Goal: Task Accomplishment & Management: Manage account settings

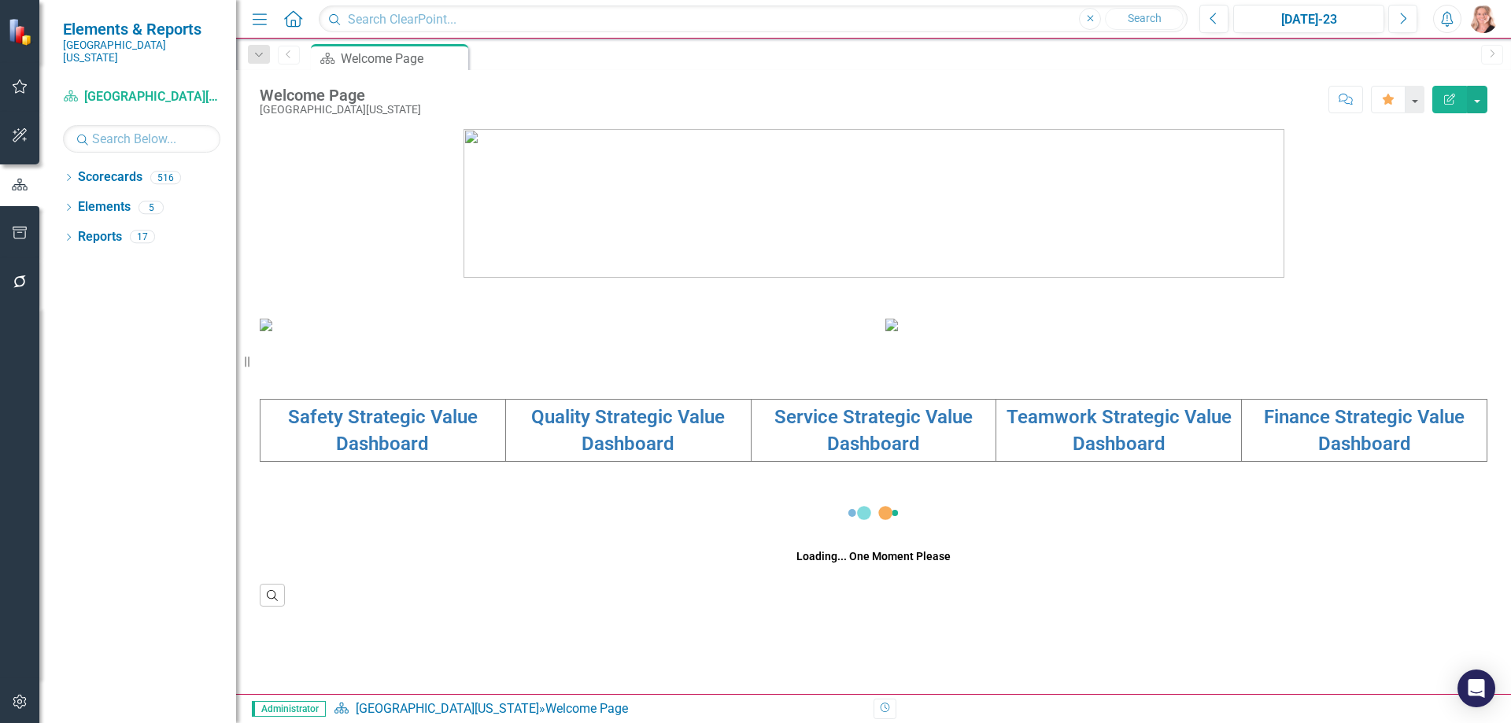
scroll to position [287, 0]
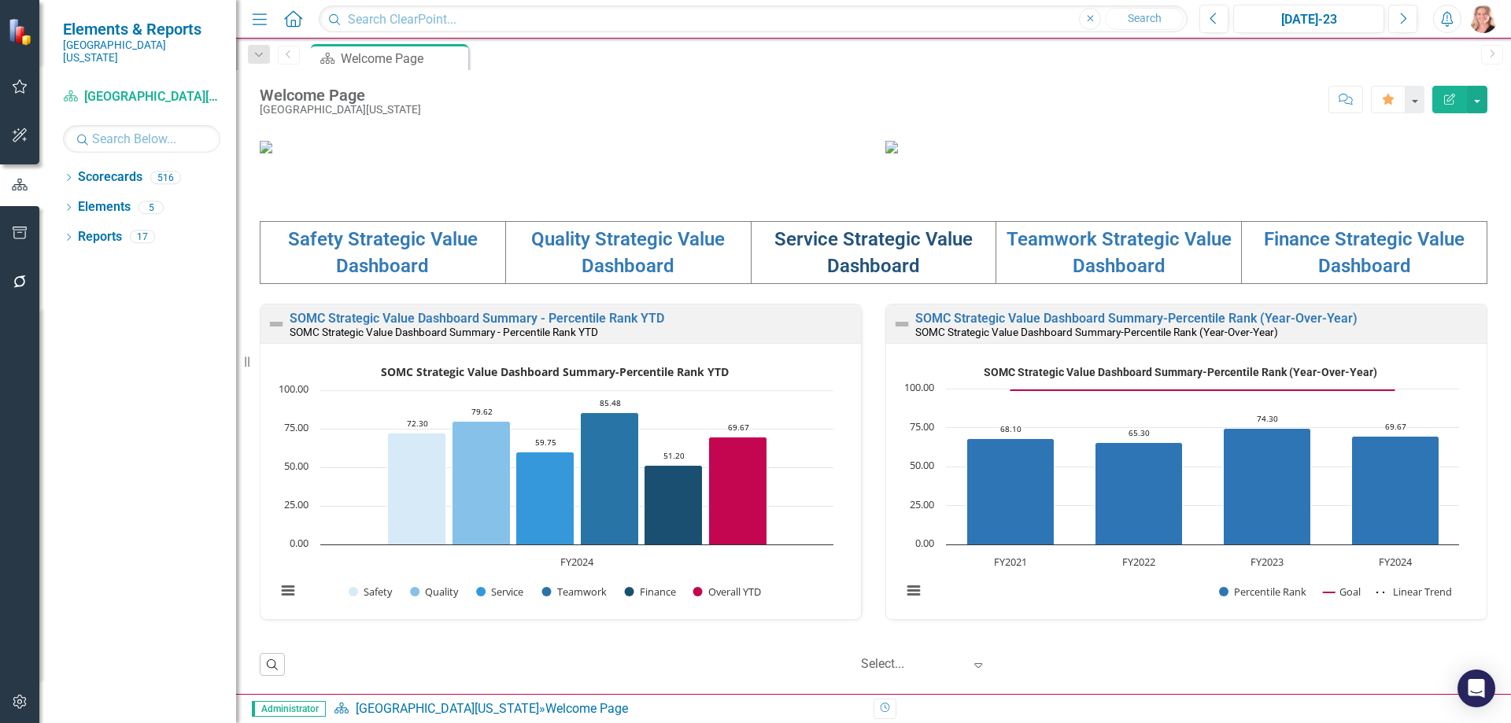
click at [860, 277] on link "Service Strategic Value Dashboard" at bounding box center [873, 252] width 198 height 49
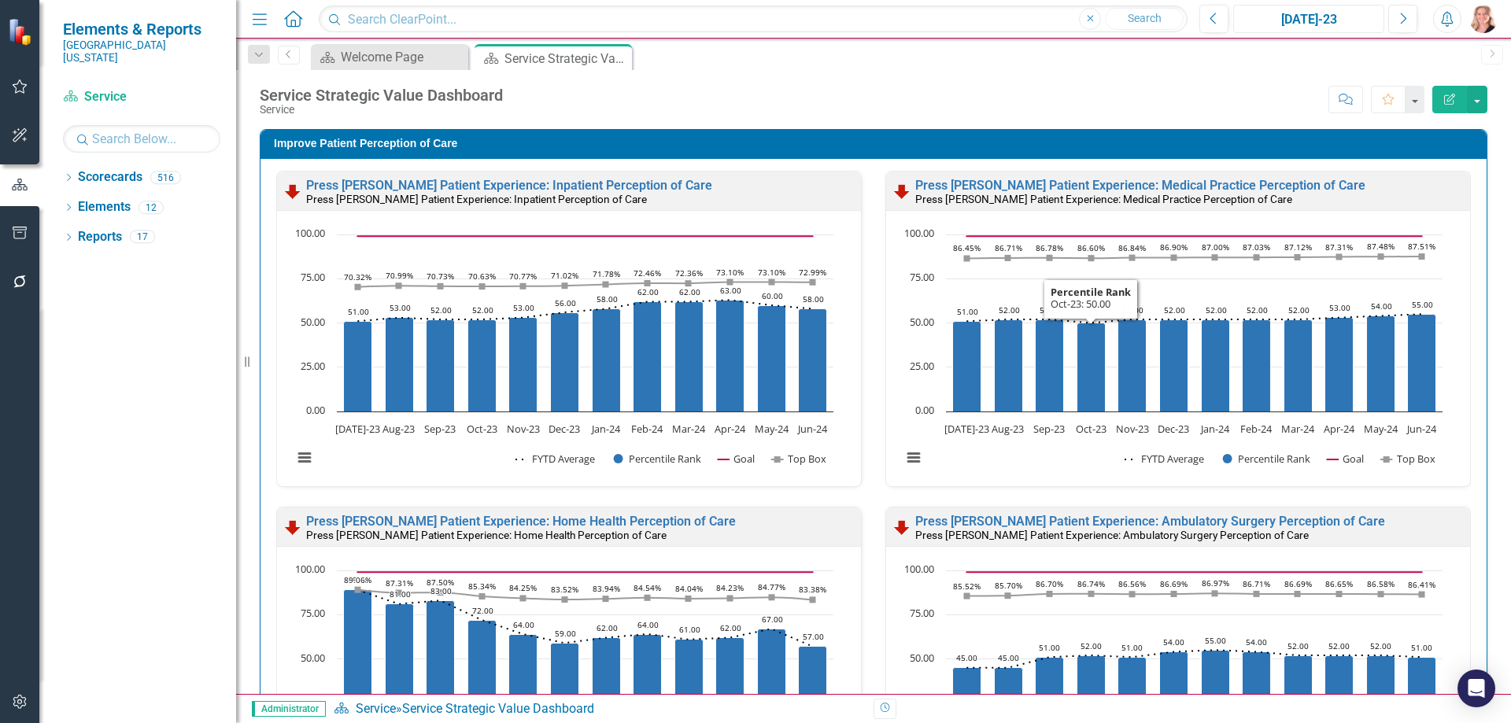
click at [1285, 19] on div "[DATE]-23" at bounding box center [1309, 19] width 140 height 19
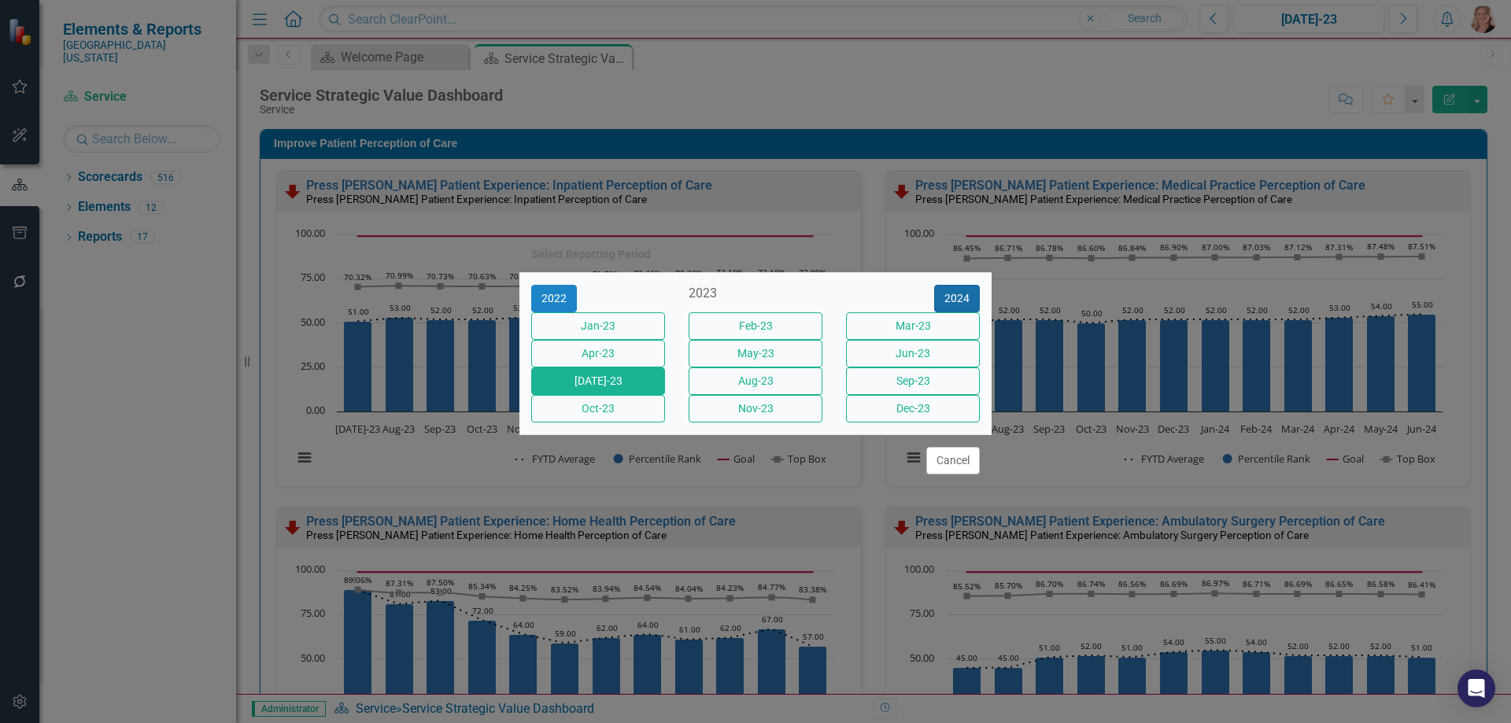
click at [954, 285] on button "2024" at bounding box center [957, 299] width 46 height 28
click at [957, 285] on button "2025" at bounding box center [957, 299] width 46 height 28
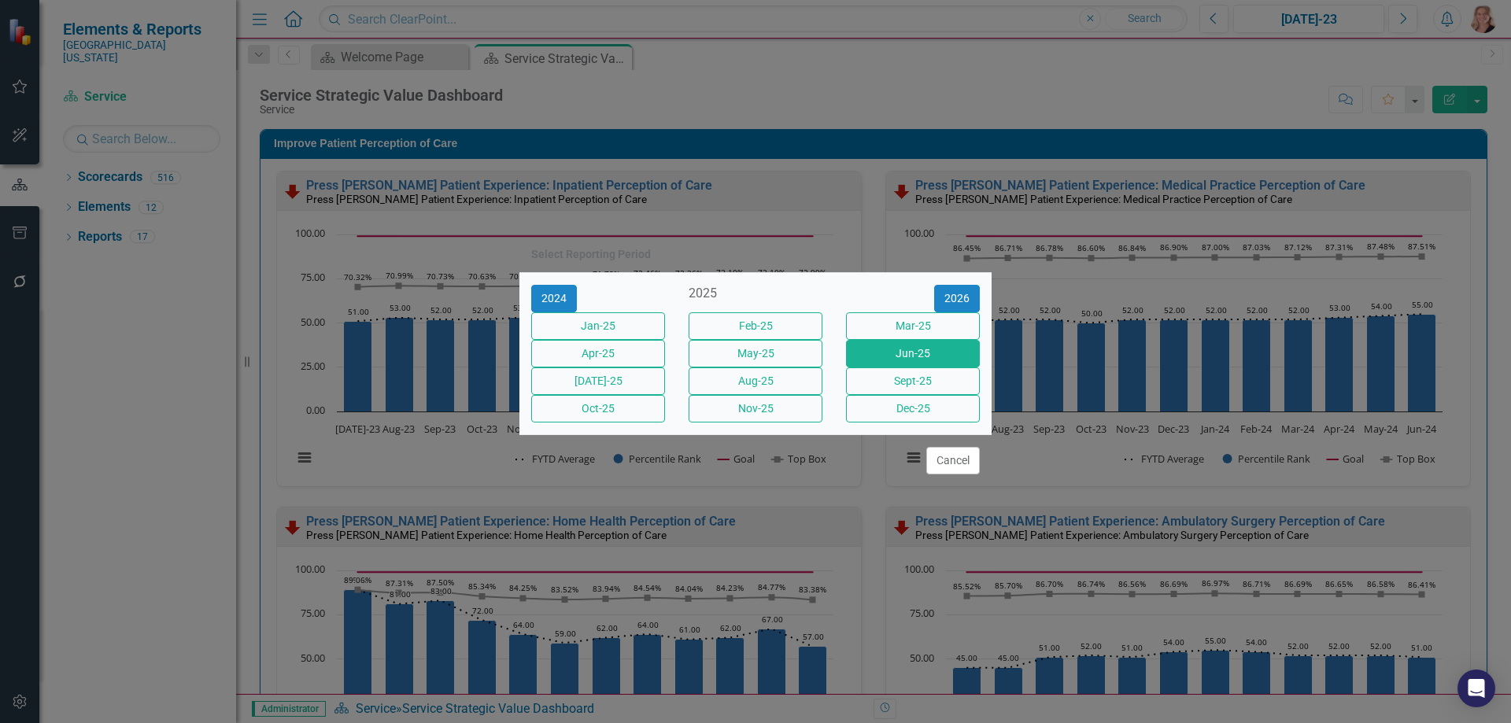
click at [947, 350] on button "Jun-25" at bounding box center [913, 354] width 134 height 28
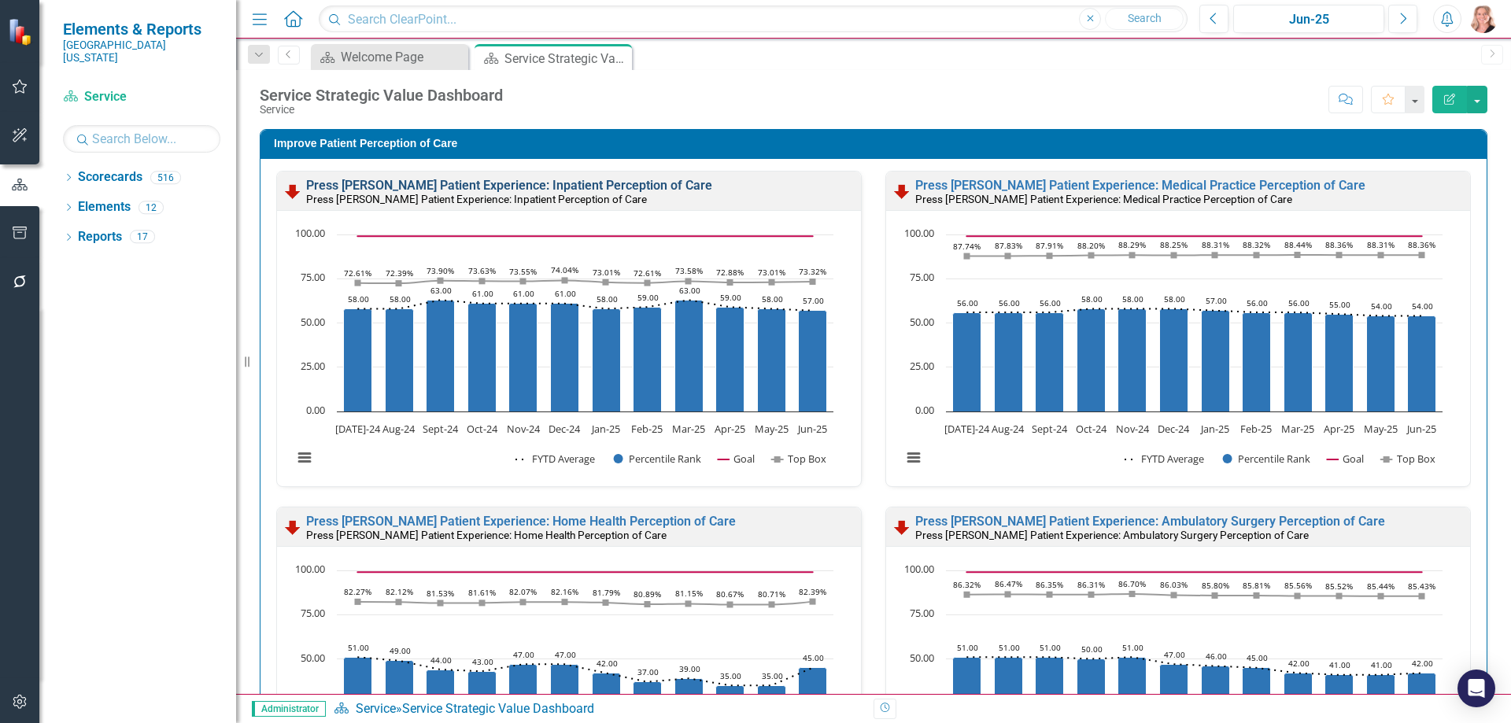
click at [633, 186] on link "Press [PERSON_NAME] Patient Experience: Inpatient Perception of Care" at bounding box center [509, 185] width 406 height 15
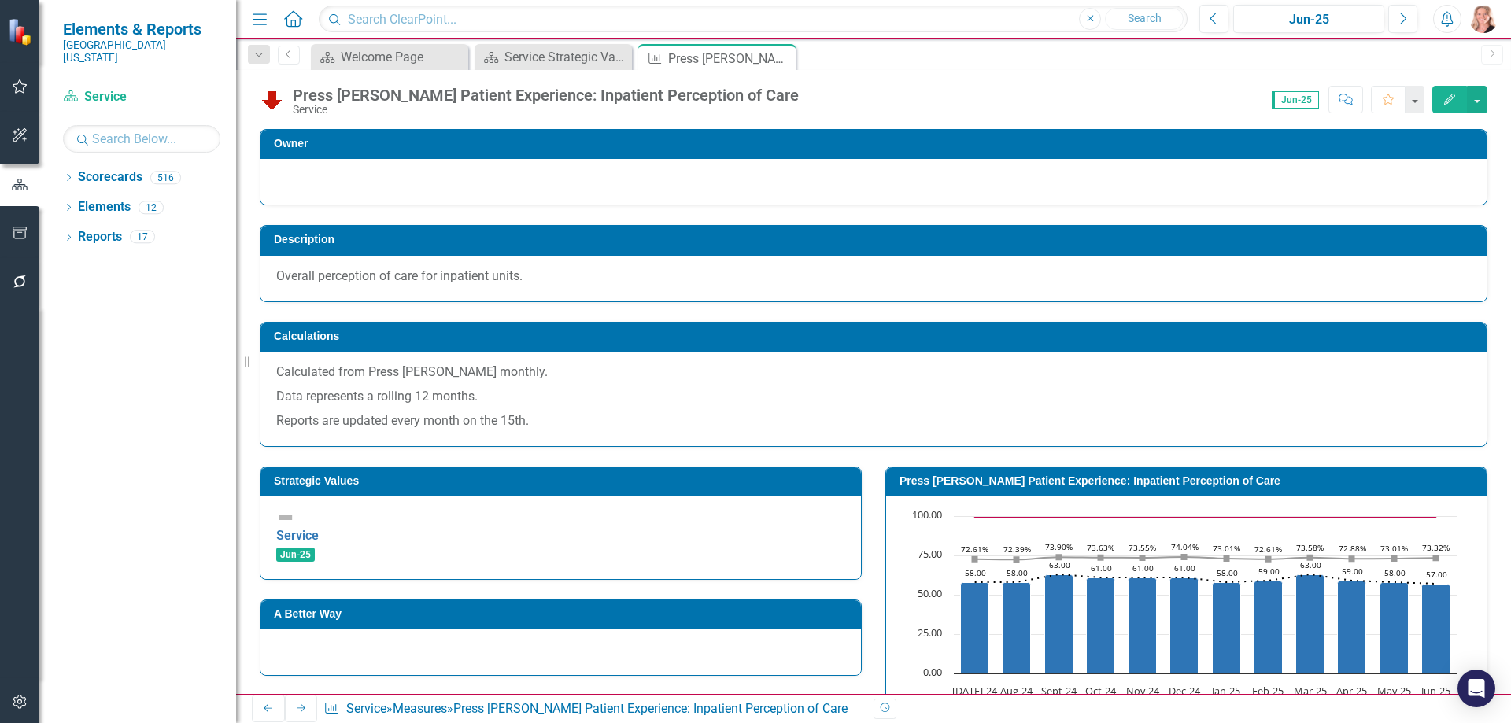
scroll to position [394, 0]
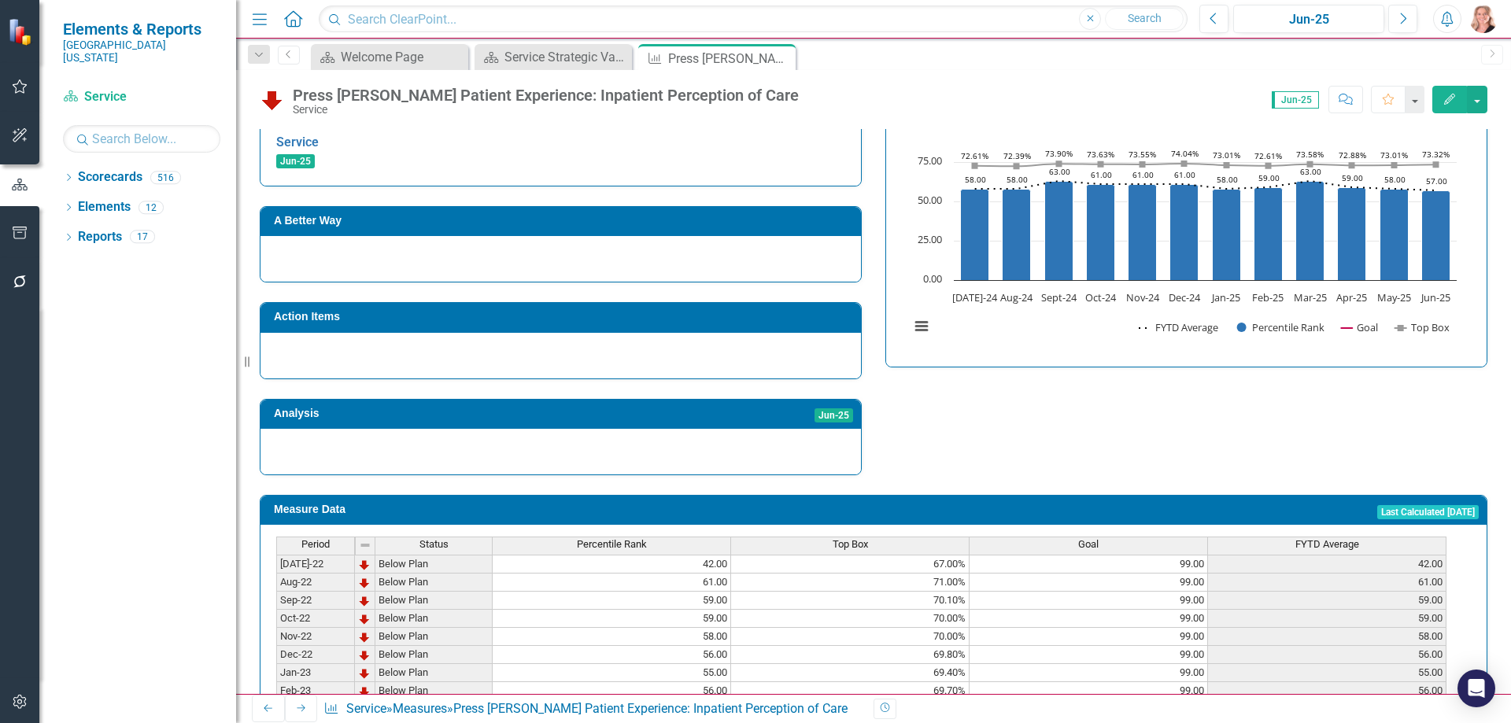
click at [1071, 330] on rect "Interactive chart" at bounding box center [1183, 233] width 563 height 236
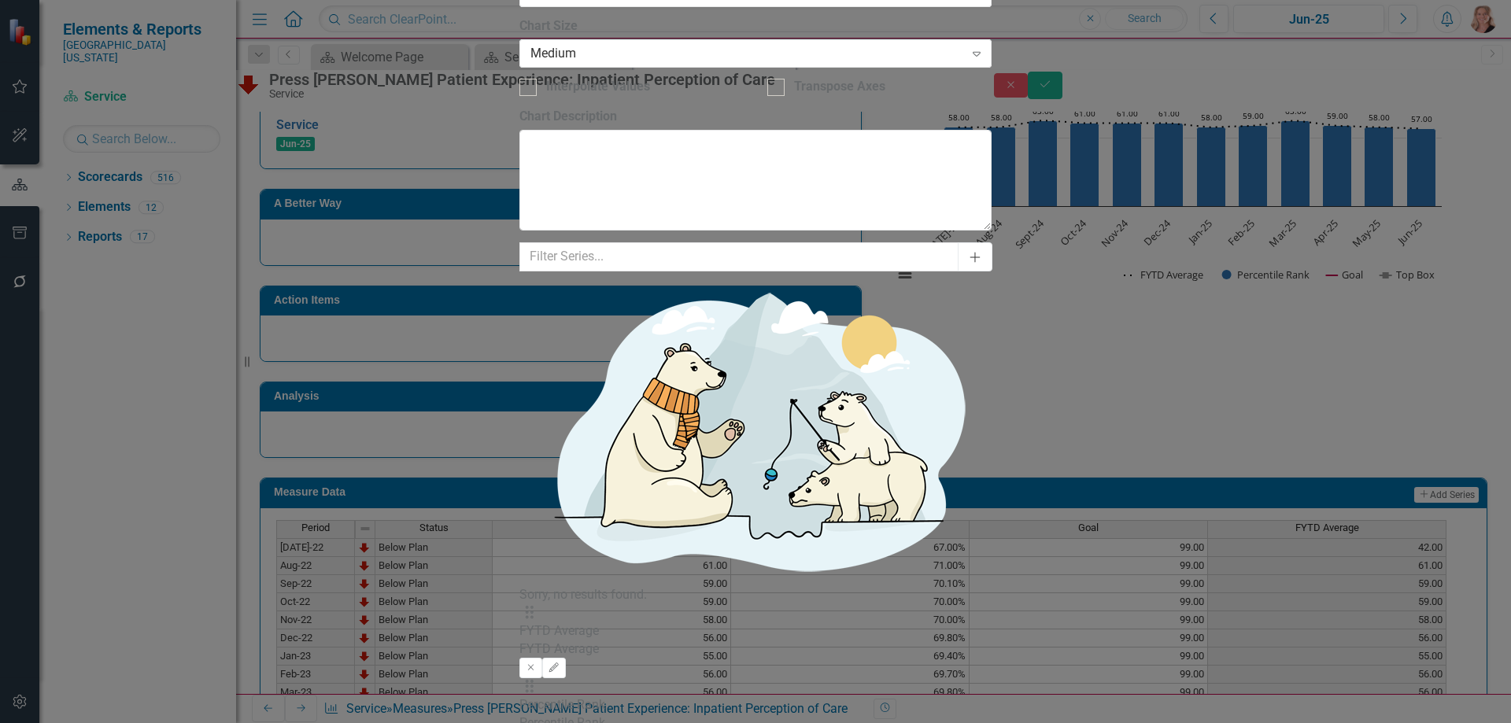
click at [982, 252] on icon "Add" at bounding box center [975, 257] width 14 height 11
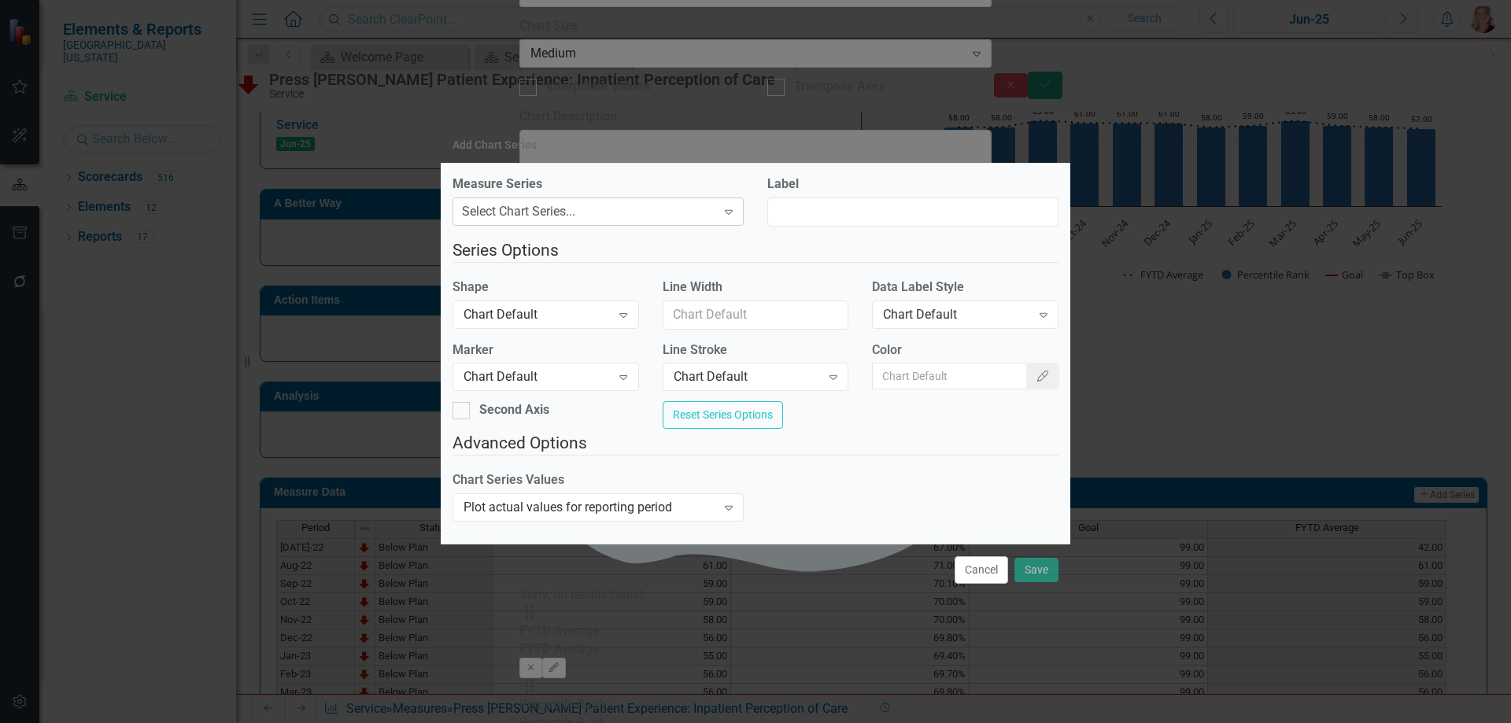
click at [722, 206] on icon "Expand" at bounding box center [729, 211] width 16 height 13
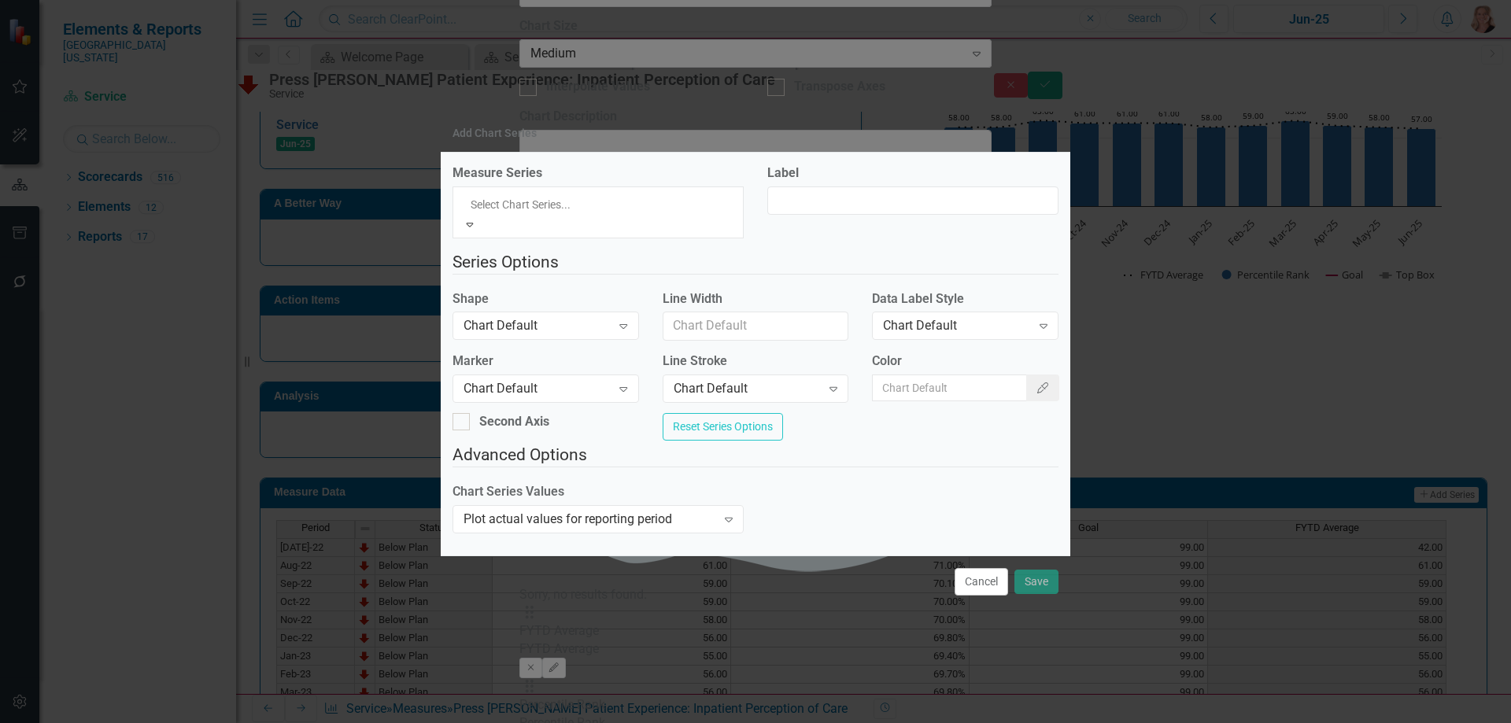
click at [714, 722] on div "Percentile Rank" at bounding box center [755, 732] width 1511 height 18
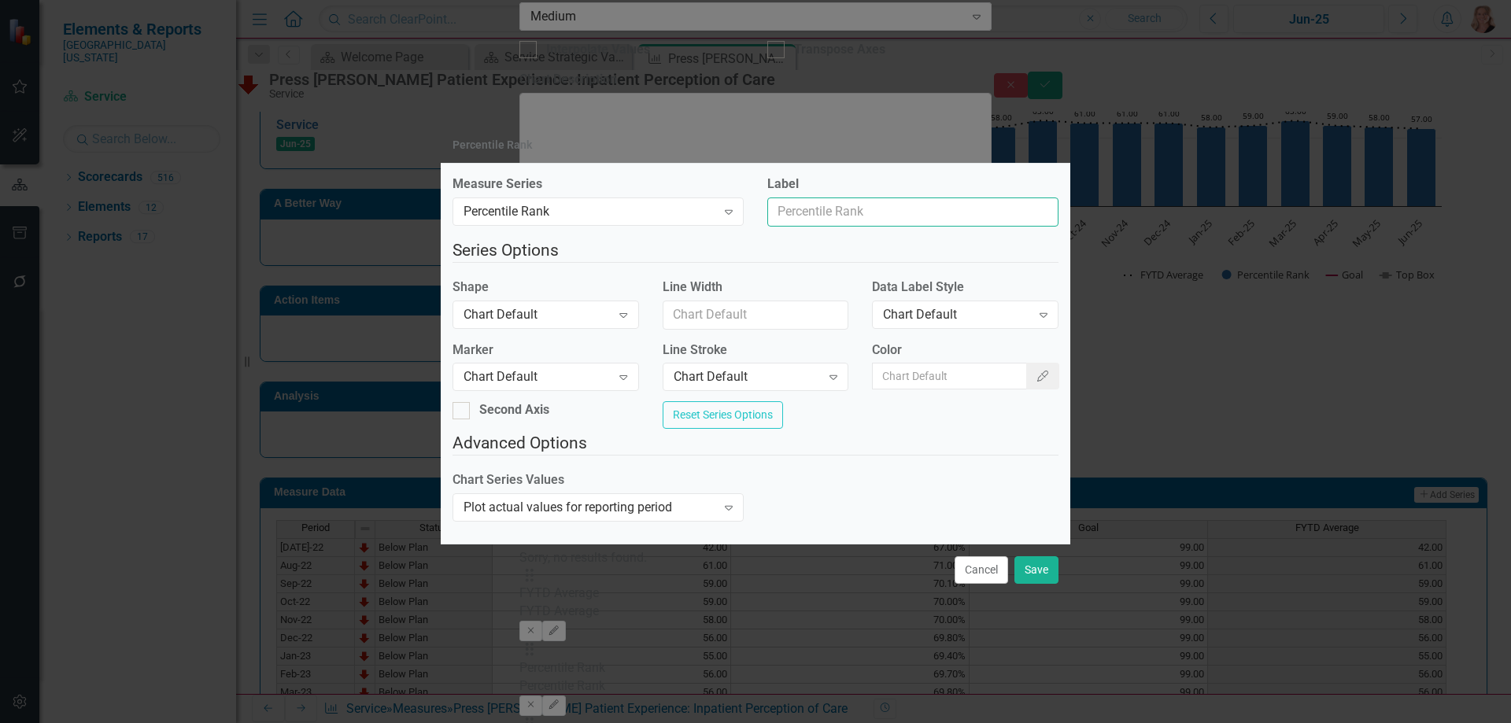
click at [845, 205] on input "Label" at bounding box center [912, 212] width 291 height 29
type input "Trend Line"
click at [628, 316] on div "Expand" at bounding box center [623, 314] width 28 height 25
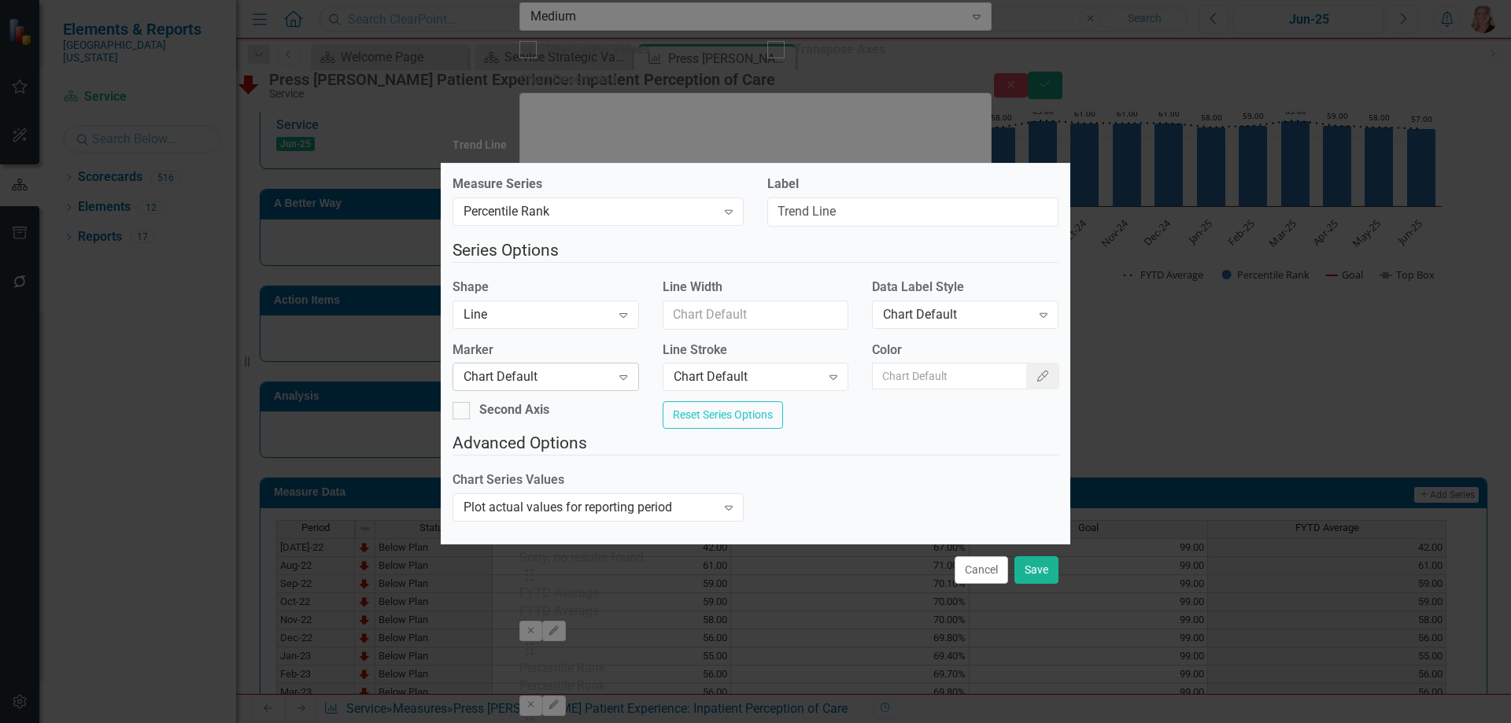
click at [629, 372] on icon "Expand" at bounding box center [623, 377] width 16 height 13
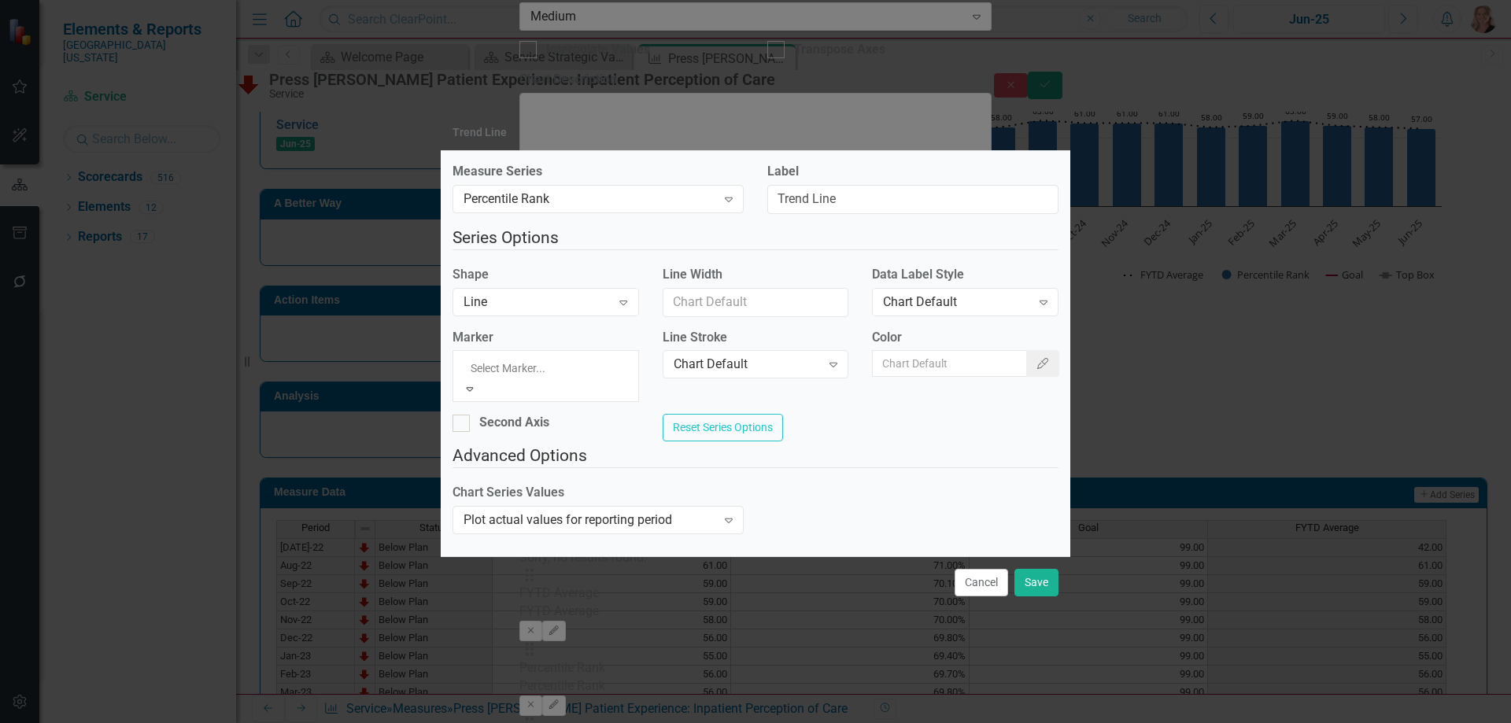
click at [600, 433] on div "Second Axis Reset Series Options" at bounding box center [756, 429] width 630 height 30
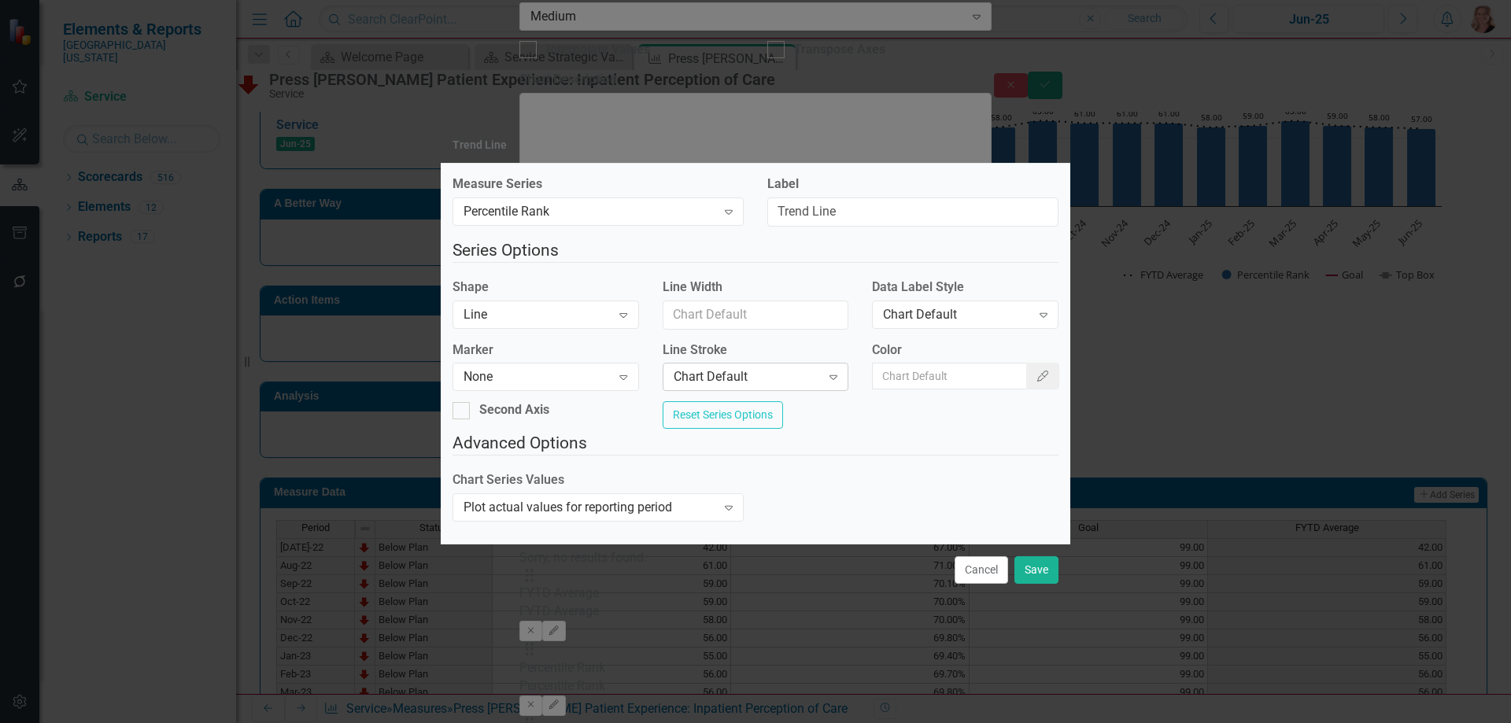
click at [789, 368] on div "Chart Default" at bounding box center [747, 377] width 147 height 18
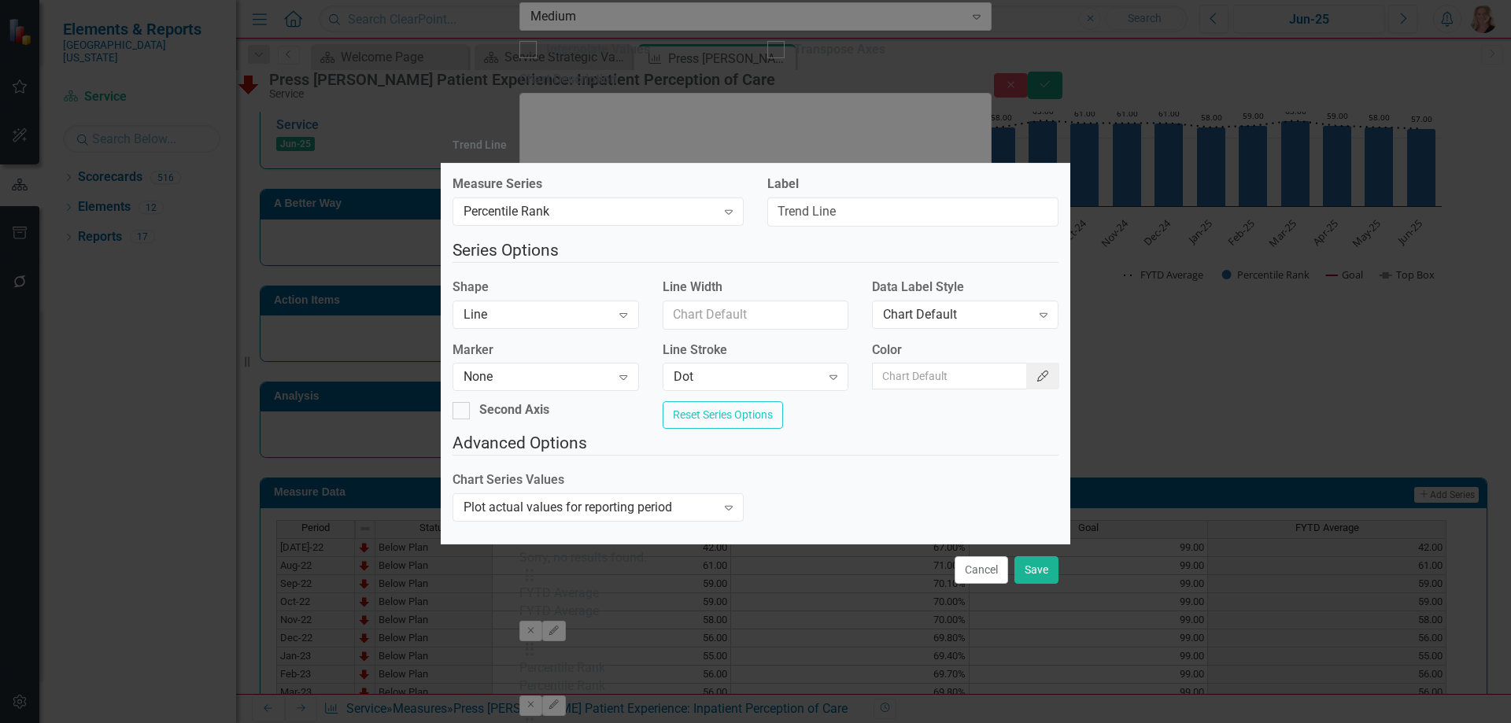
click at [1036, 371] on icon "Color Picker" at bounding box center [1043, 376] width 14 height 11
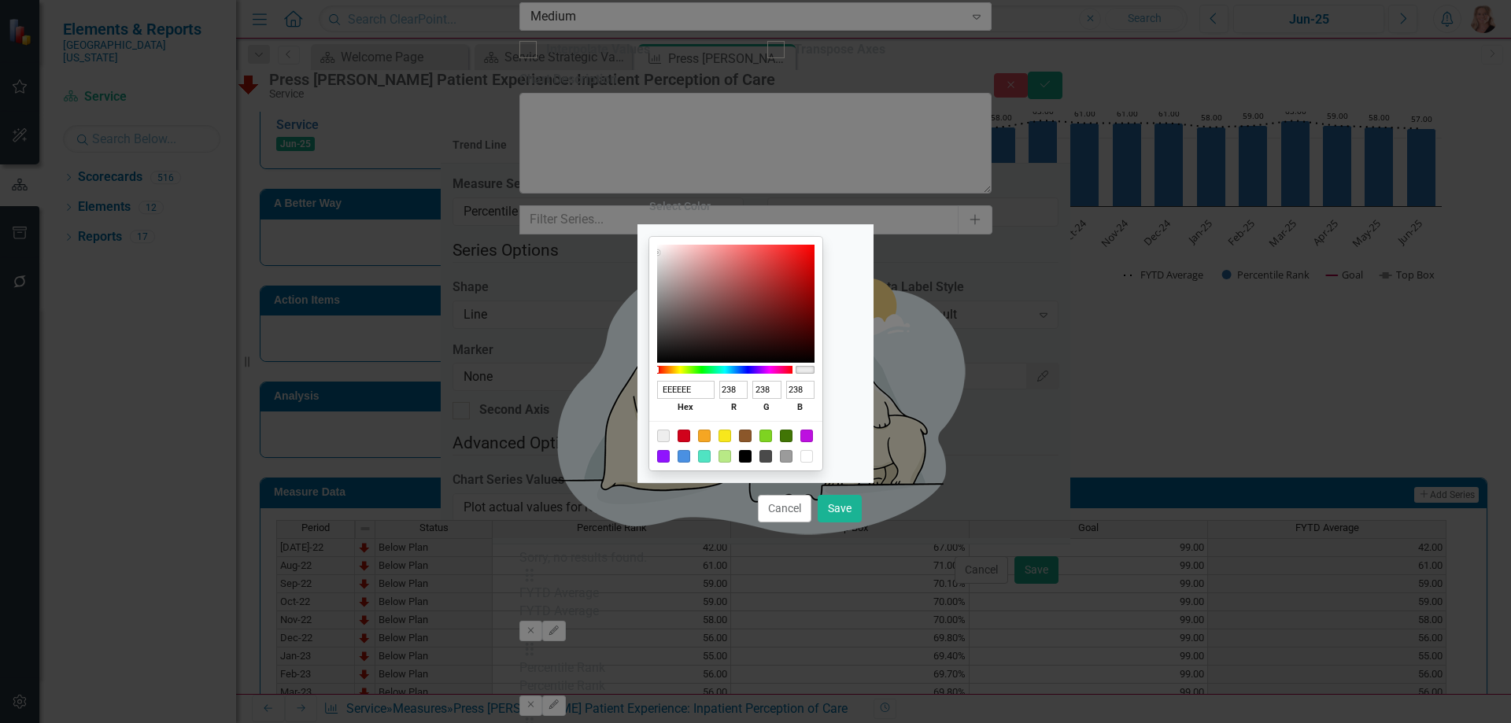
click at [752, 457] on div at bounding box center [745, 456] width 13 height 13
type input "000000"
type input "0"
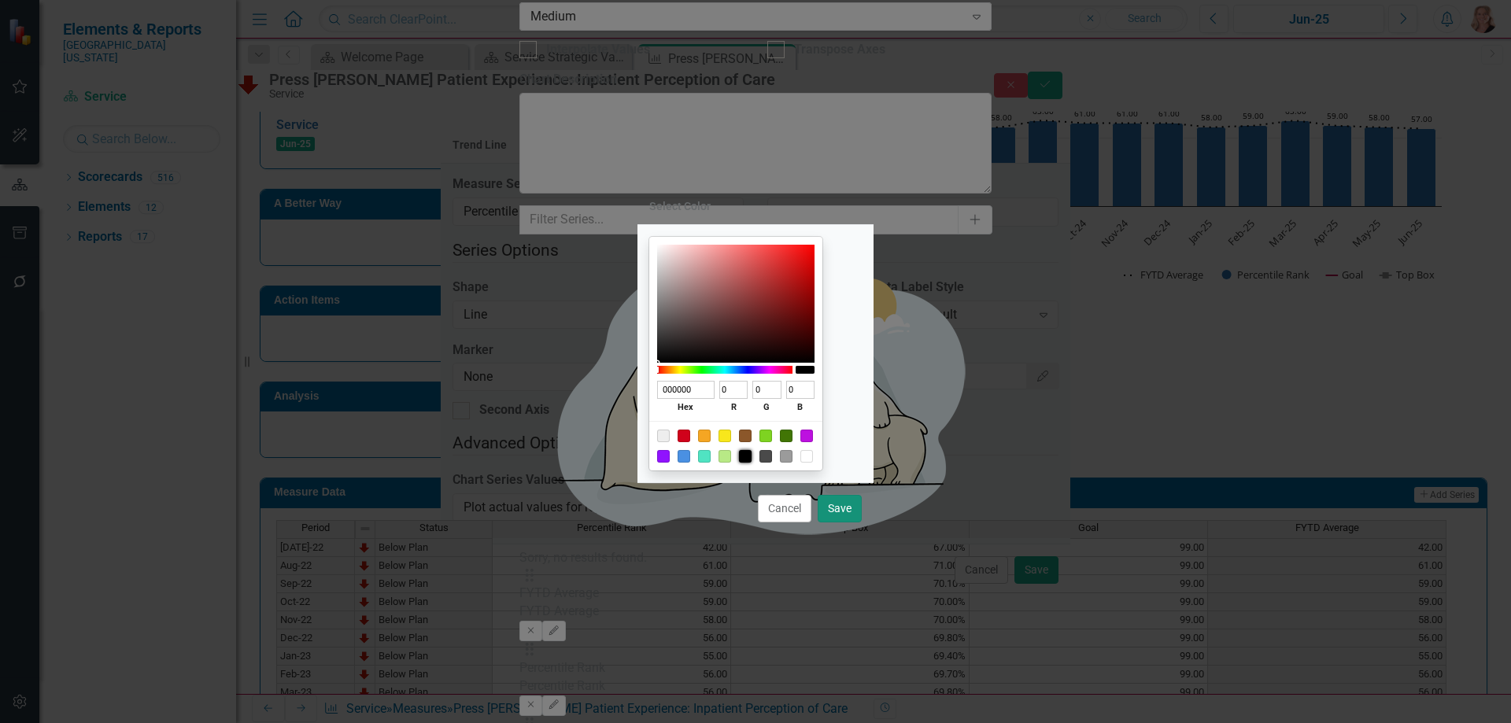
click at [852, 512] on button "Save" at bounding box center [840, 509] width 44 height 28
type input "#000000"
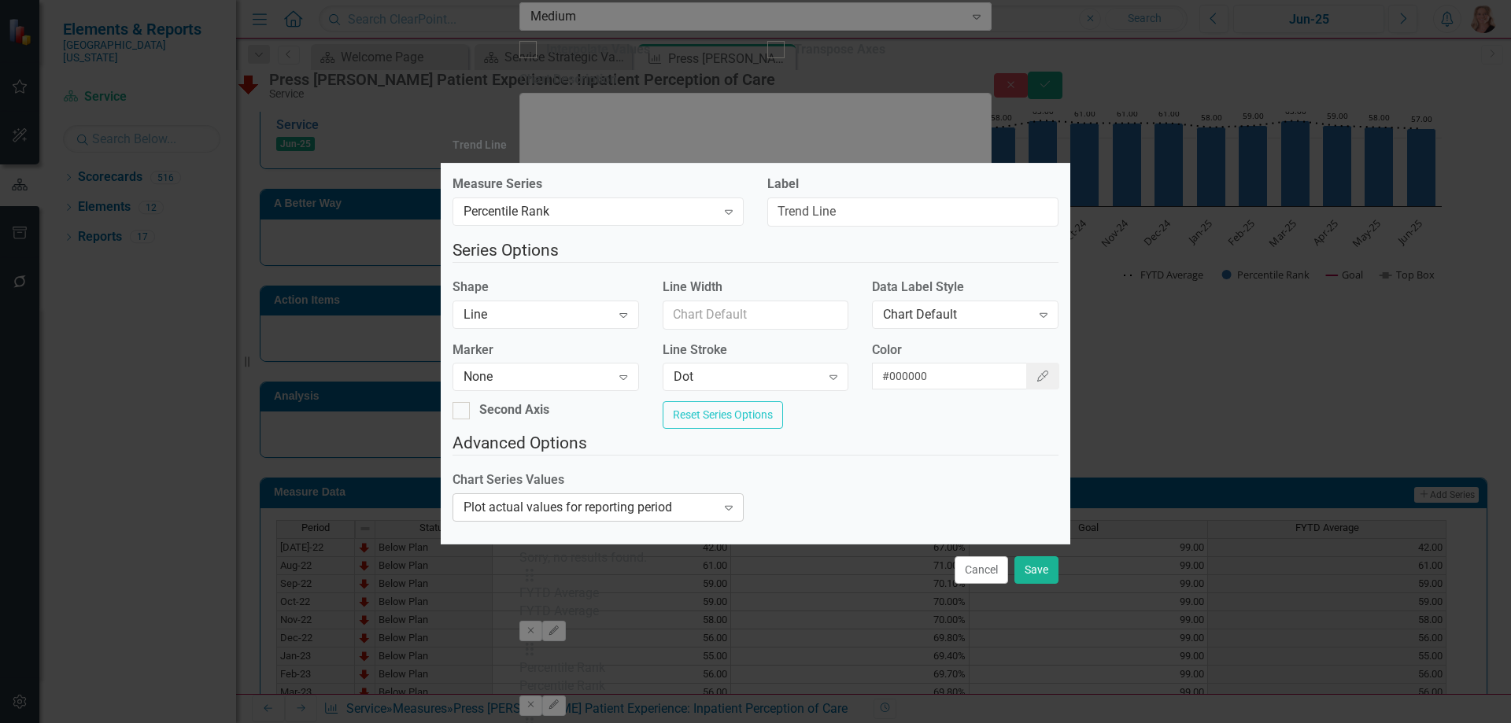
click at [722, 512] on icon "Expand" at bounding box center [729, 507] width 16 height 13
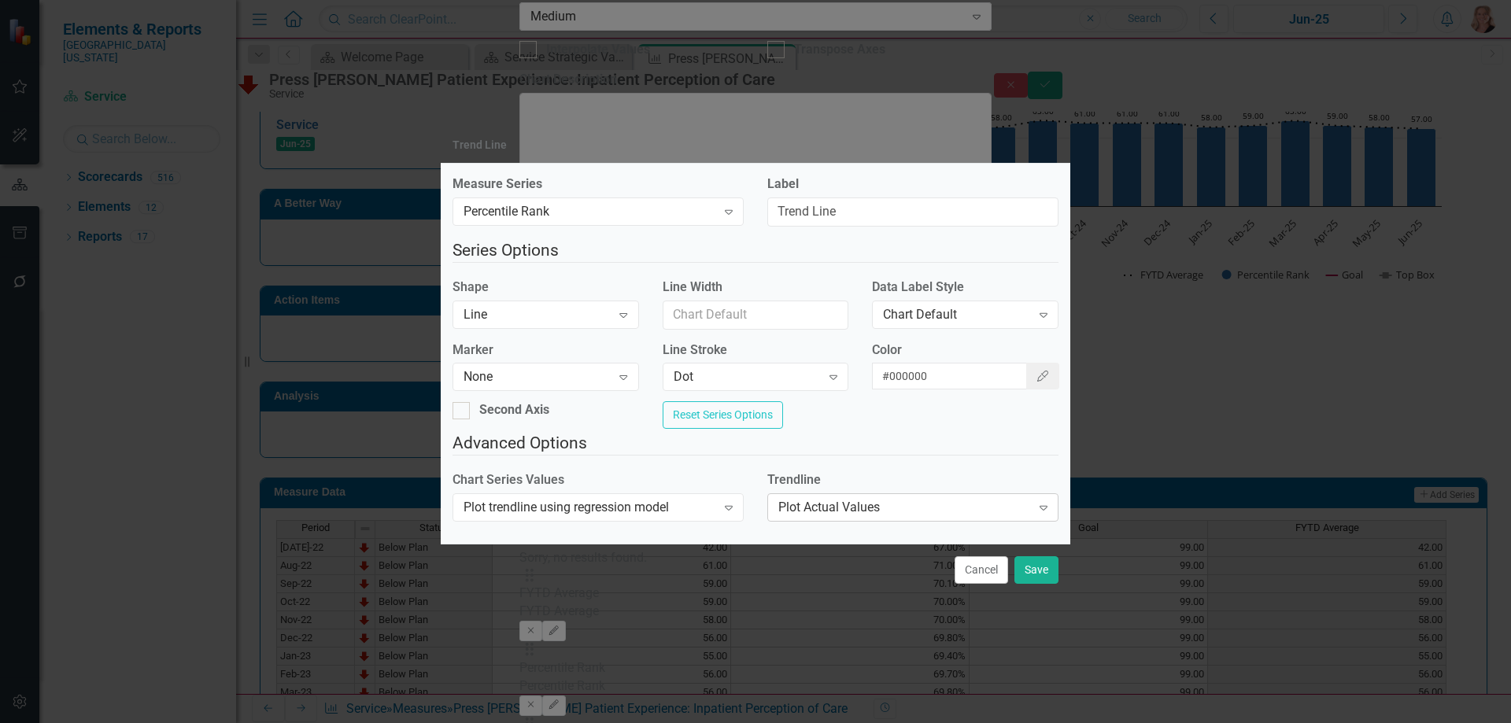
click at [892, 517] on div "Plot Actual Values" at bounding box center [904, 508] width 253 height 18
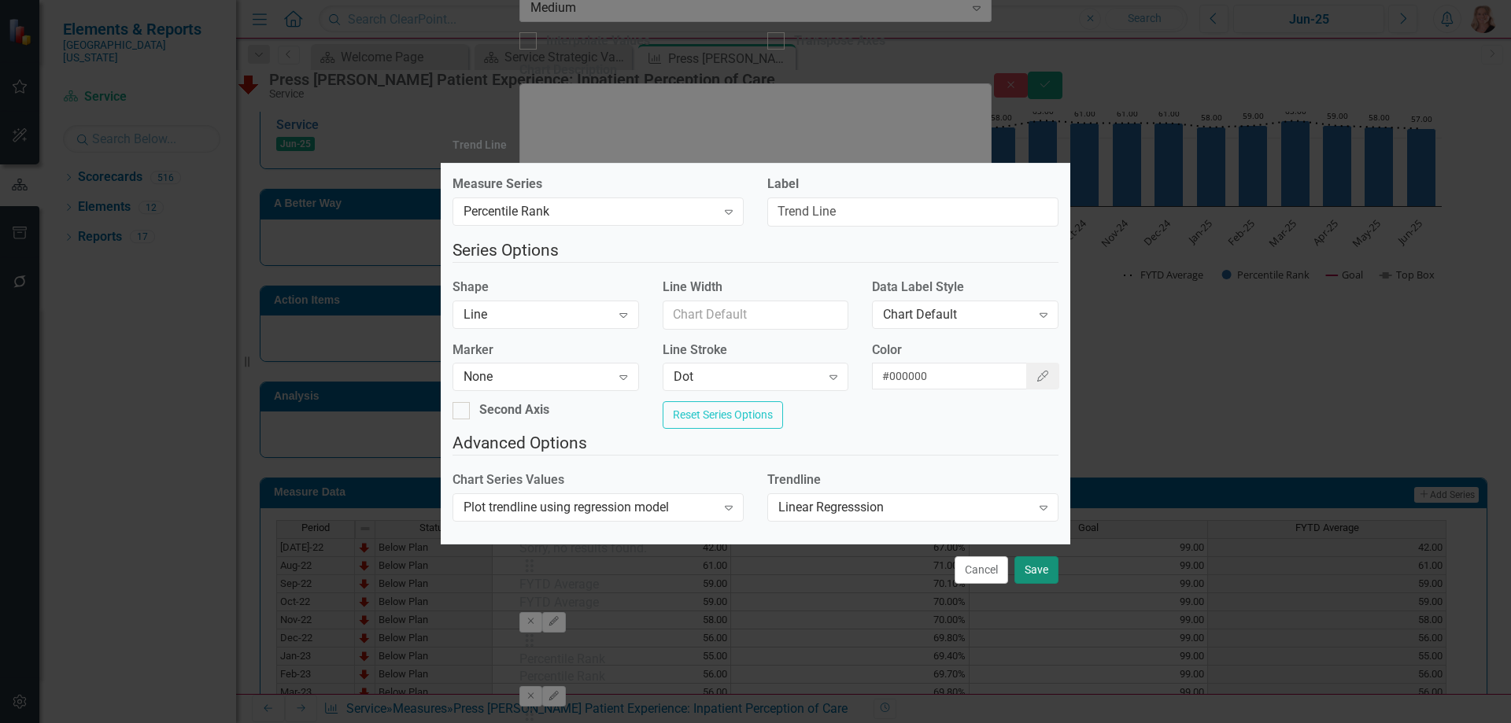
click at [1036, 584] on button "Save" at bounding box center [1036, 570] width 44 height 28
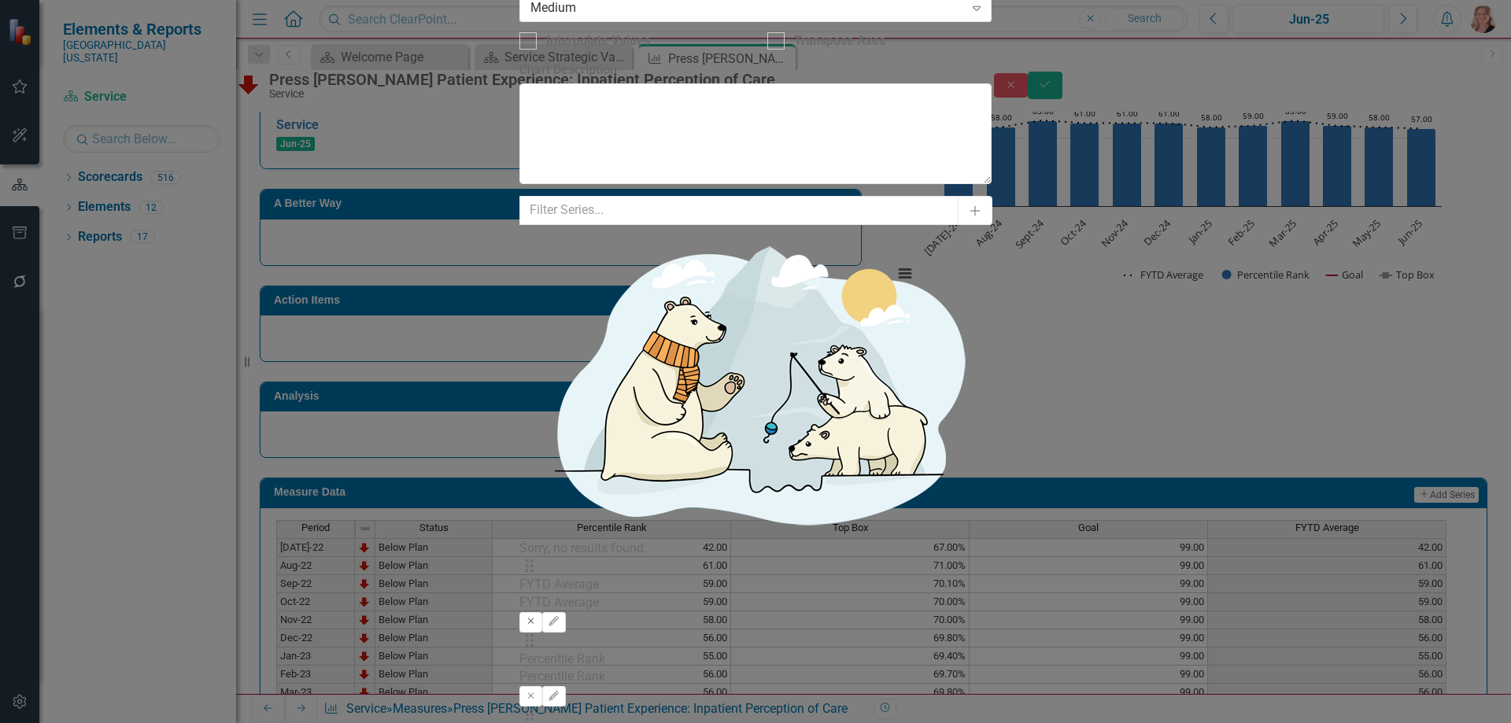
click at [537, 617] on icon "Remove" at bounding box center [531, 621] width 12 height 9
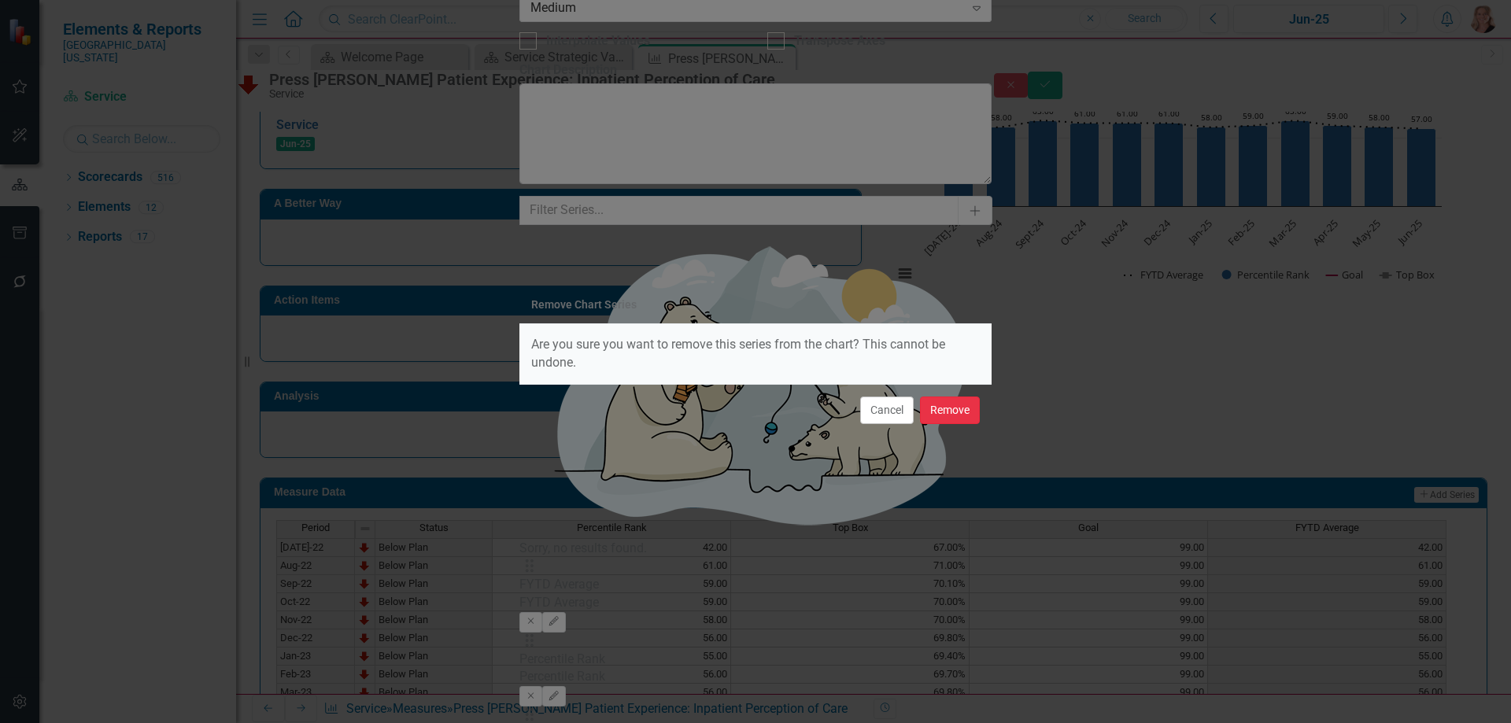
click at [961, 419] on button "Remove" at bounding box center [950, 411] width 60 height 28
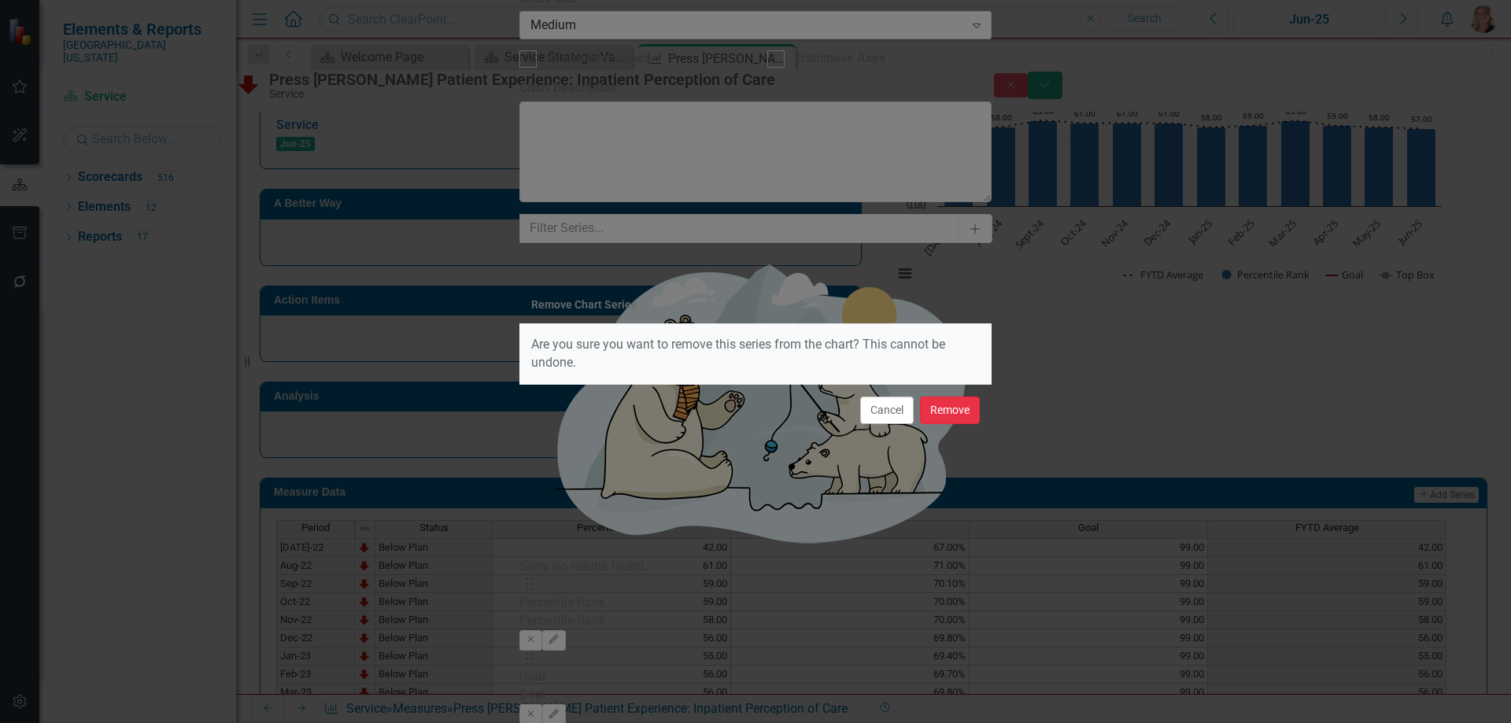
click at [946, 415] on button "Remove" at bounding box center [950, 411] width 60 height 28
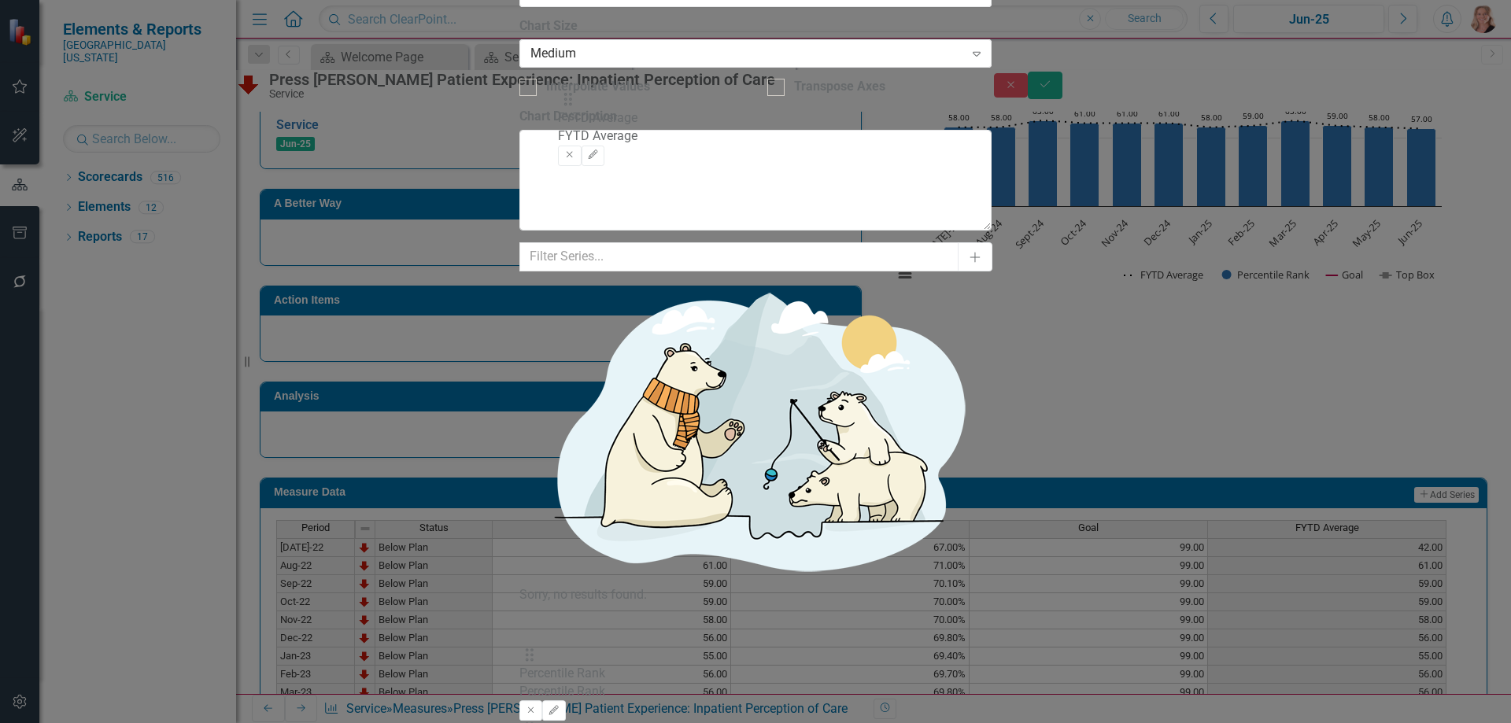
drag, startPoint x: 577, startPoint y: 284, endPoint x: 574, endPoint y: 113, distance: 171.6
click at [565, 658] on button "Edit" at bounding box center [553, 668] width 23 height 20
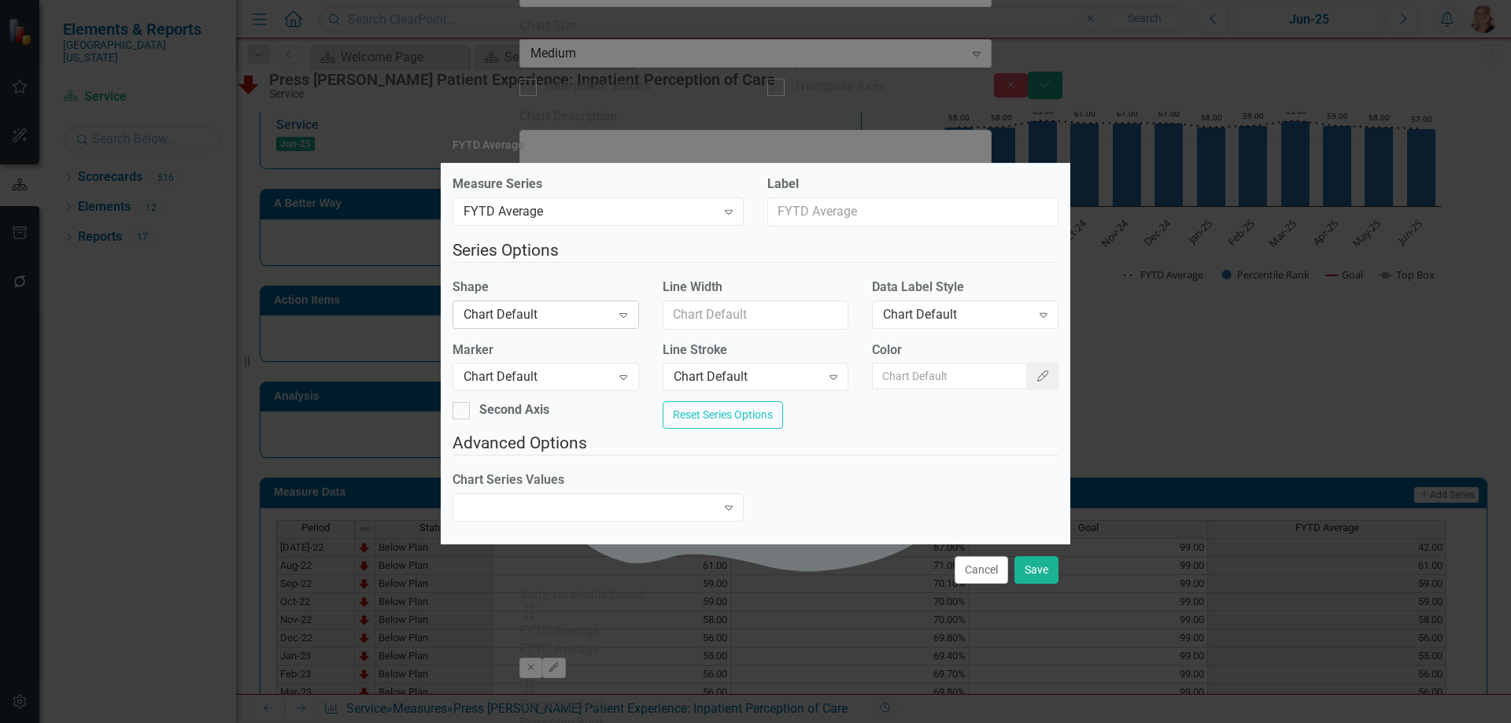
click at [531, 305] on div "Chart Default" at bounding box center [537, 314] width 147 height 18
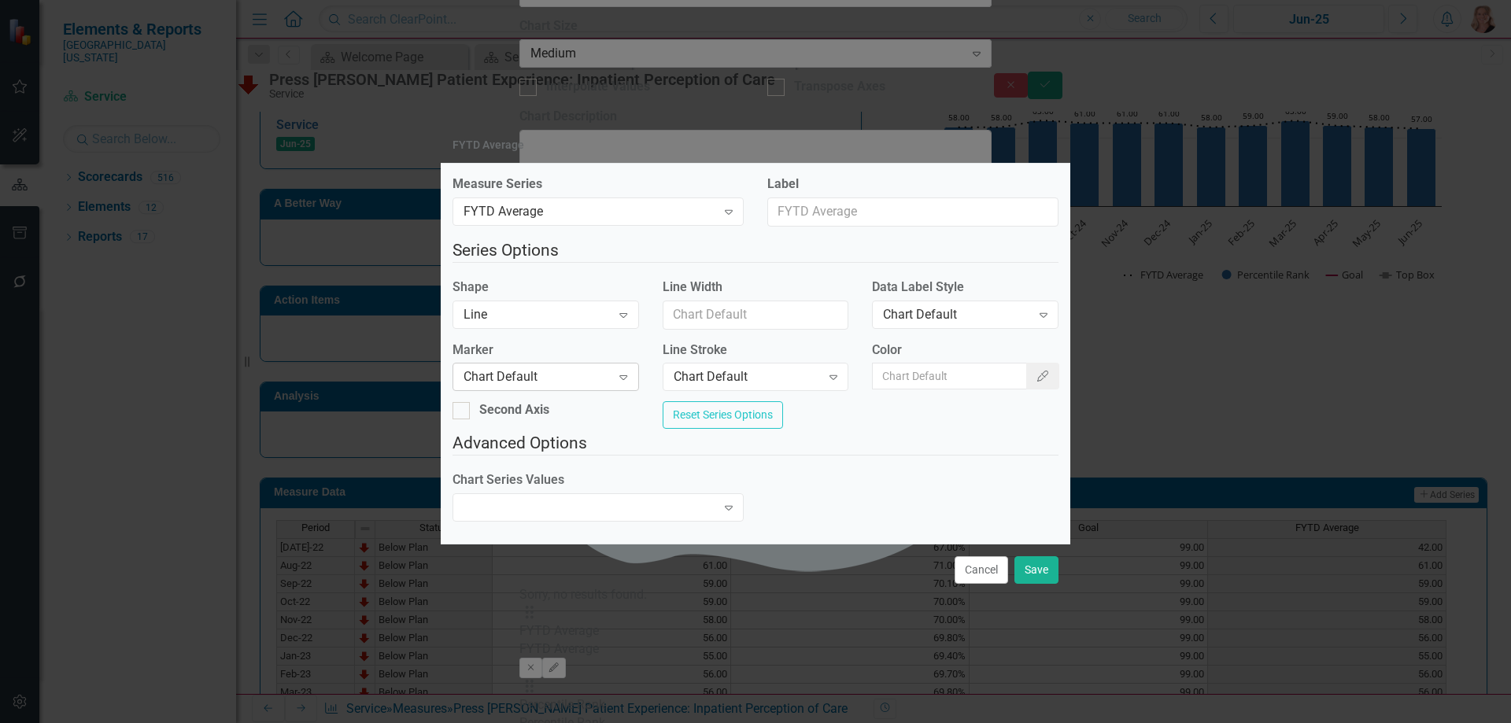
click at [532, 371] on div "Chart Default" at bounding box center [537, 377] width 147 height 18
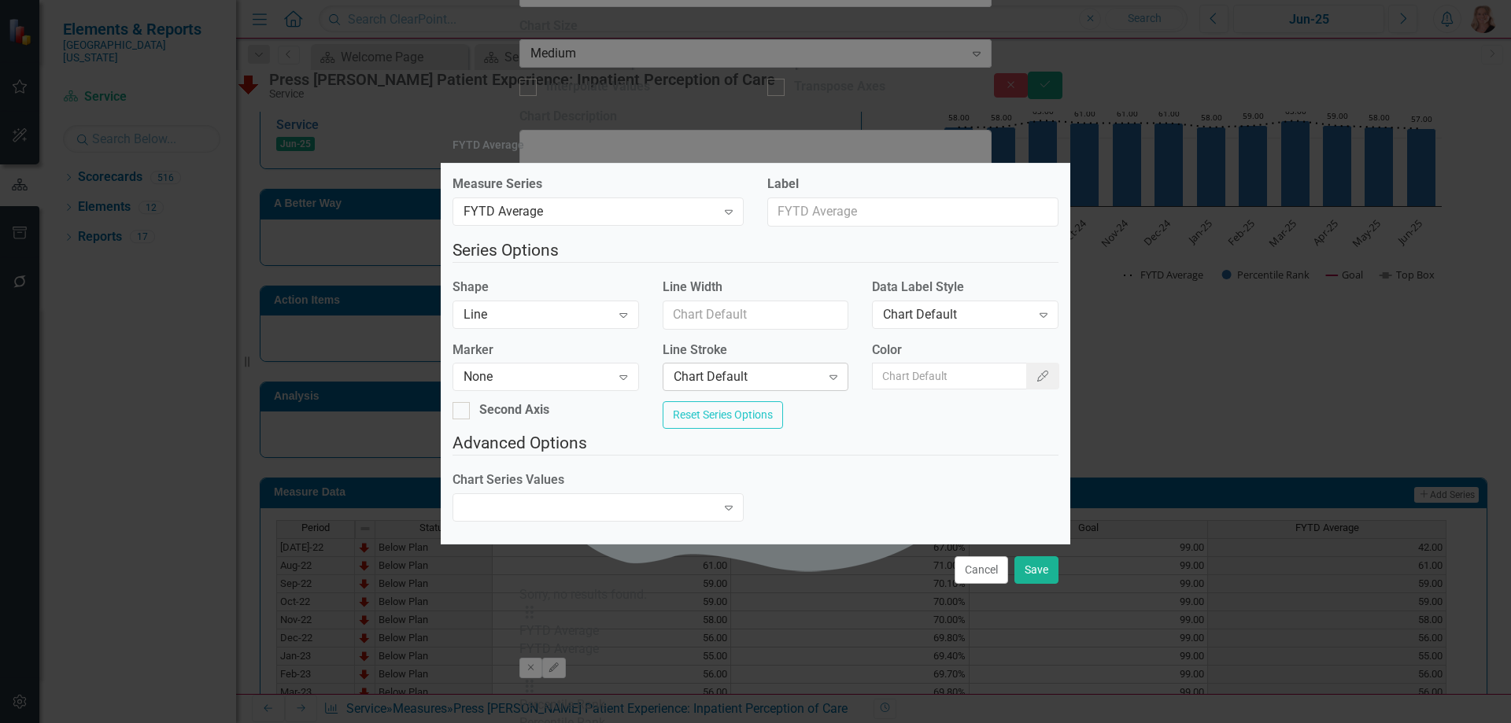
click at [772, 368] on div "Chart Default" at bounding box center [747, 377] width 147 height 18
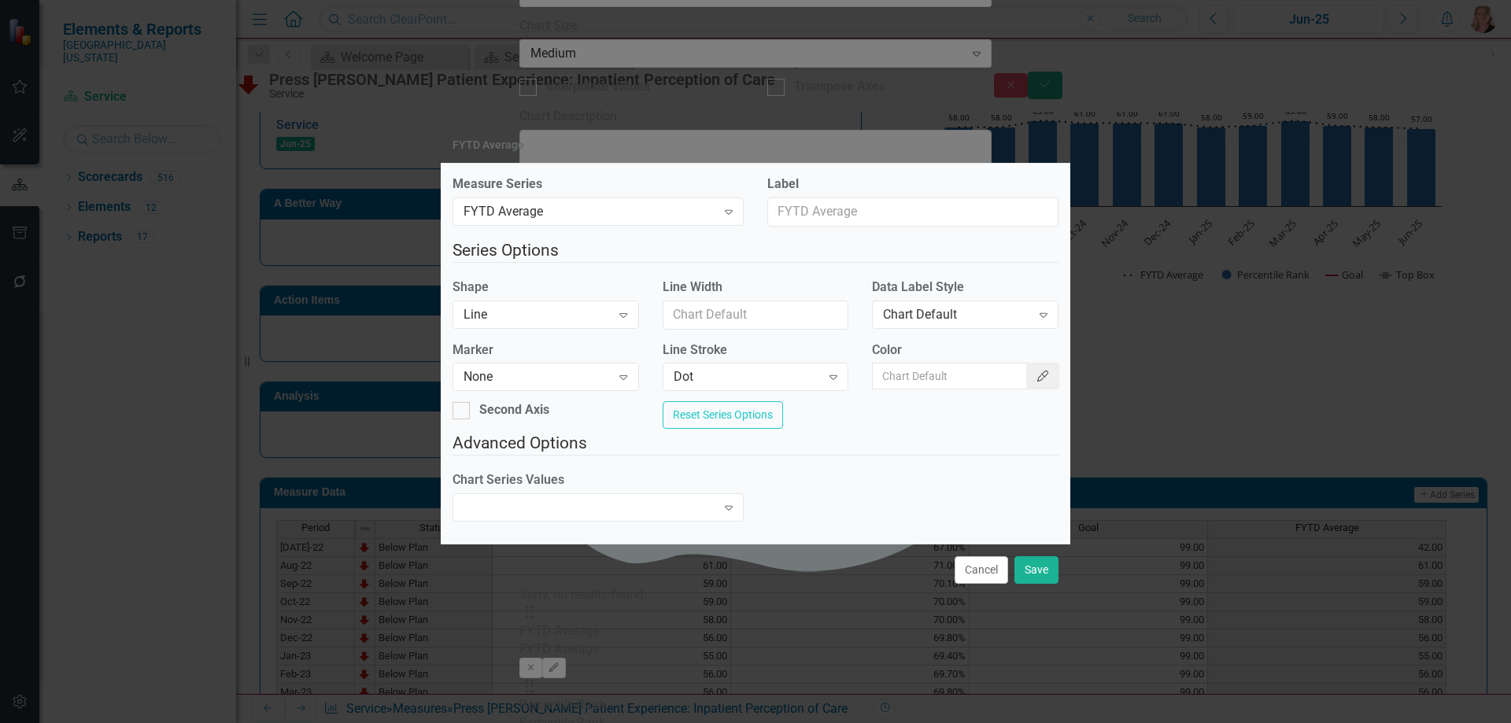
click at [1029, 363] on button "Color Picker" at bounding box center [1042, 376] width 33 height 27
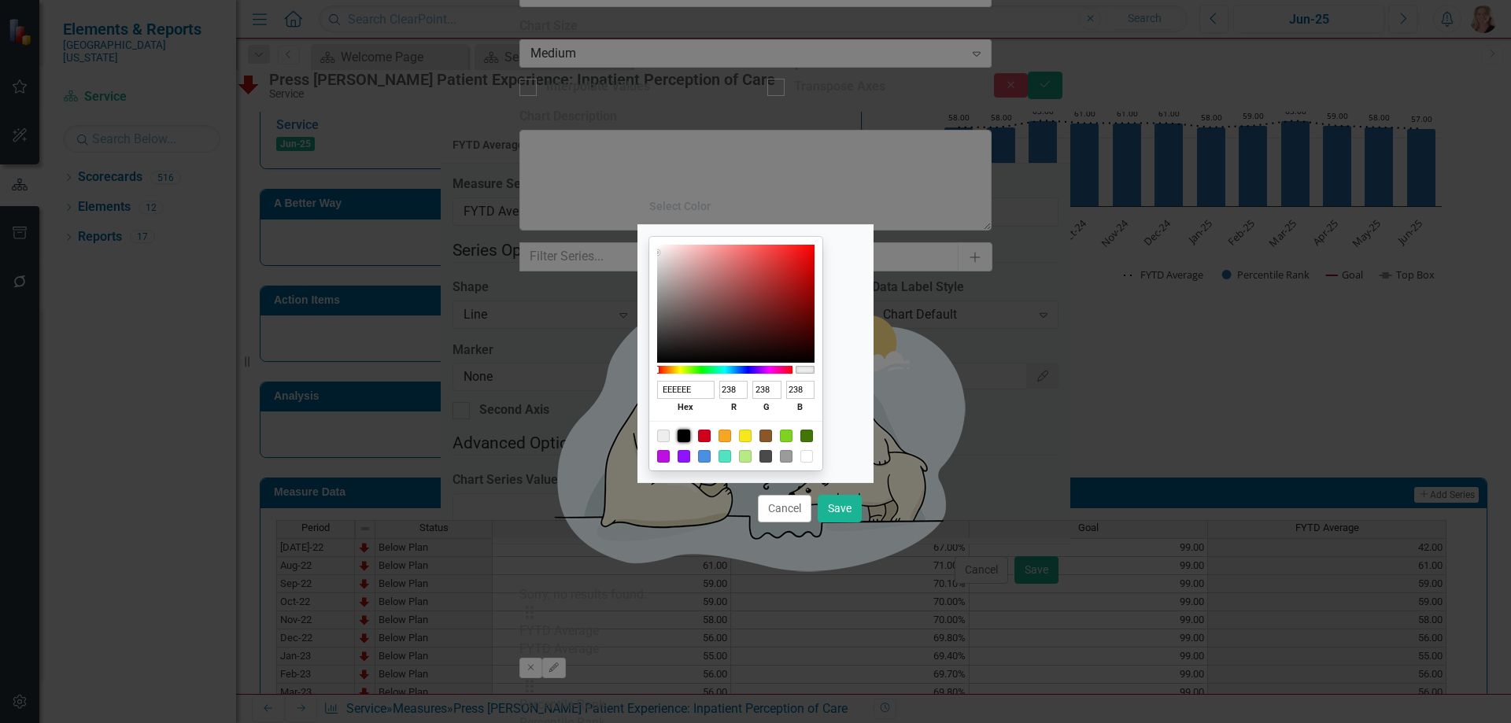
drag, startPoint x: 707, startPoint y: 434, endPoint x: 770, endPoint y: 470, distance: 72.9
click at [690, 435] on div at bounding box center [684, 436] width 13 height 13
type input "000000"
type input "0"
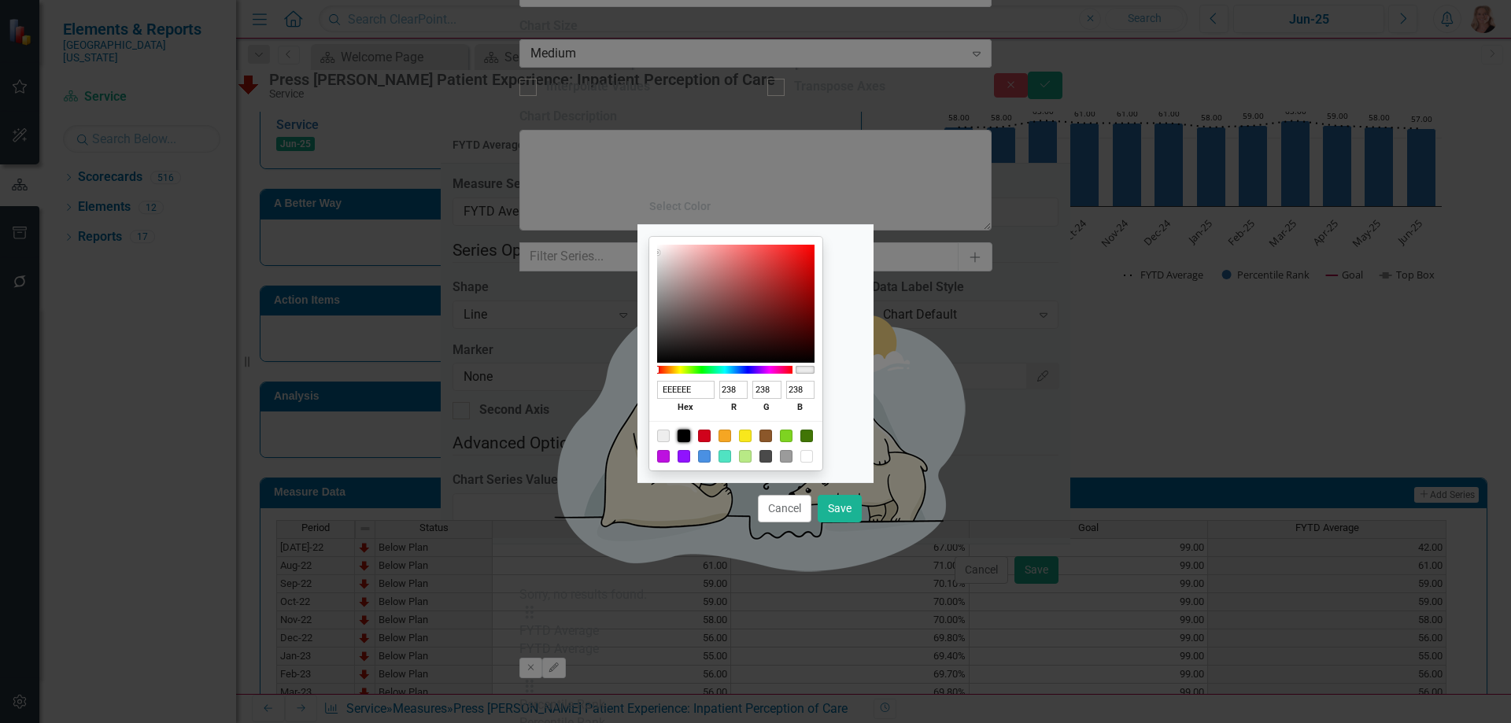
type input "0"
click at [854, 511] on button "Save" at bounding box center [840, 509] width 44 height 28
type input "#000000"
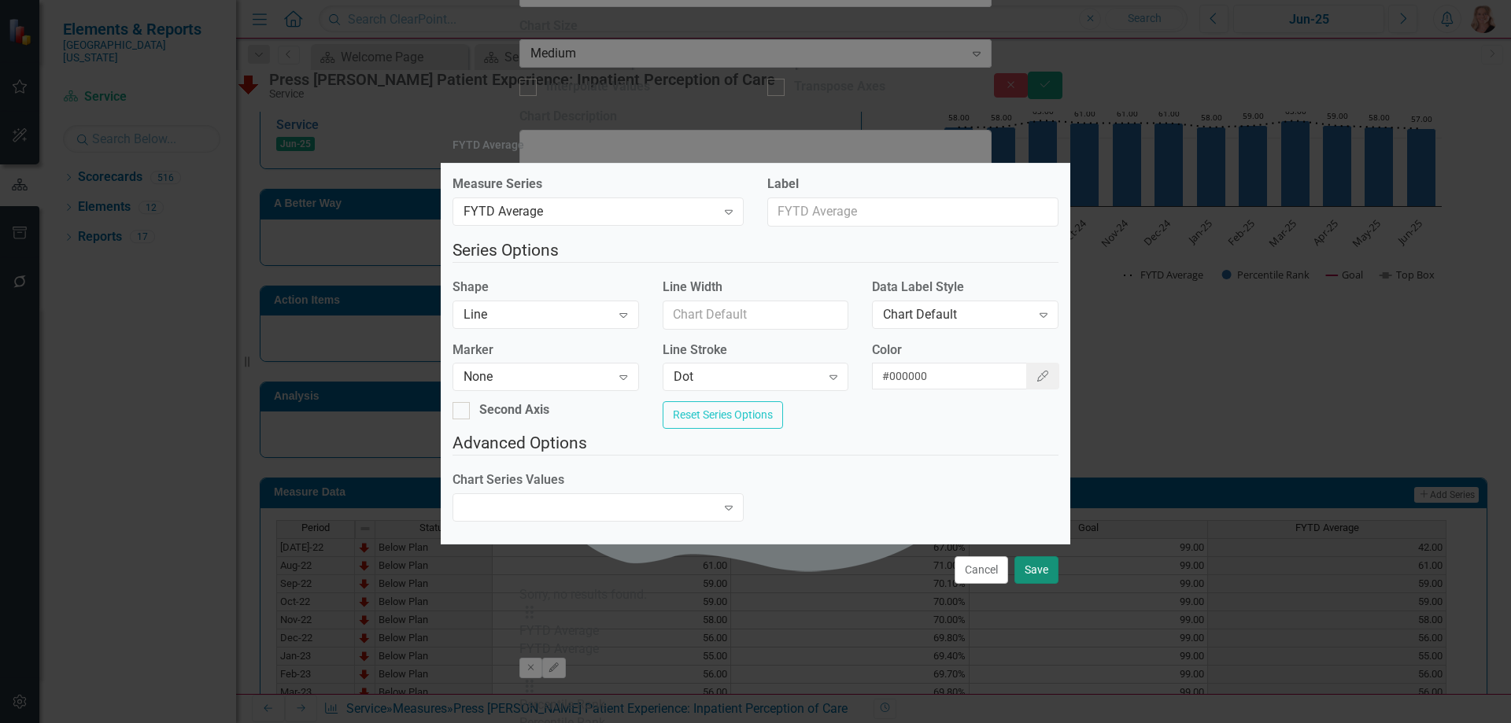
click at [1032, 583] on button "Save" at bounding box center [1036, 570] width 44 height 28
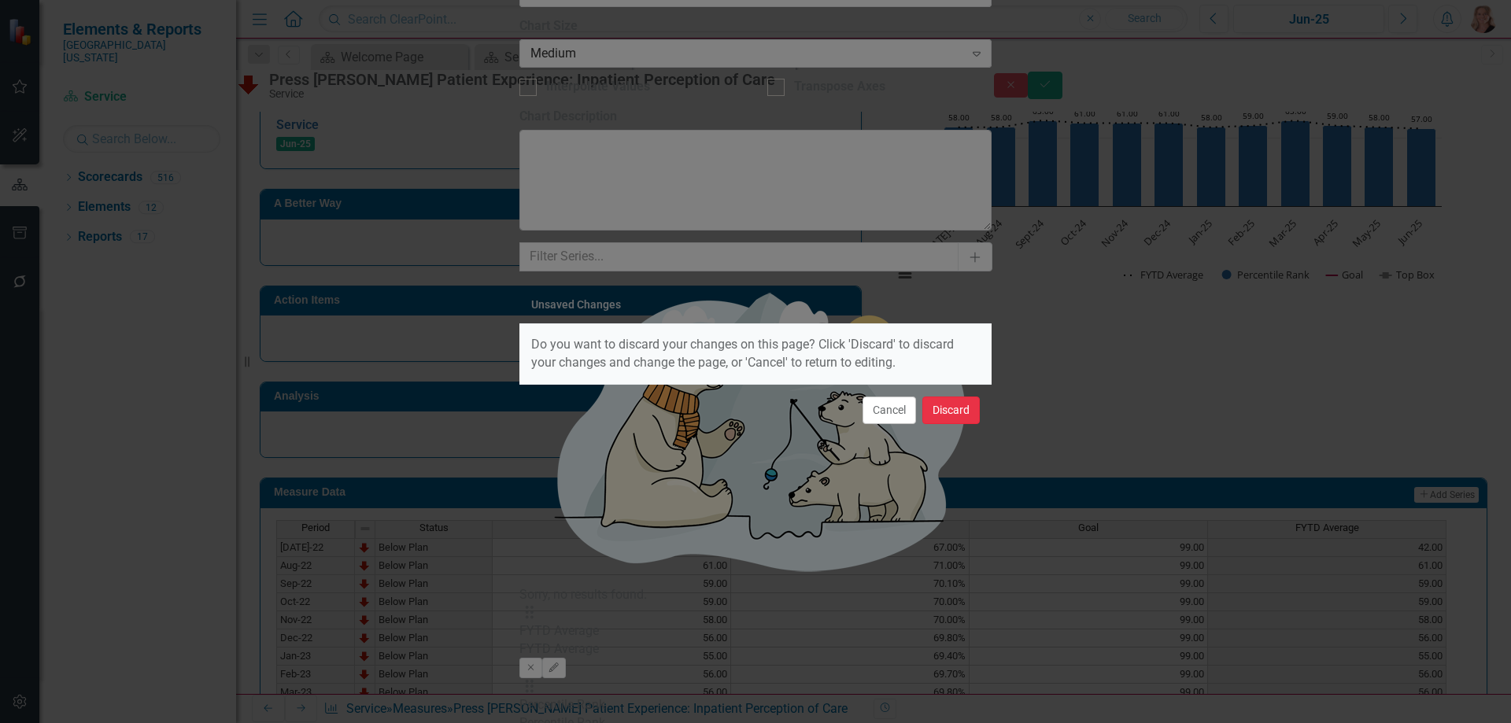
click at [939, 412] on button "Discard" at bounding box center [950, 411] width 57 height 28
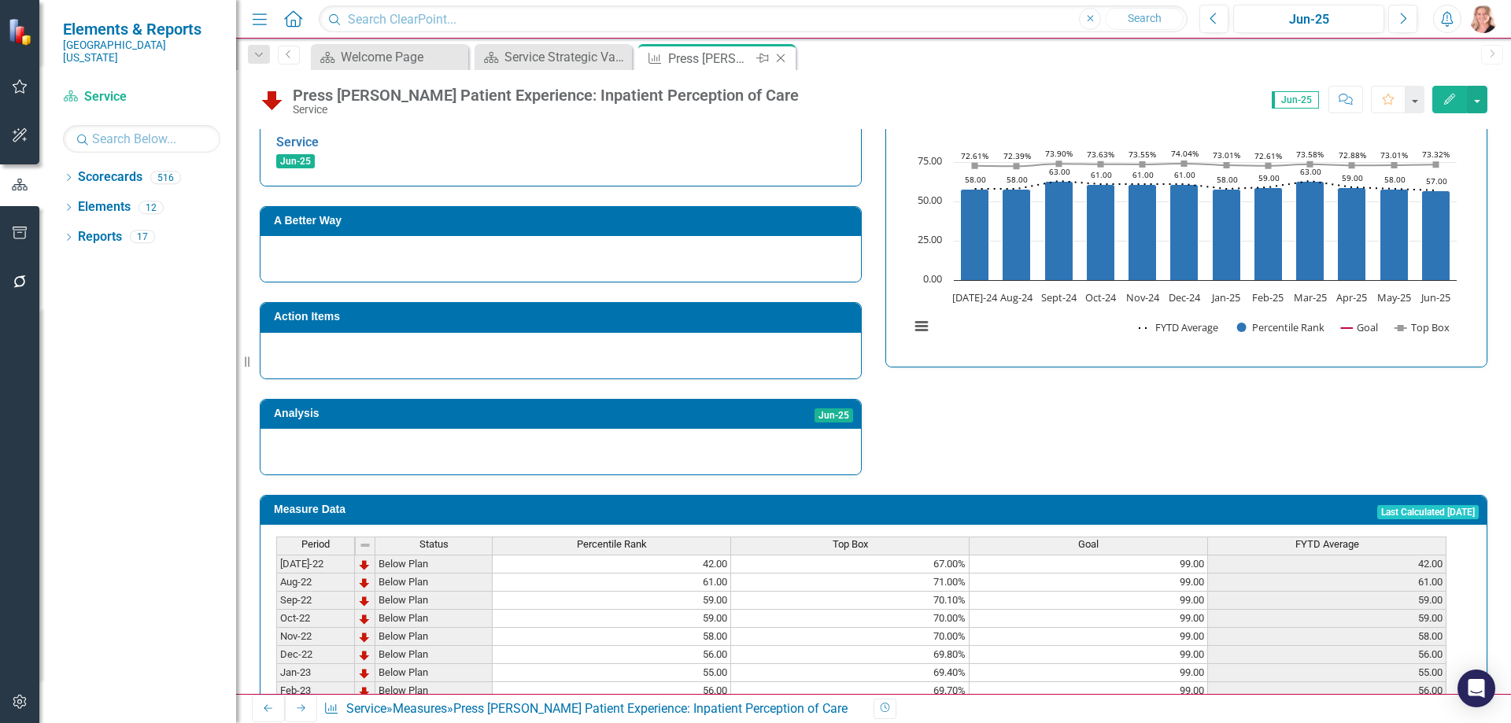
click at [782, 58] on icon "Close" at bounding box center [781, 58] width 16 height 13
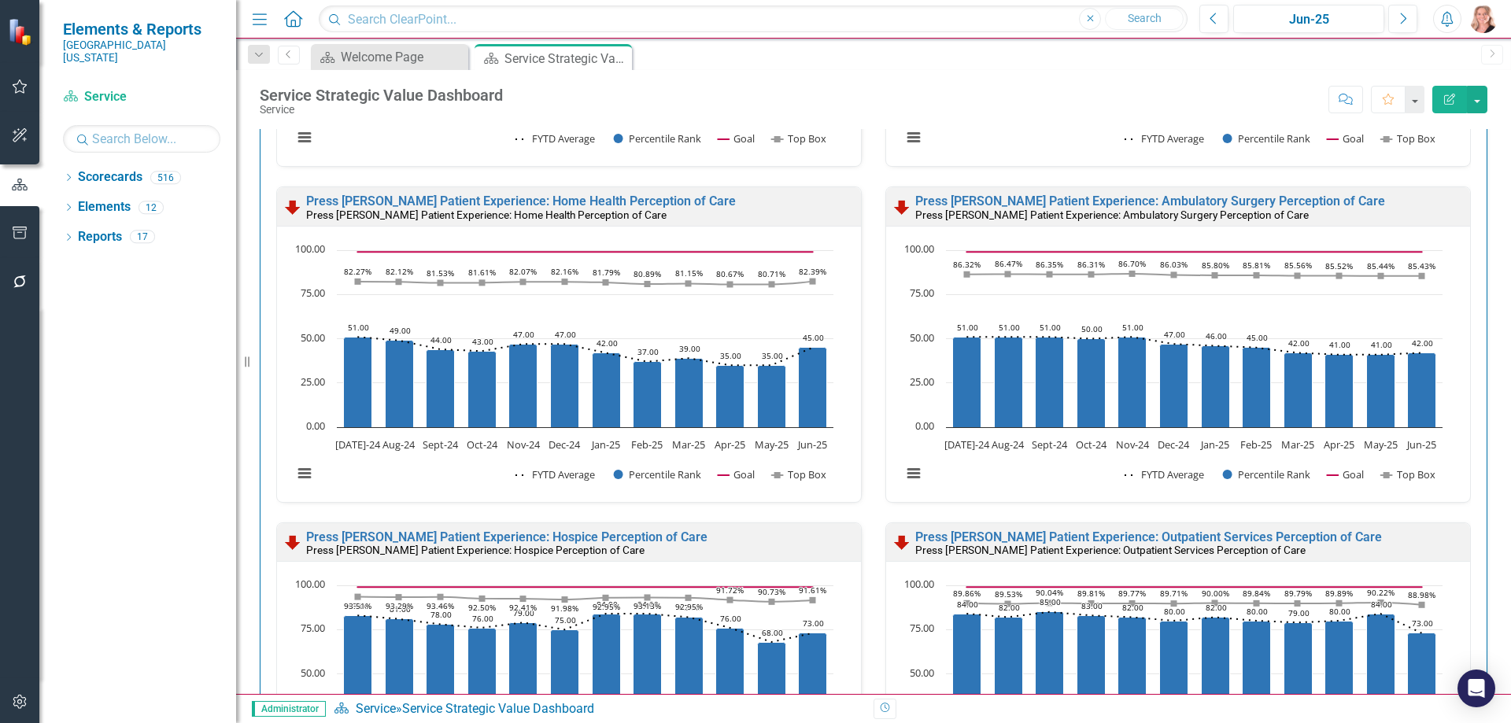
scroll to position [242, 0]
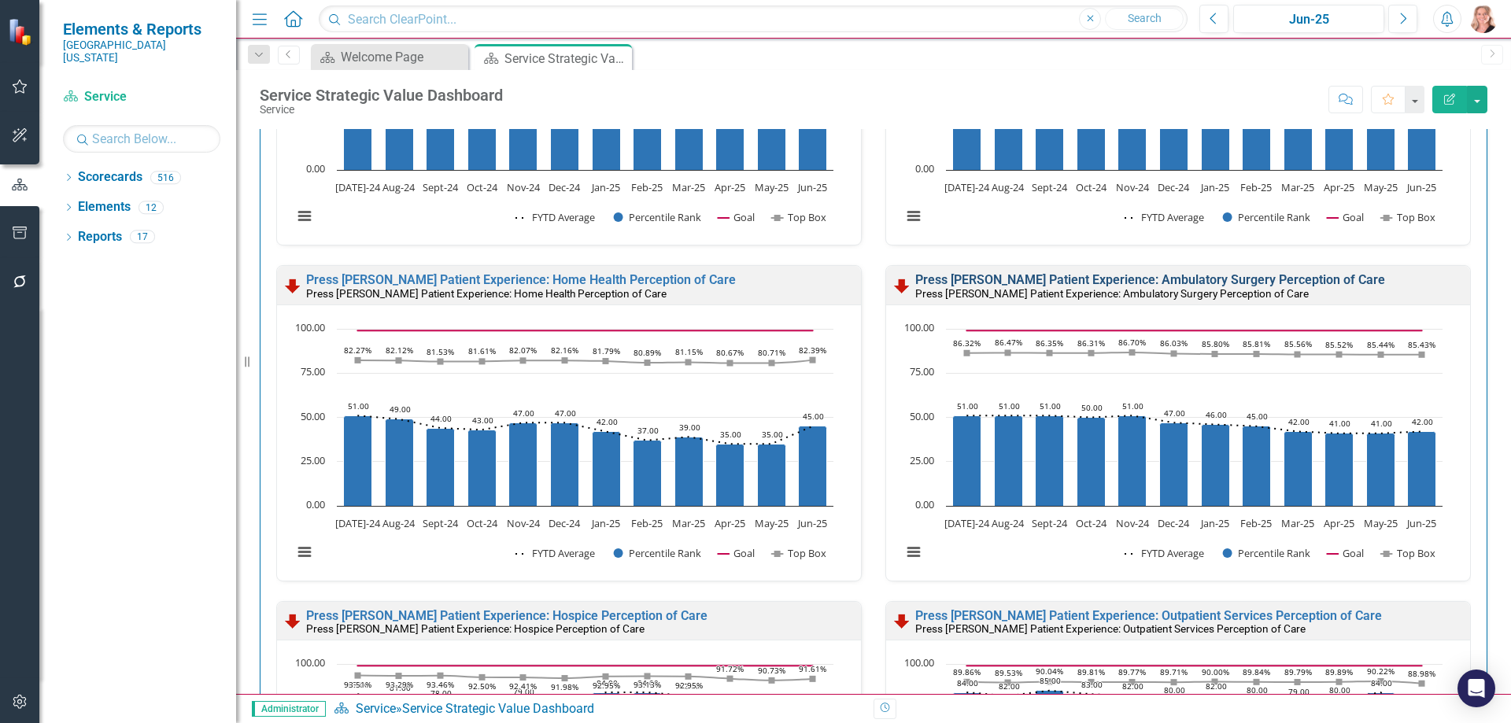
click at [1263, 277] on link "Press [PERSON_NAME] Patient Experience: Ambulatory Surgery Perception of Care" at bounding box center [1150, 279] width 470 height 15
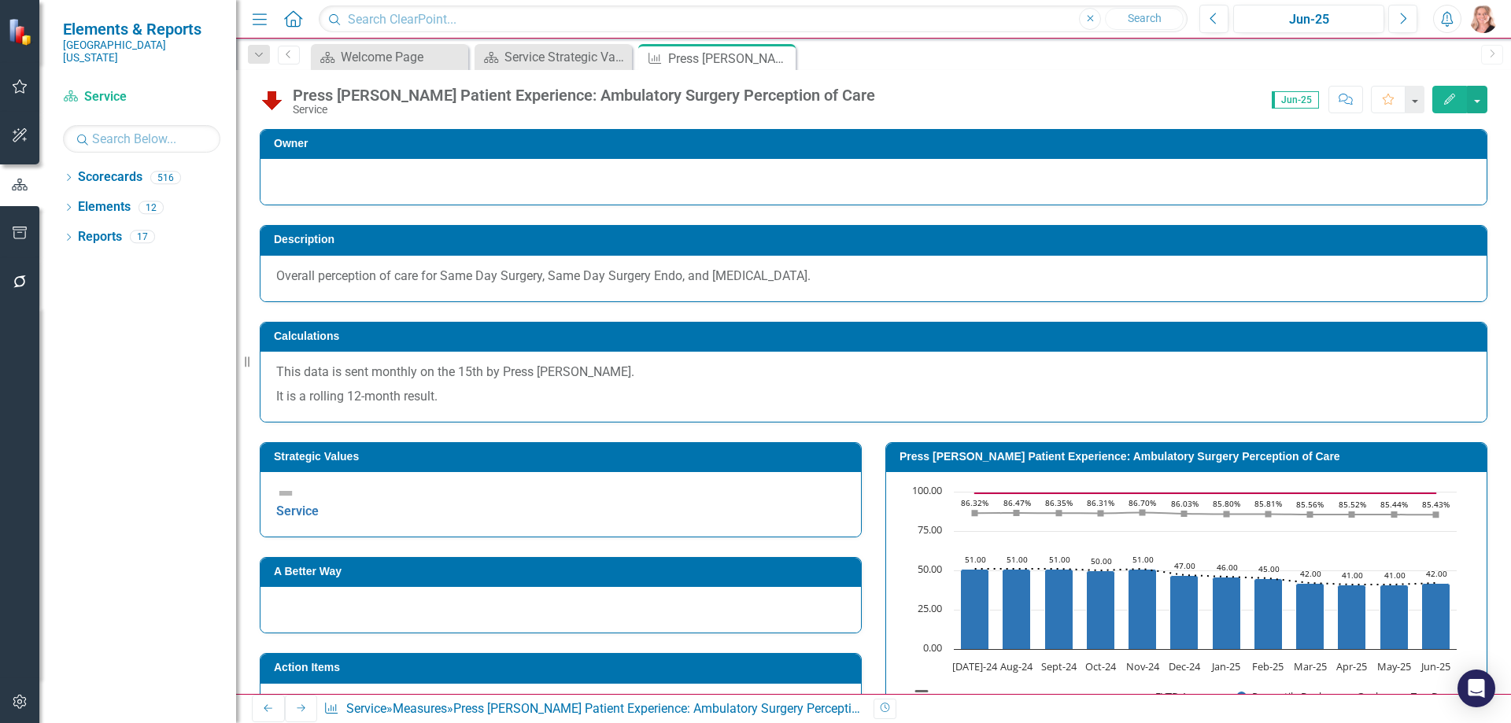
click at [973, 531] on rect "Interactive chart" at bounding box center [1183, 602] width 563 height 236
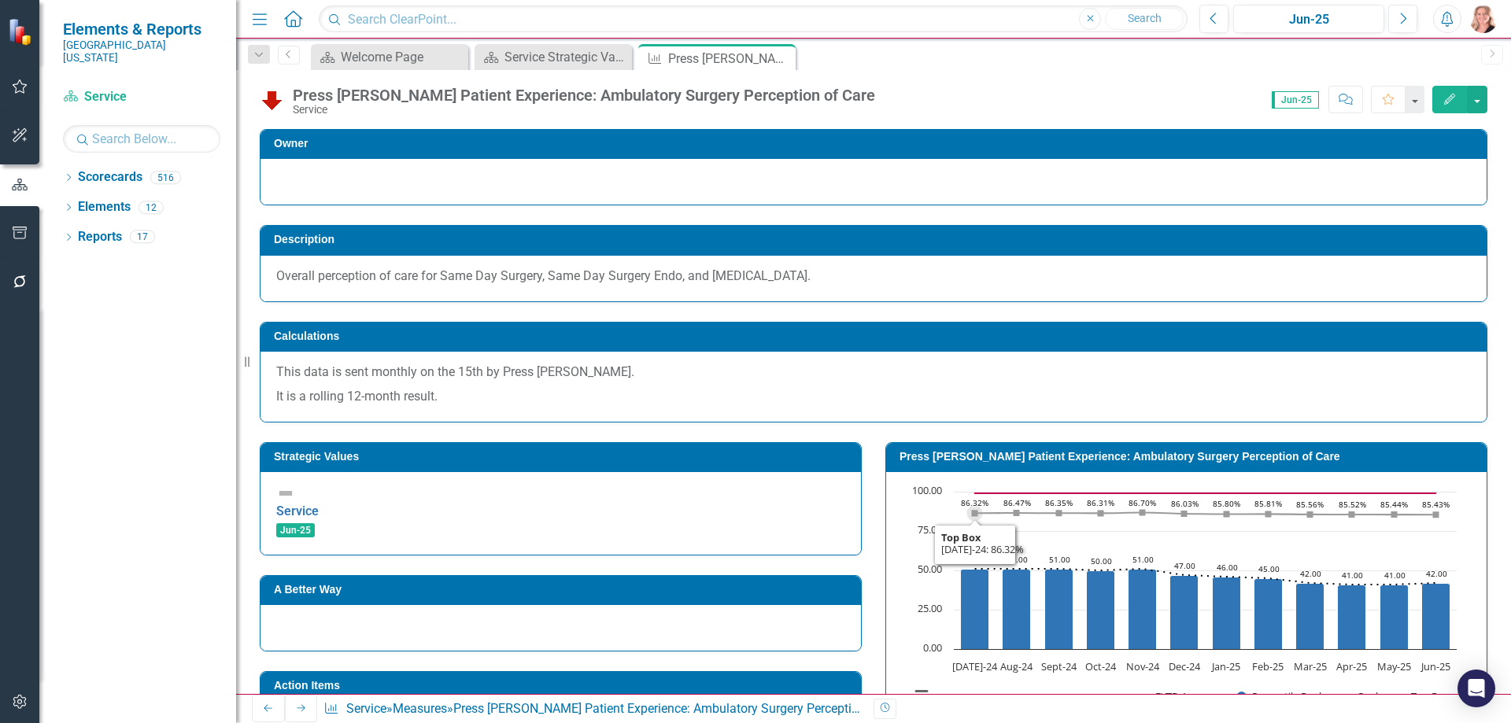
click at [973, 531] on rect "Interactive chart" at bounding box center [1183, 602] width 563 height 236
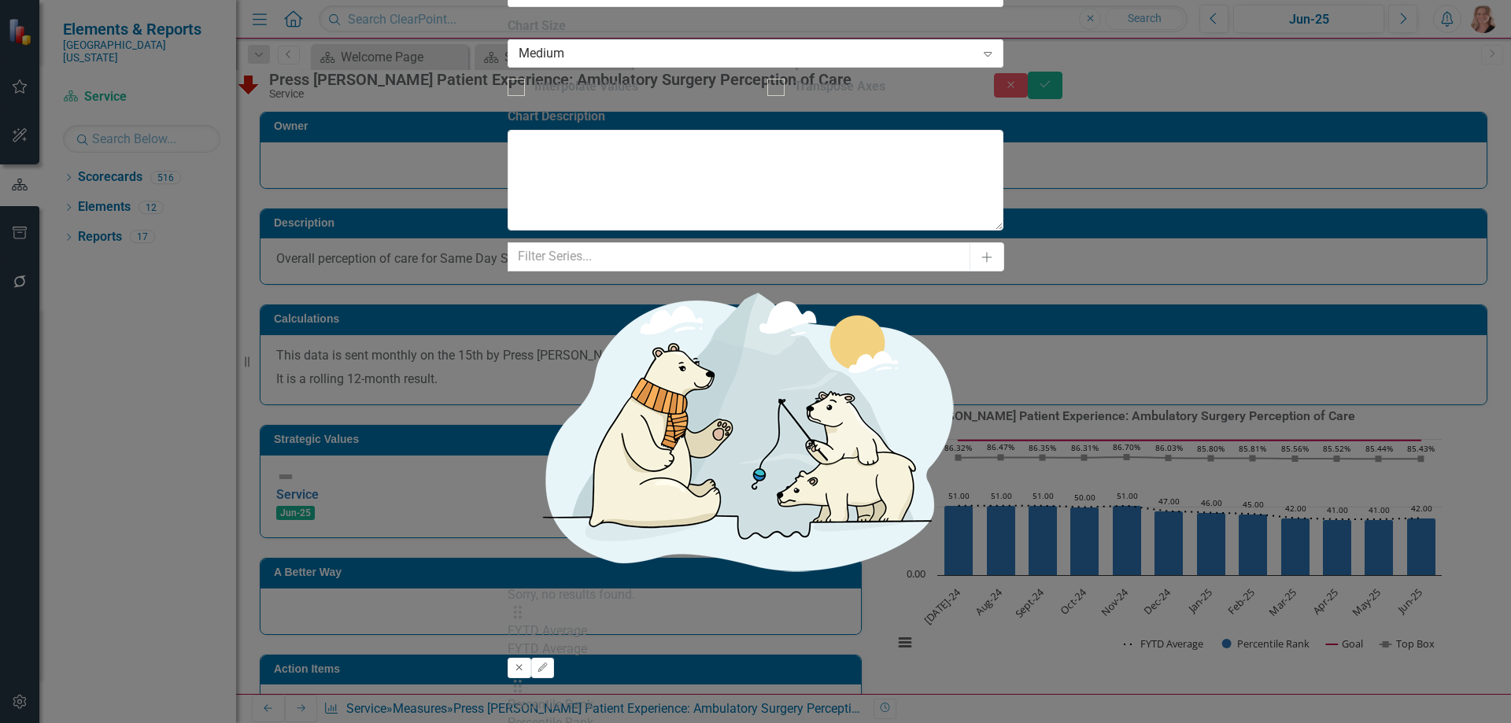
click at [525, 663] on icon "Remove" at bounding box center [519, 667] width 12 height 9
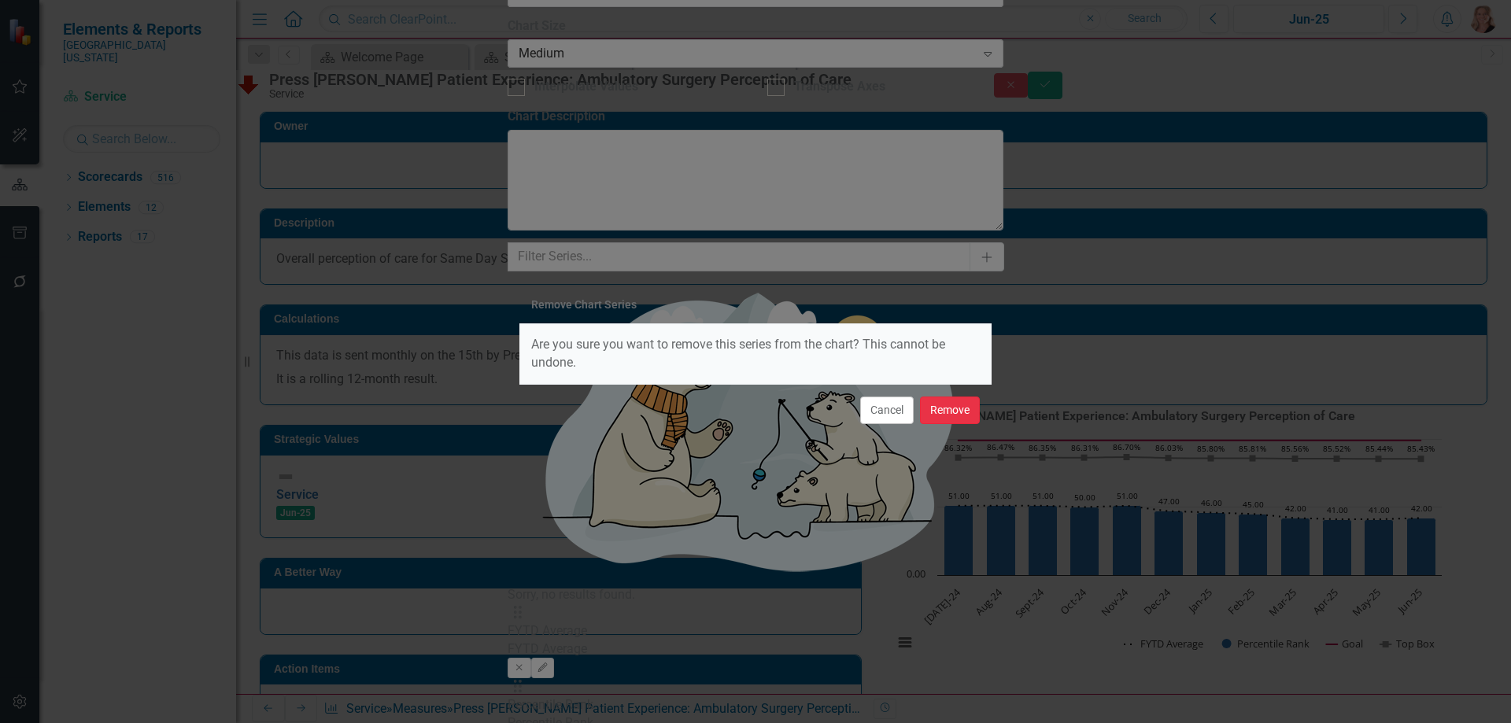
click at [958, 418] on button "Remove" at bounding box center [950, 411] width 60 height 28
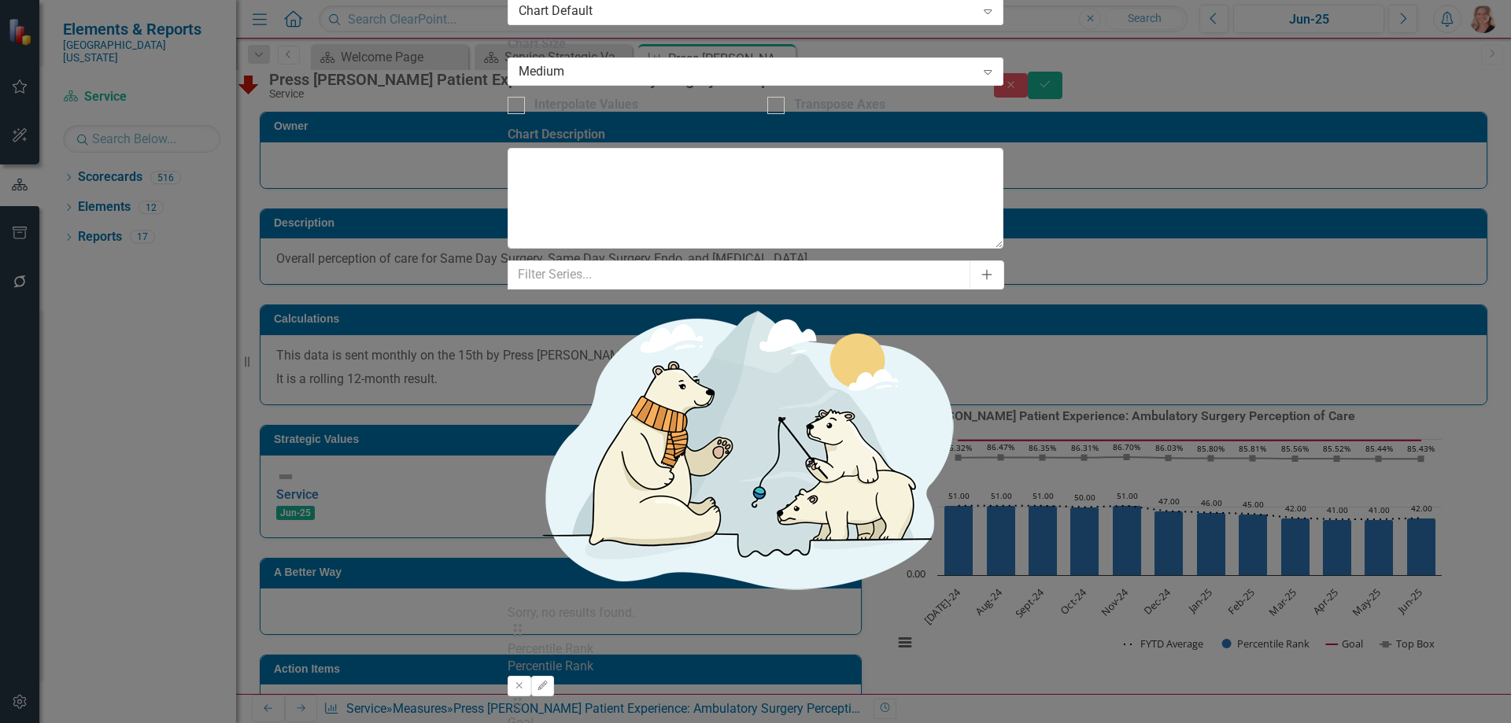
click at [994, 269] on icon "Add" at bounding box center [987, 274] width 14 height 11
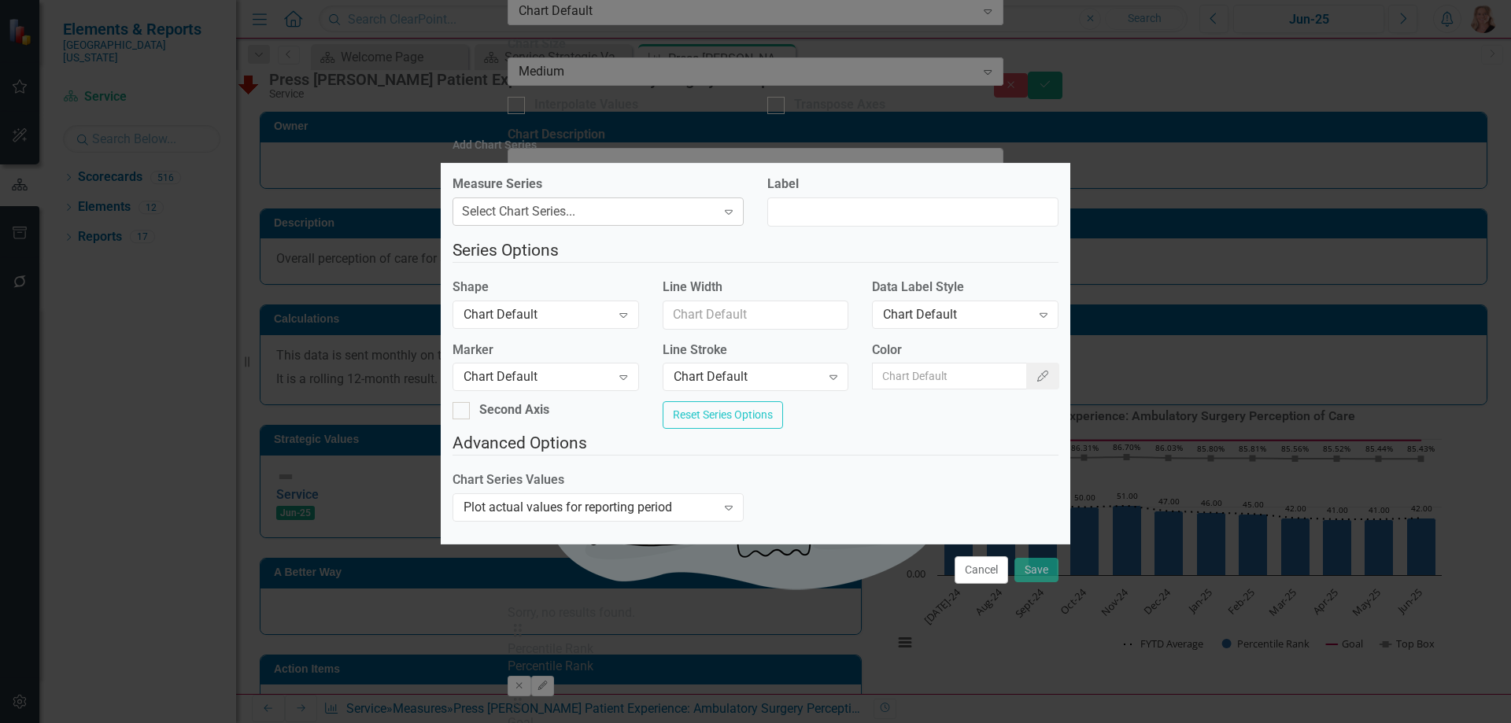
click at [488, 216] on div "Select Chart Series... Expand" at bounding box center [598, 212] width 291 height 28
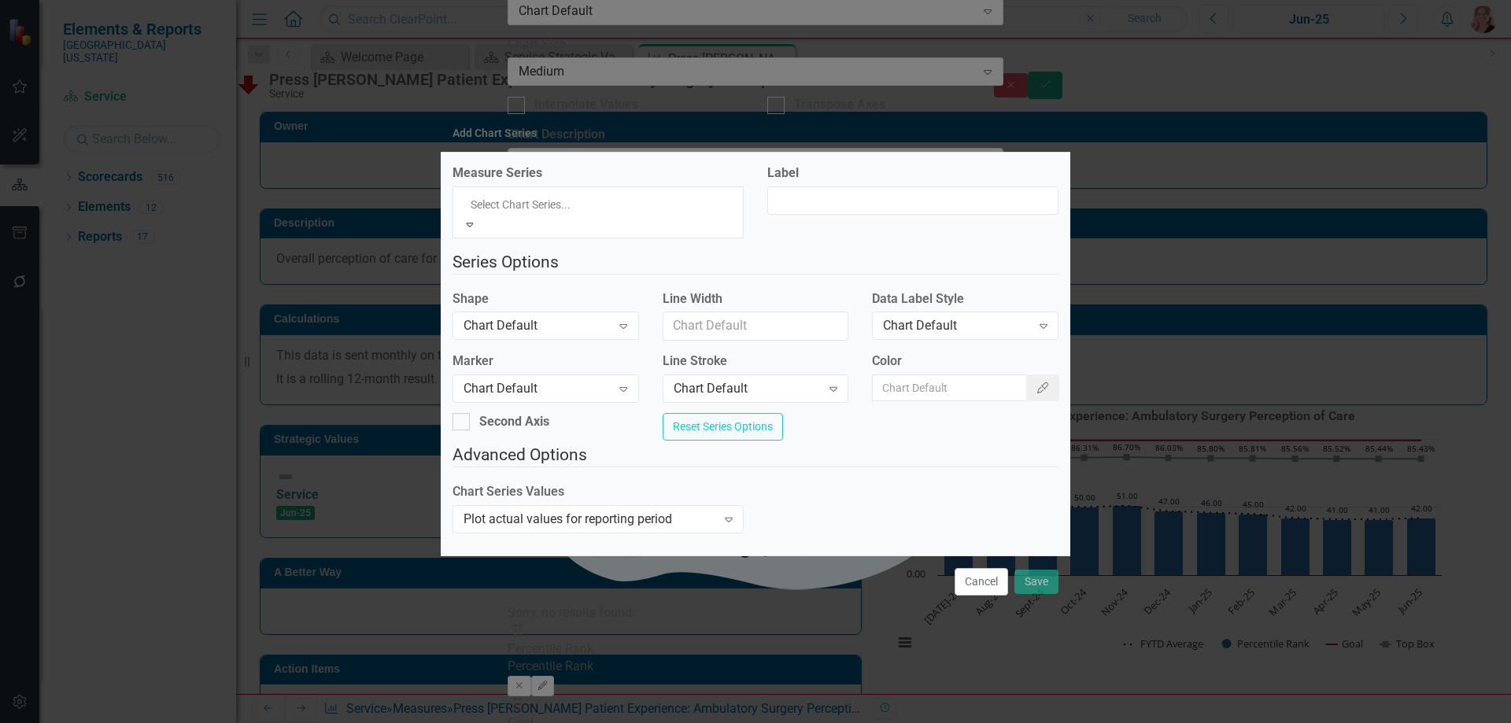
click at [486, 722] on div "Percentile Rank" at bounding box center [755, 732] width 1511 height 18
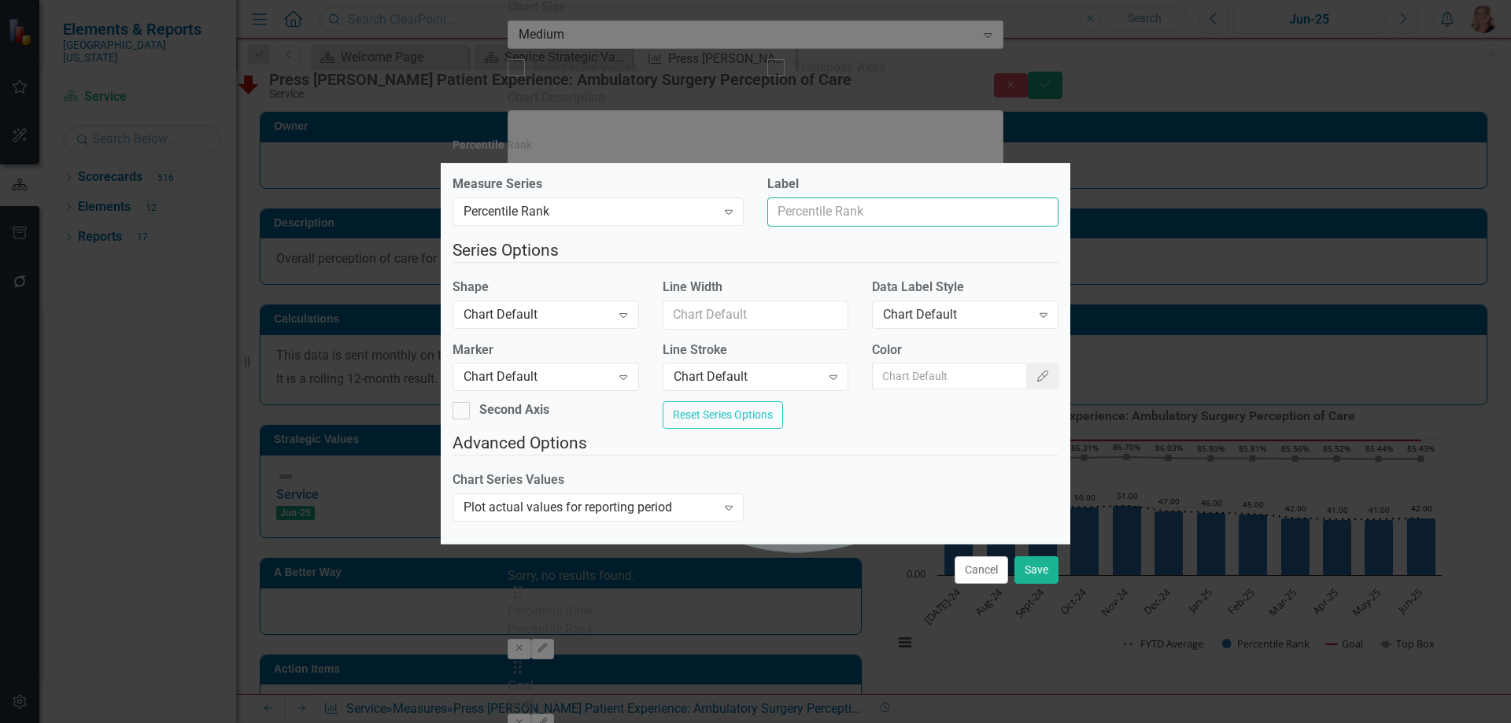
click at [800, 206] on input "Label" at bounding box center [912, 212] width 291 height 29
type input "Trend Line"
click at [627, 312] on icon "Expand" at bounding box center [623, 315] width 16 height 13
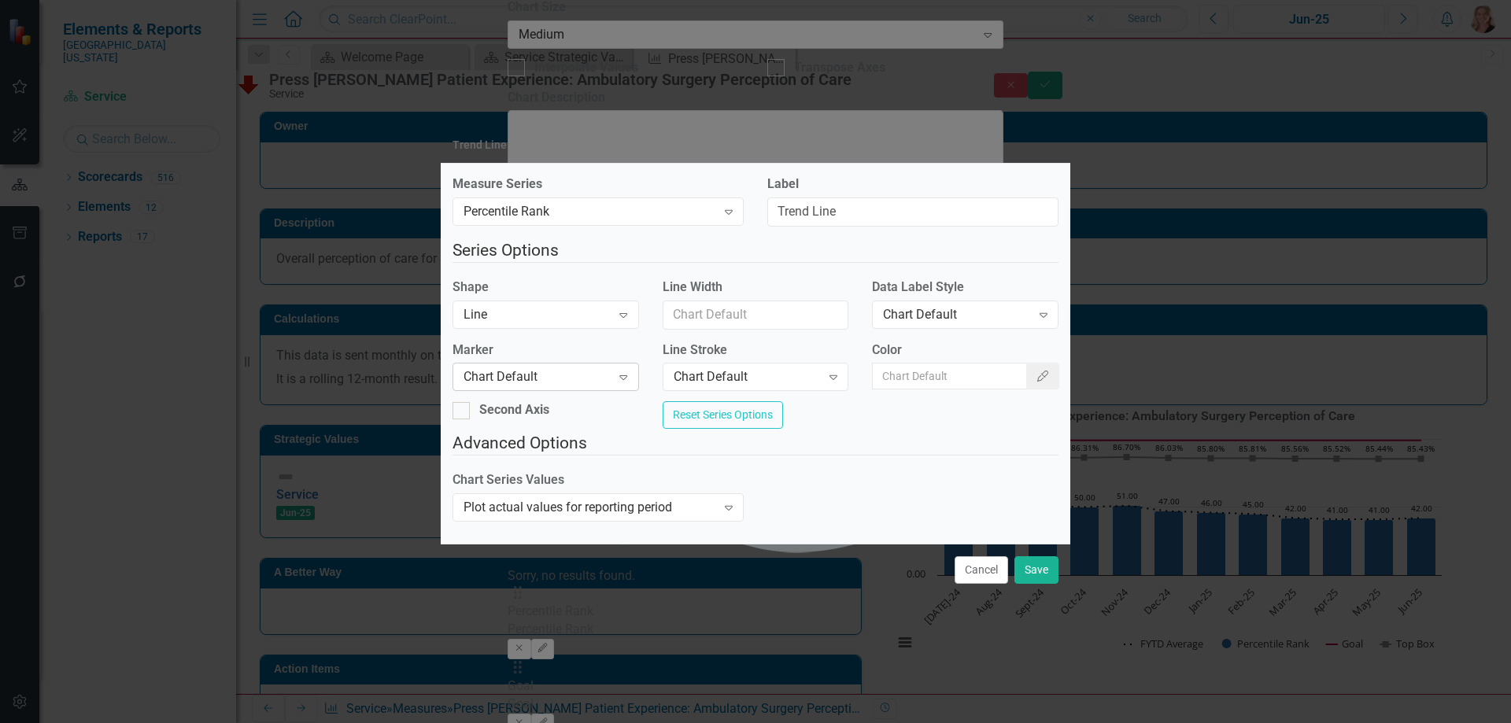
click at [578, 378] on div "Chart Default" at bounding box center [537, 377] width 147 height 18
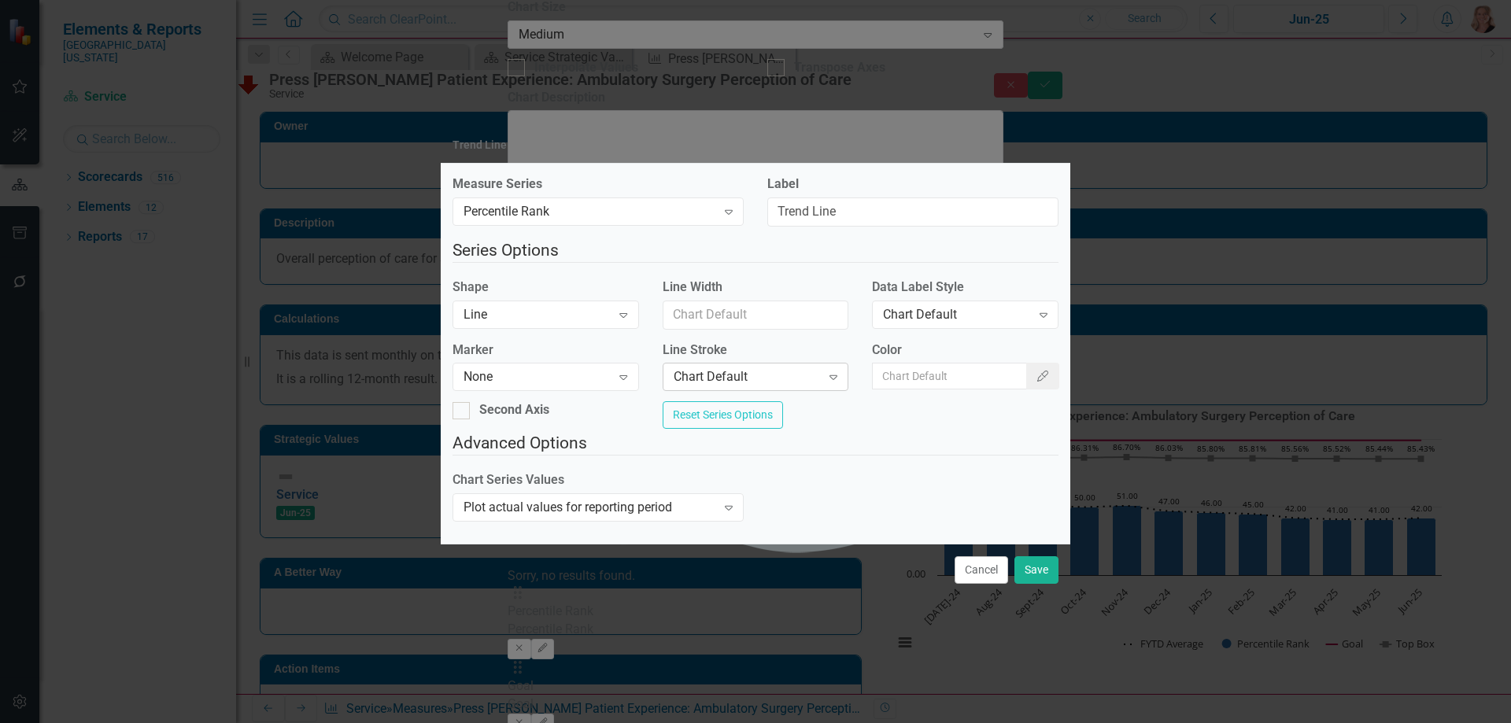
click at [751, 379] on div "Chart Default" at bounding box center [747, 377] width 147 height 18
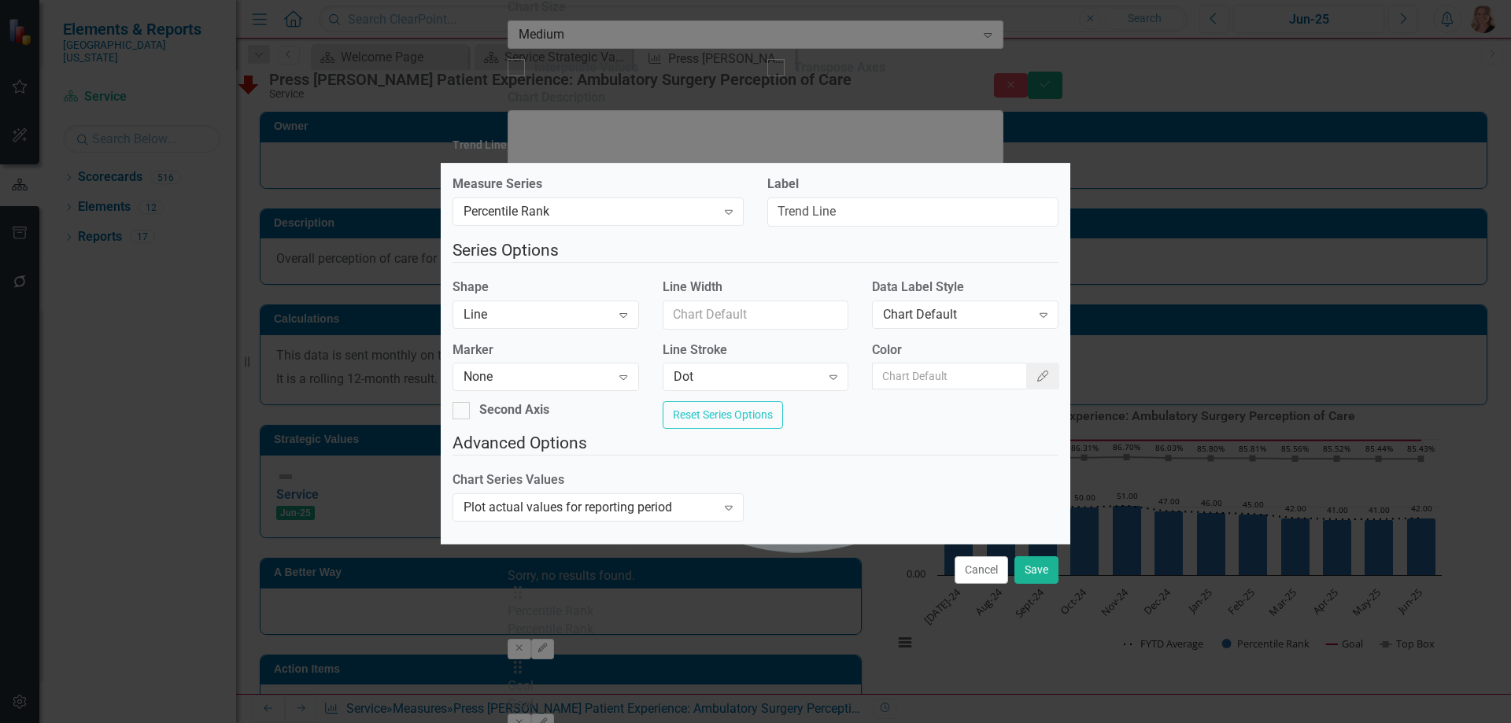
click at [1048, 363] on div "Color Color Picker" at bounding box center [965, 372] width 210 height 61
click at [1037, 371] on icon "button" at bounding box center [1042, 376] width 11 height 11
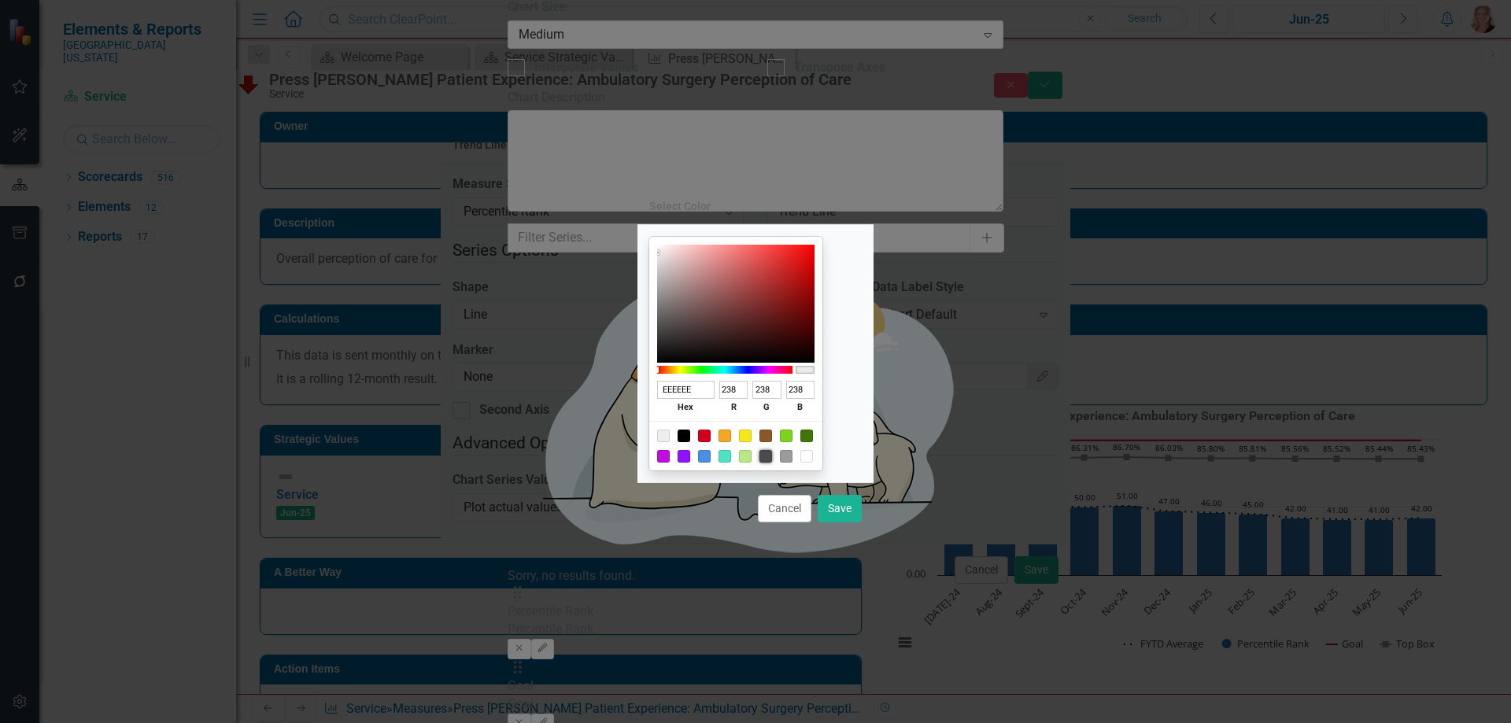
click at [772, 460] on div at bounding box center [765, 456] width 13 height 13
type input "4A4A4A"
type input "74"
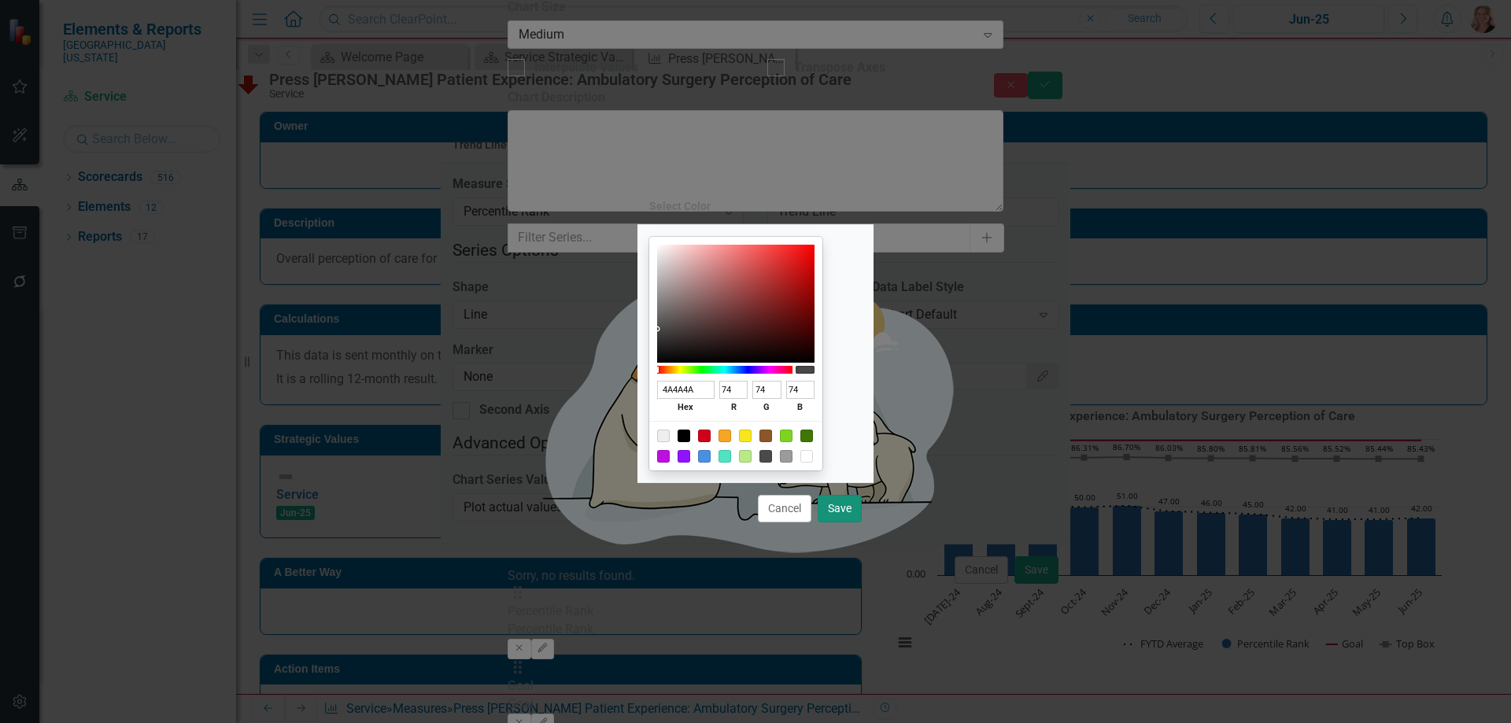
click at [849, 512] on button "Save" at bounding box center [840, 509] width 44 height 28
type input "#4a4a4a"
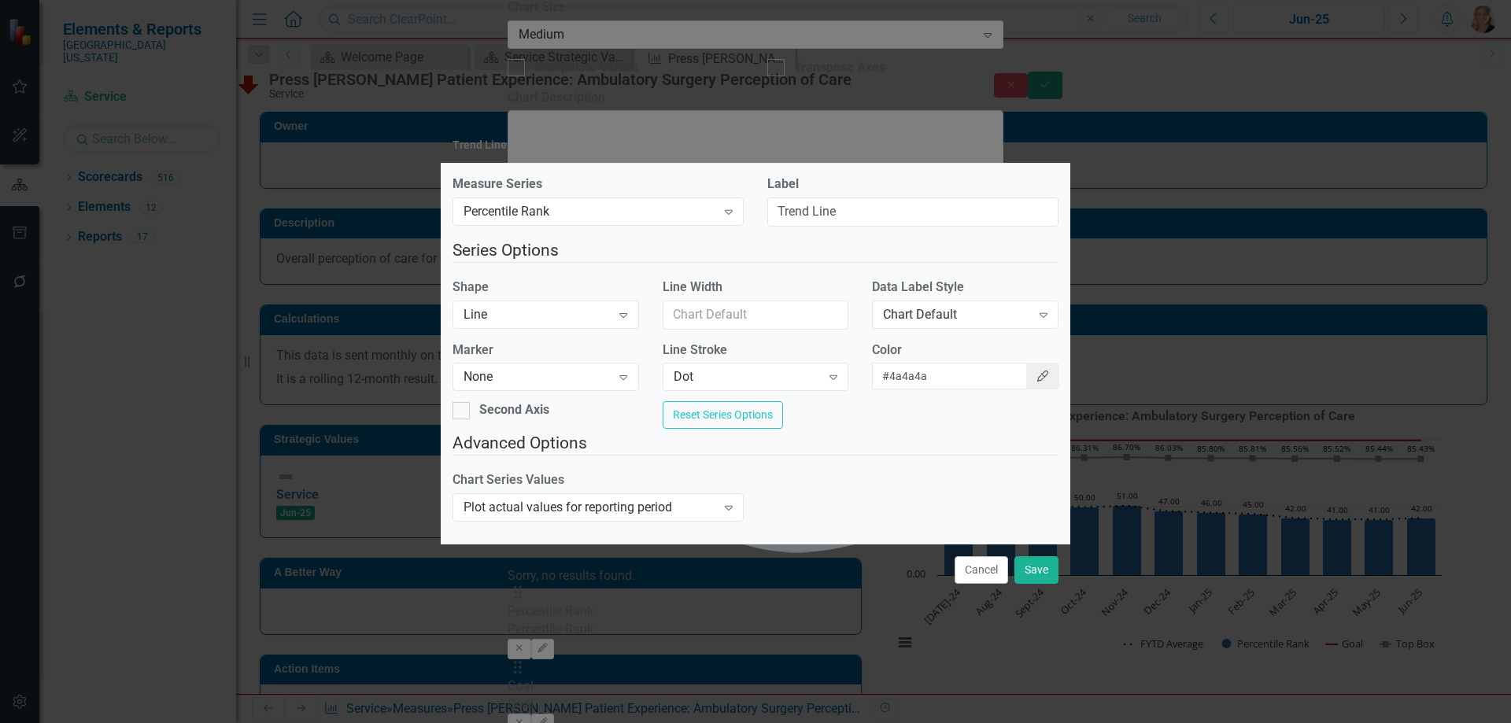
click at [1036, 375] on icon "Color Picker" at bounding box center [1043, 376] width 14 height 11
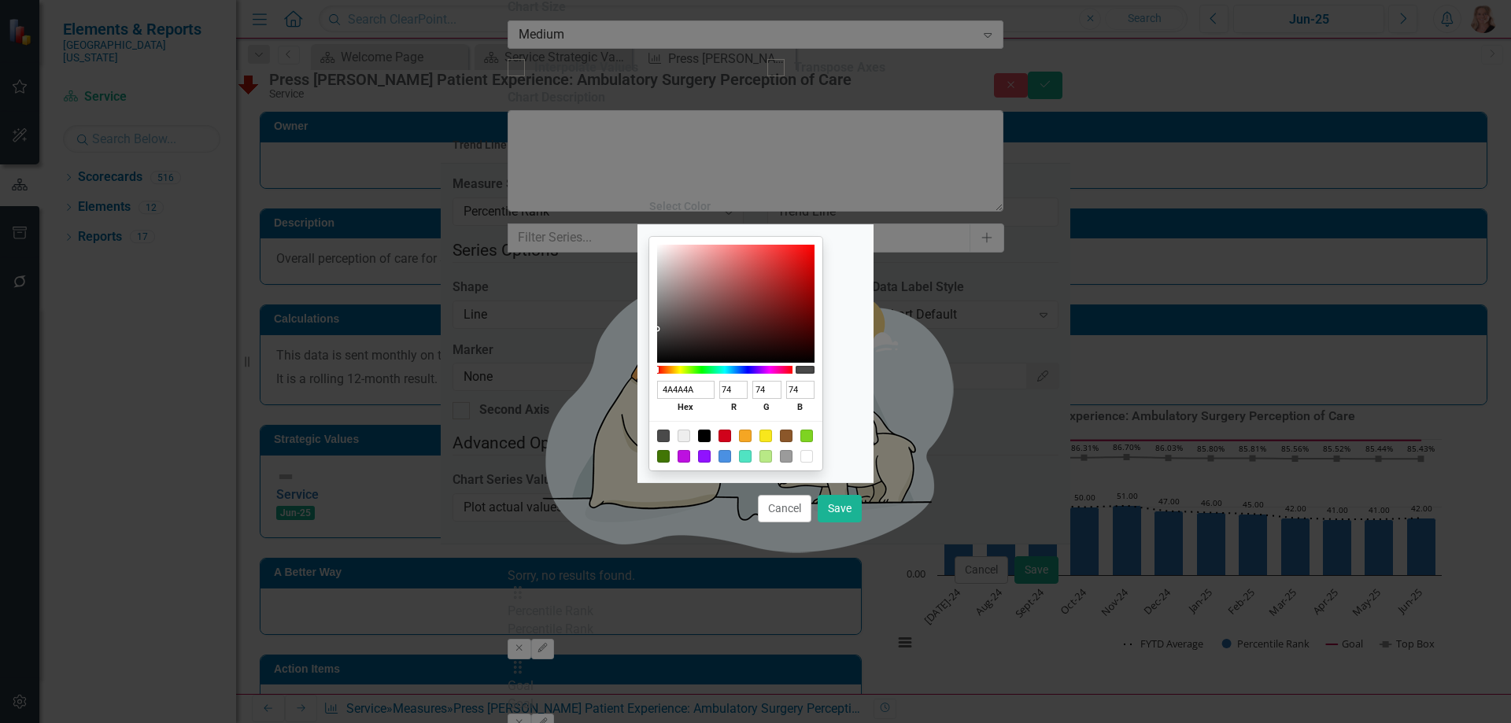
click at [711, 434] on div at bounding box center [704, 436] width 13 height 13
type input "000000"
type input "0"
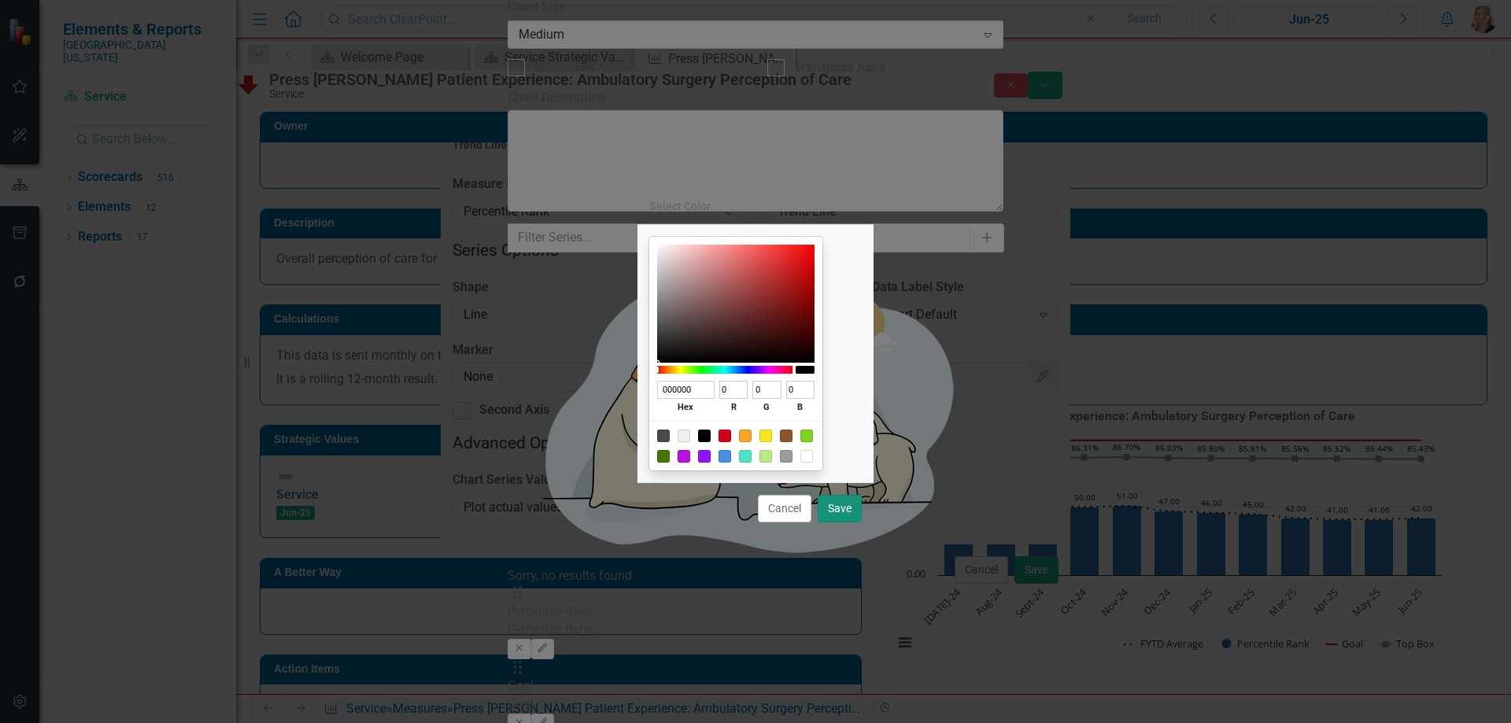
click at [856, 504] on button "Save" at bounding box center [840, 509] width 44 height 28
type input "#000000"
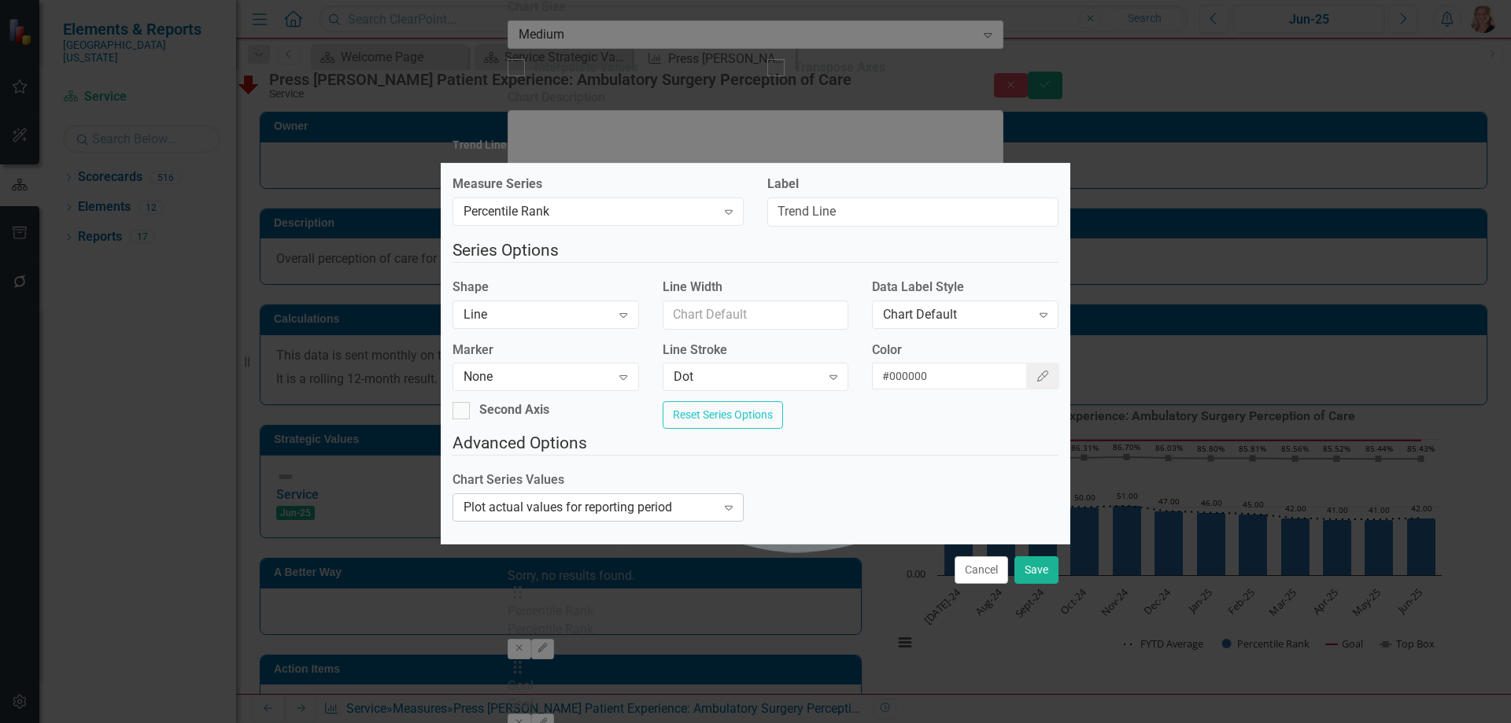
click at [726, 514] on icon "Expand" at bounding box center [729, 507] width 16 height 13
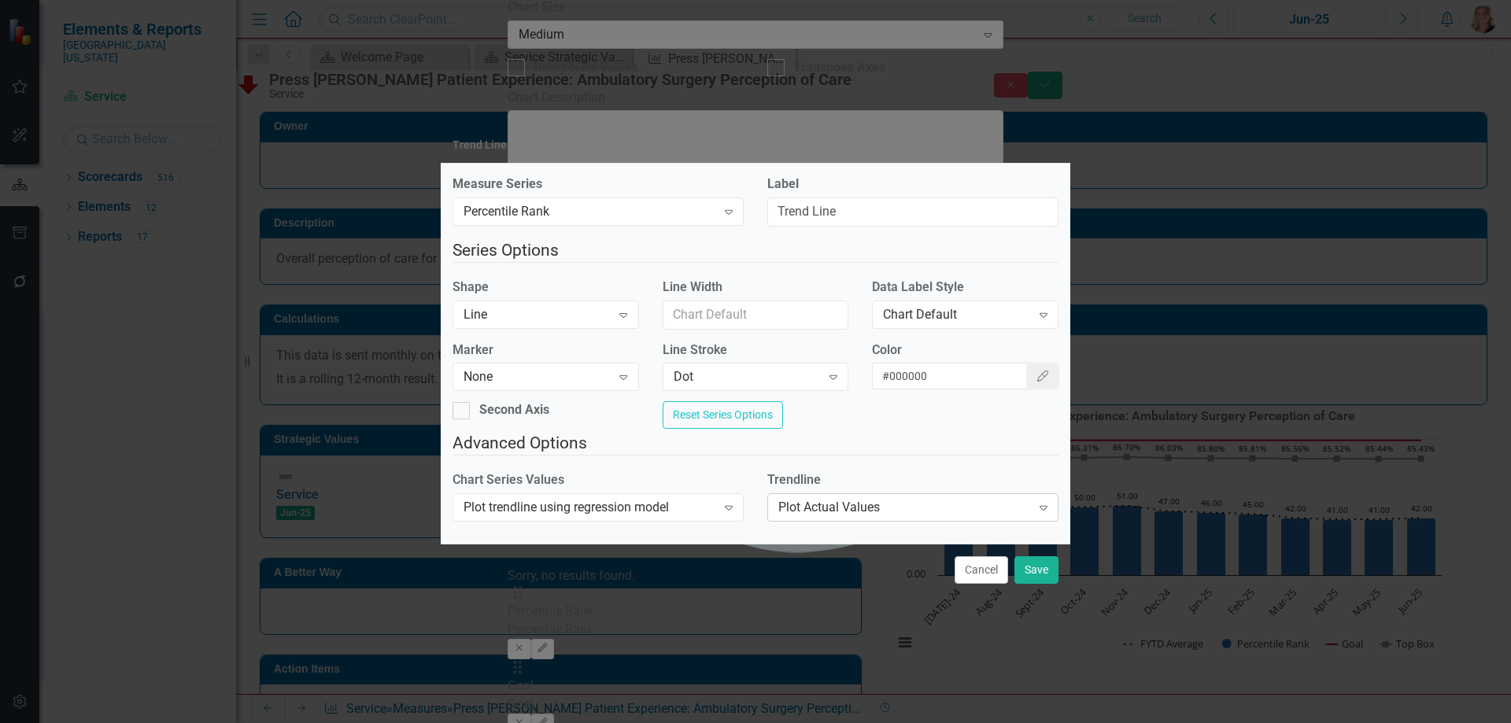
click at [835, 508] on div "Plot Actual Values" at bounding box center [904, 508] width 253 height 18
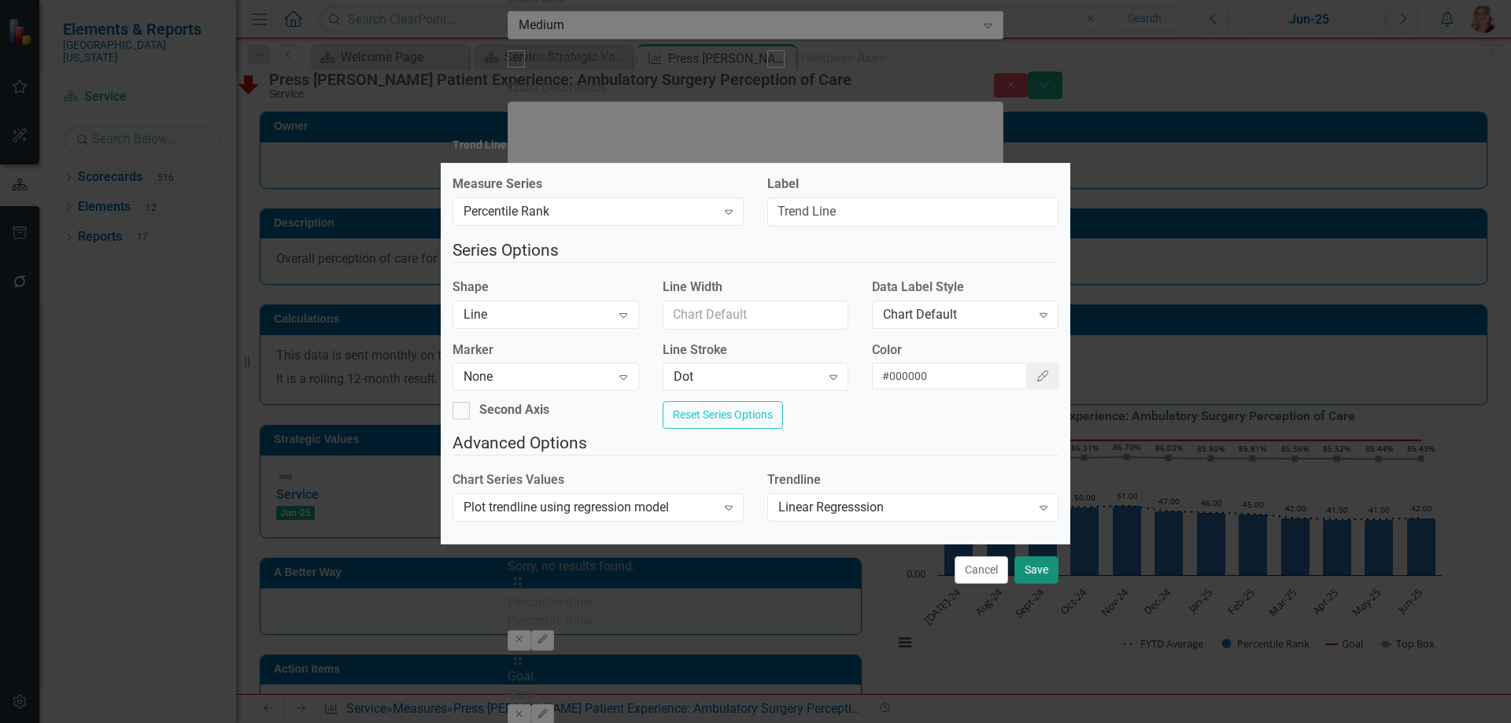
click at [1037, 582] on button "Save" at bounding box center [1036, 570] width 44 height 28
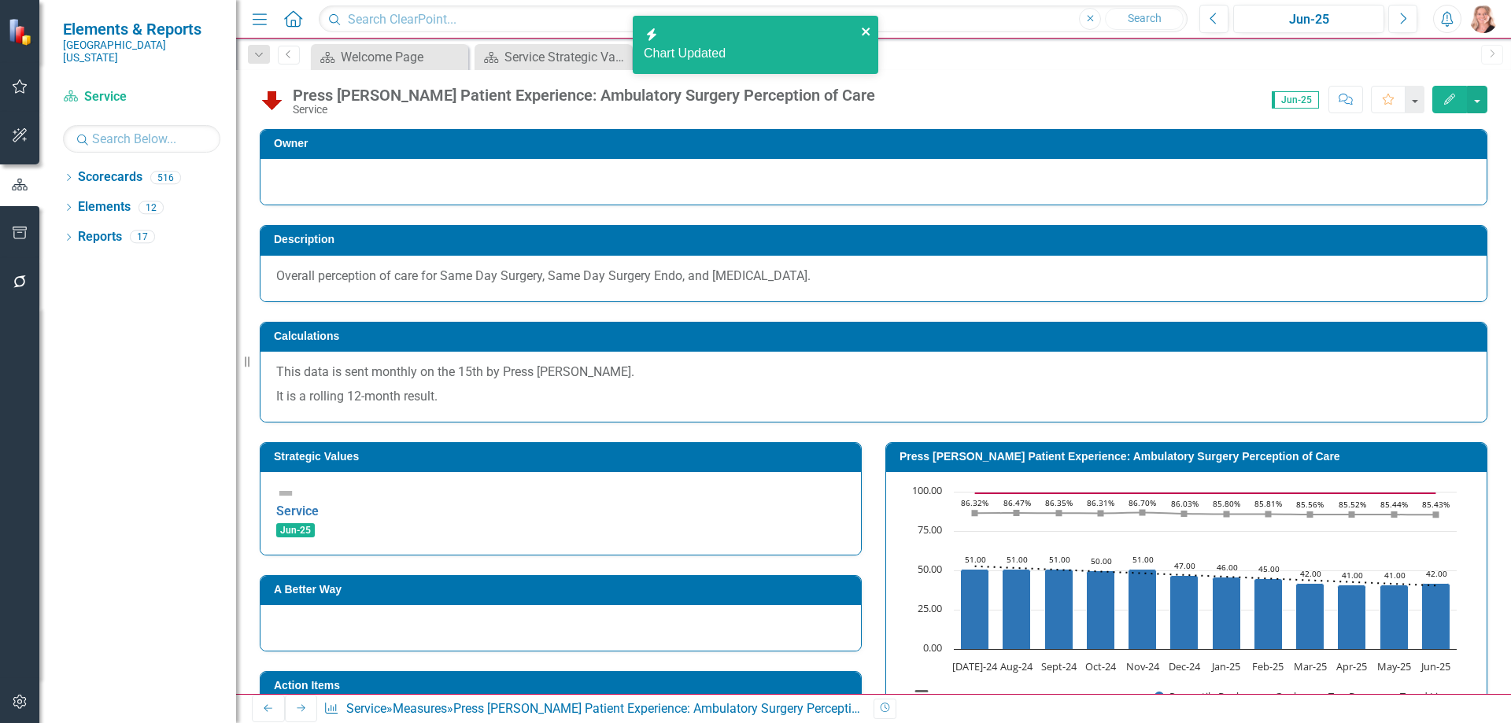
click at [867, 28] on icon "close" at bounding box center [866, 31] width 11 height 13
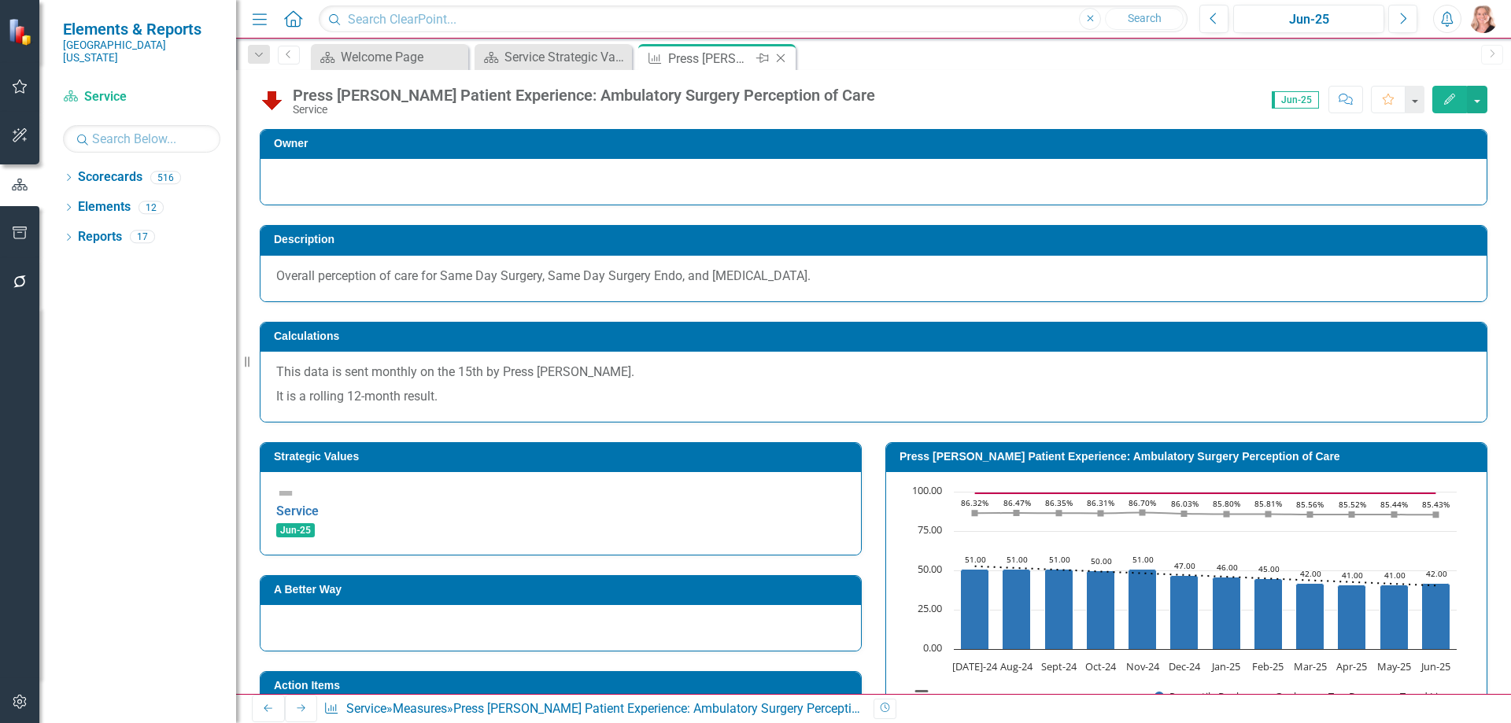
click at [783, 57] on icon "Close" at bounding box center [781, 58] width 16 height 13
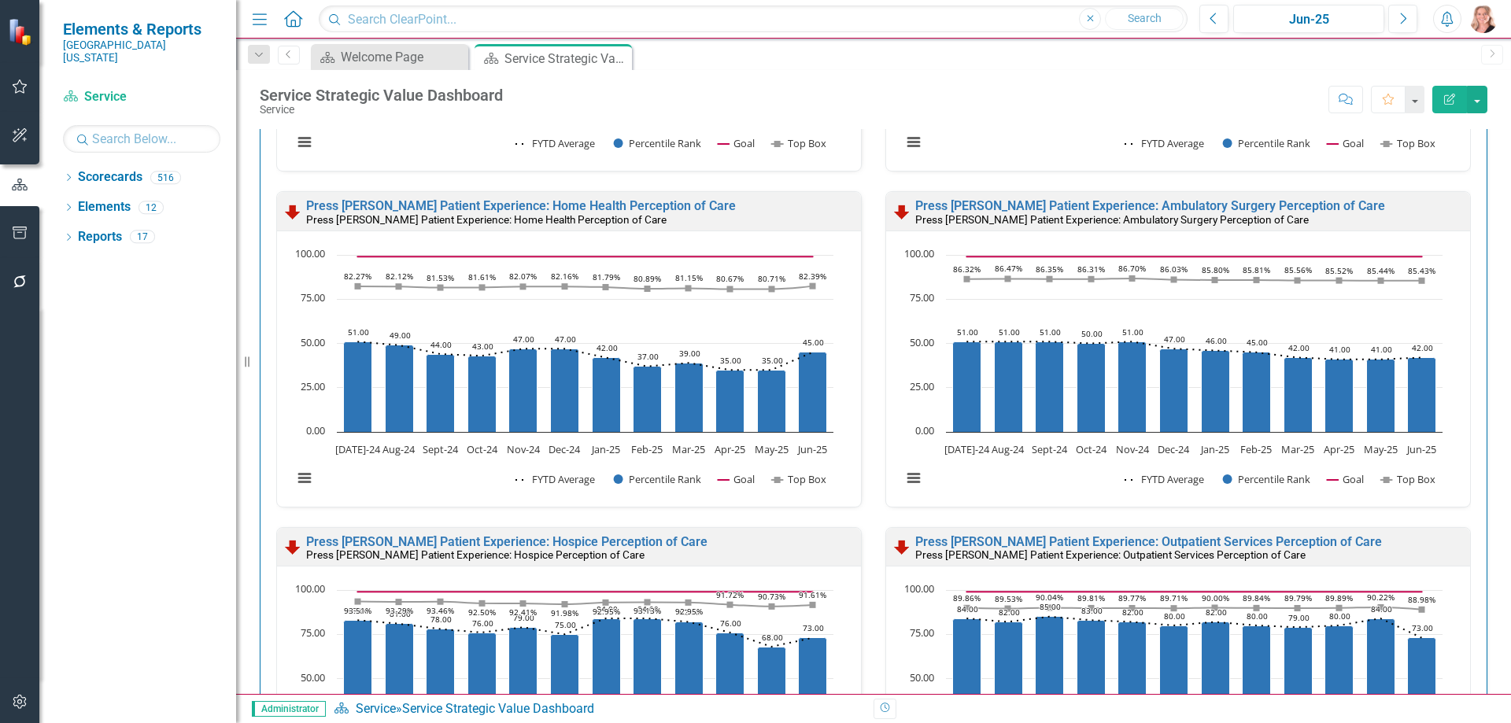
scroll to position [236, 0]
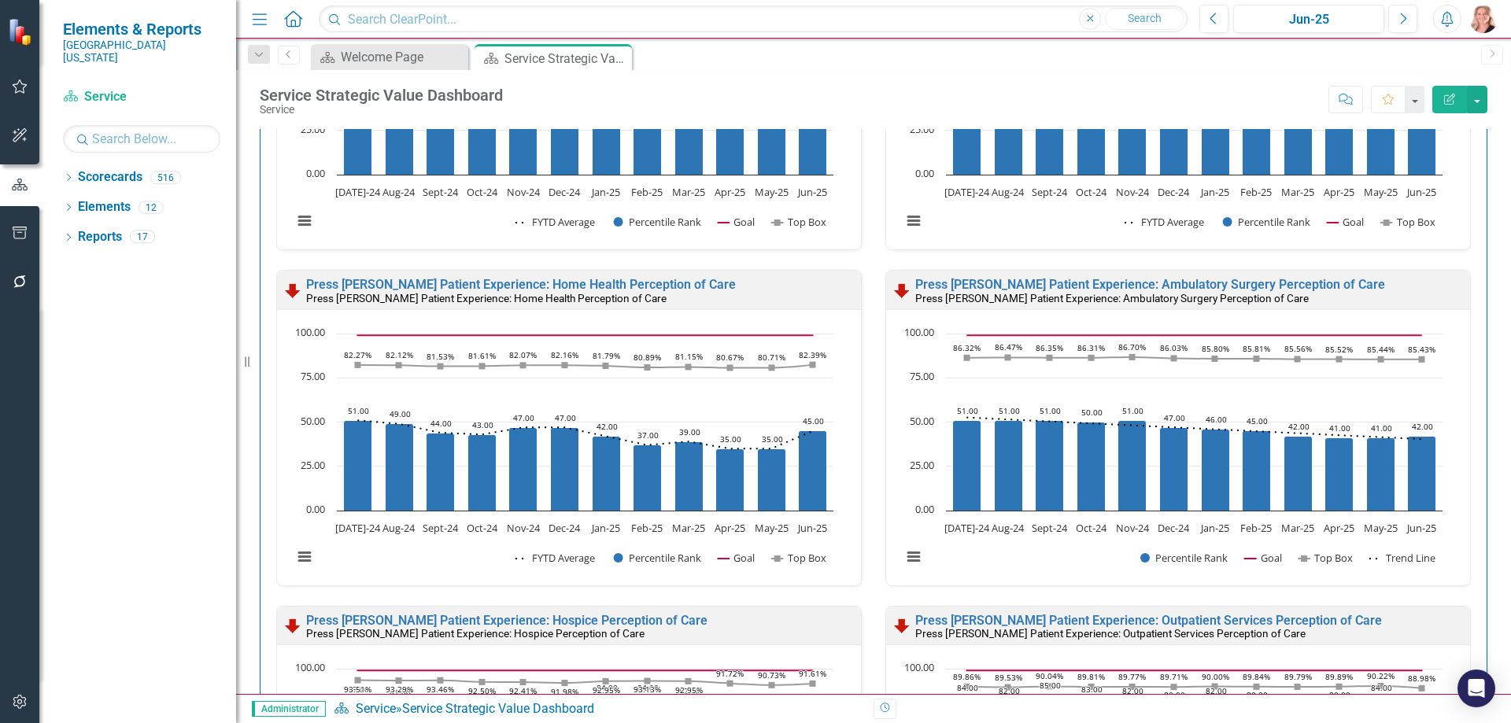
scroll to position [315, 0]
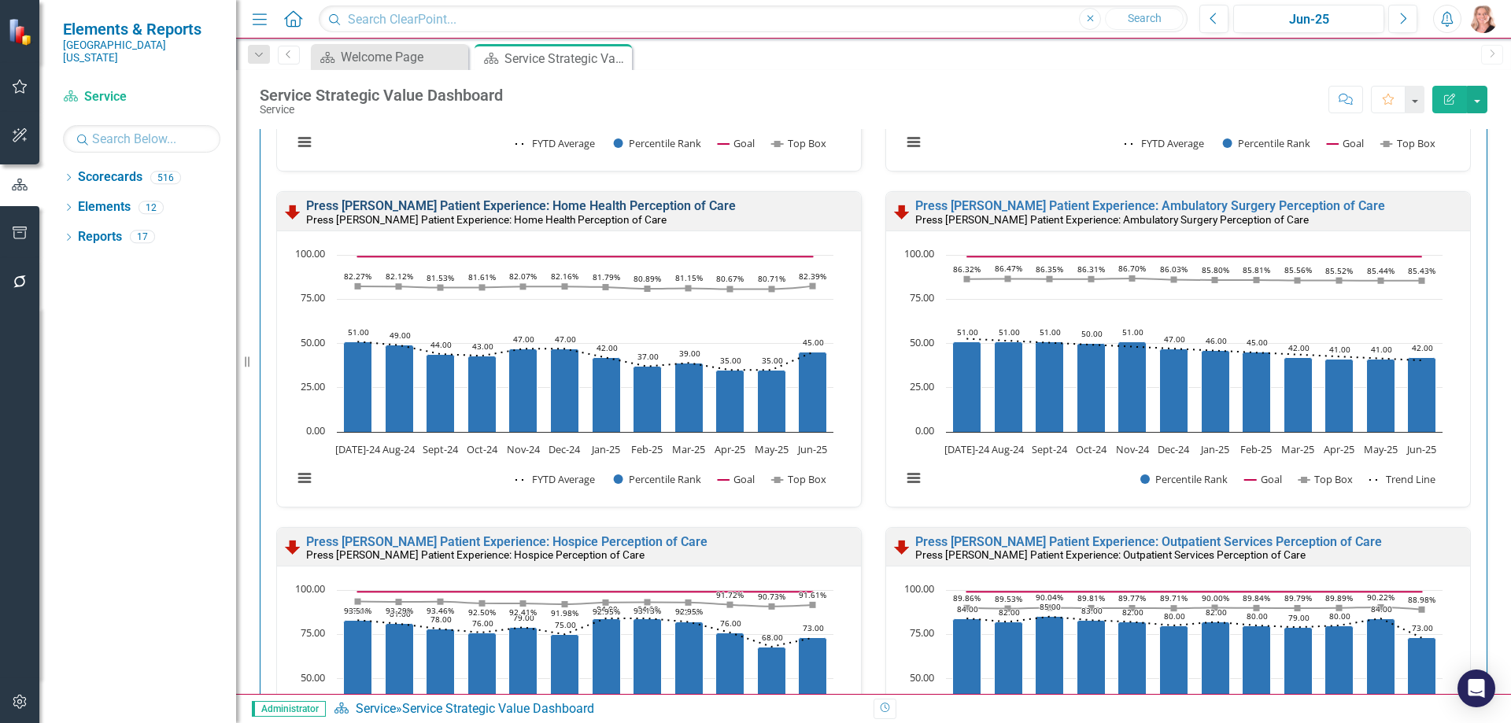
click at [606, 204] on link "Press [PERSON_NAME] Patient Experience: Home Health Perception of Care" at bounding box center [521, 205] width 430 height 15
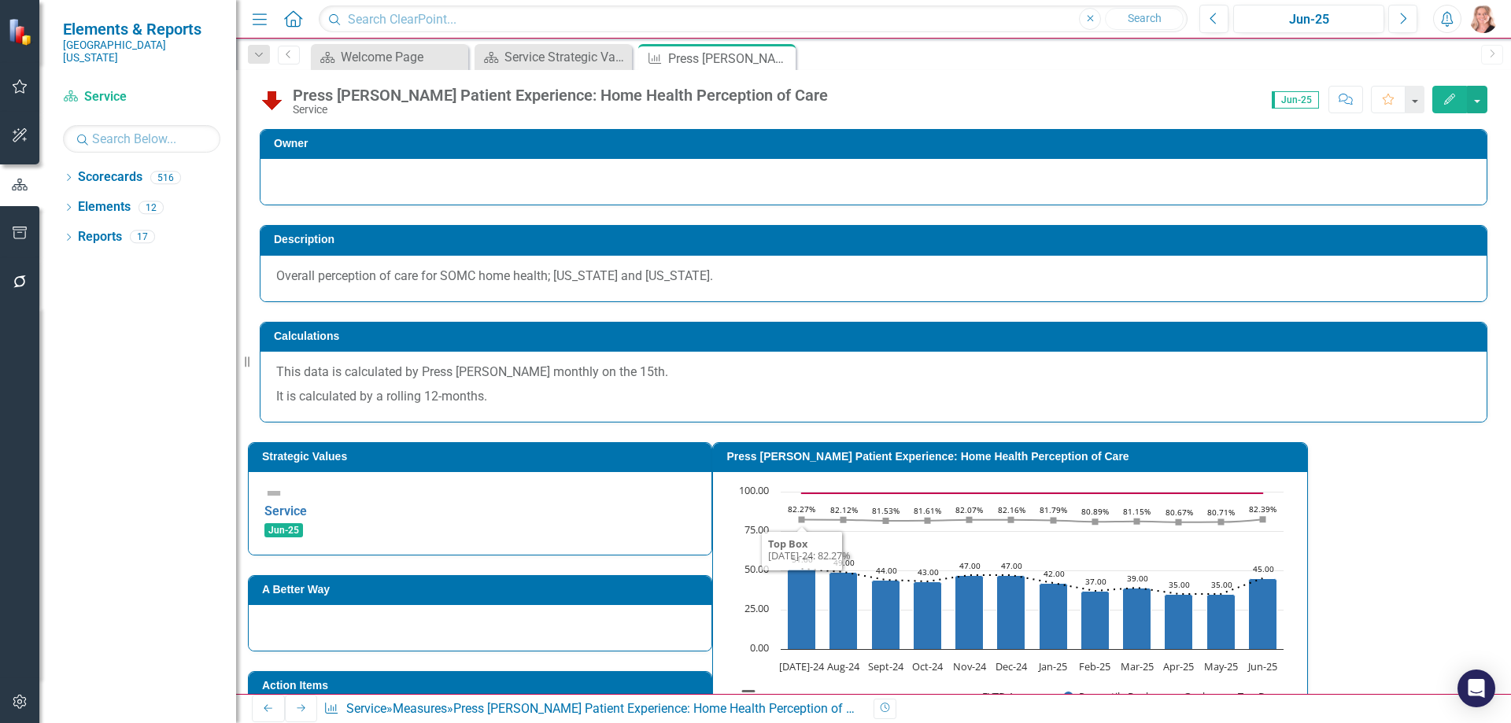
click at [922, 512] on rect "Interactive chart" at bounding box center [1010, 602] width 563 height 236
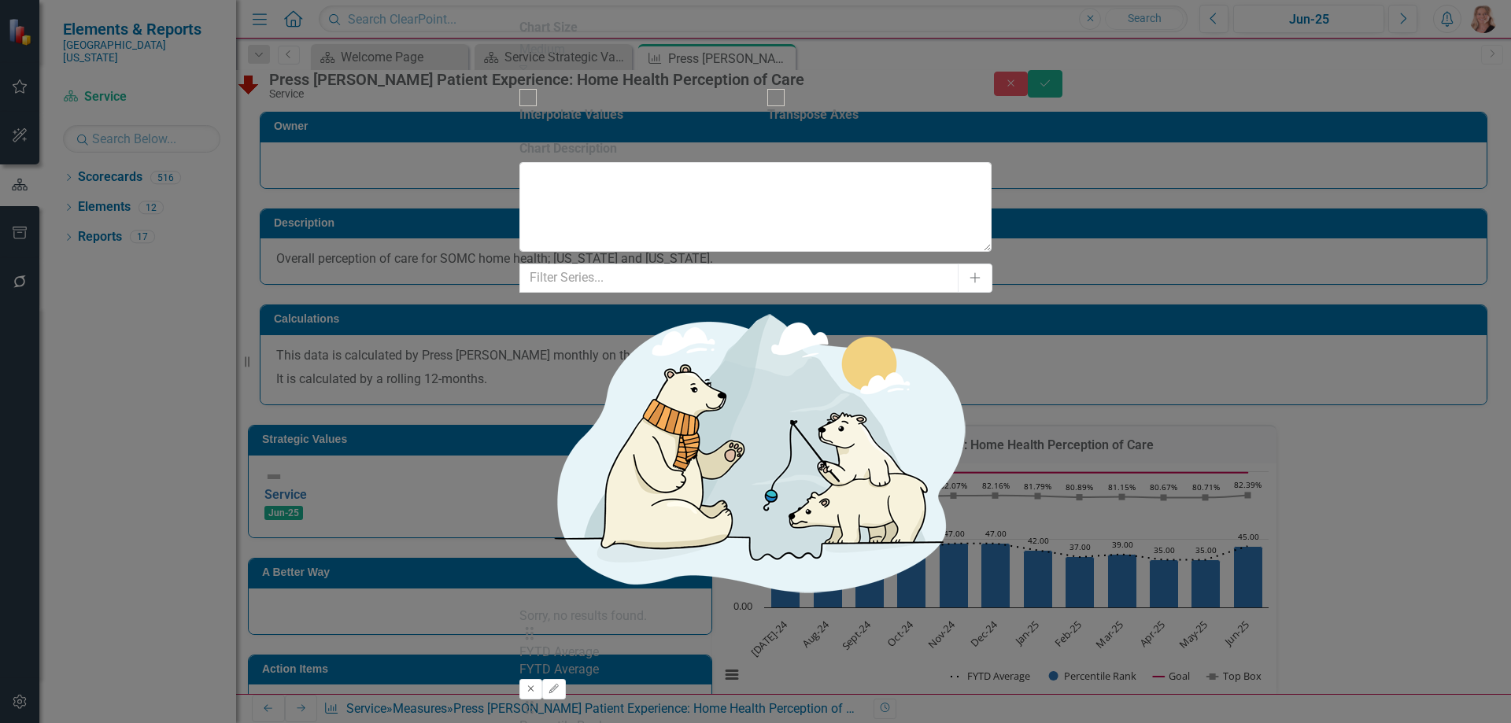
click at [537, 685] on icon "Remove" at bounding box center [531, 689] width 12 height 9
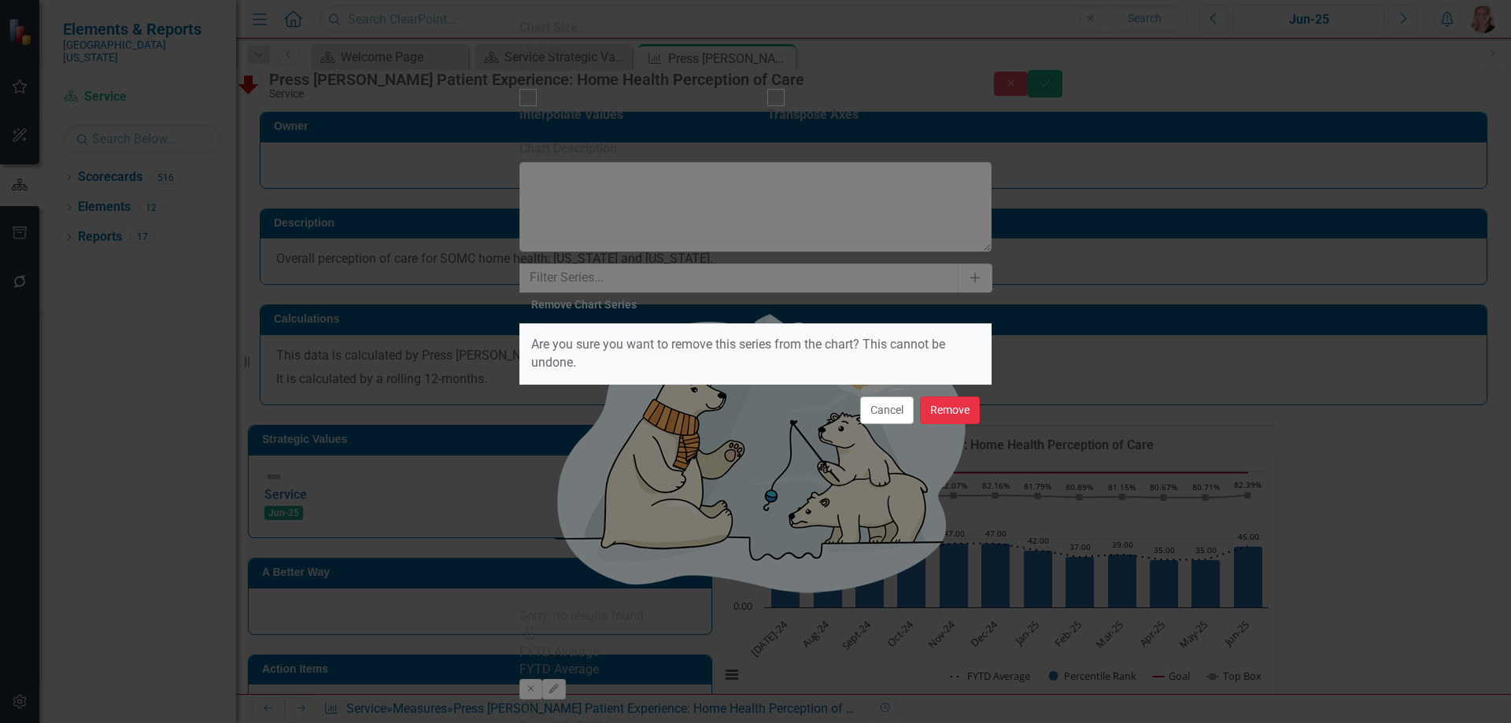
click at [963, 410] on button "Remove" at bounding box center [950, 411] width 60 height 28
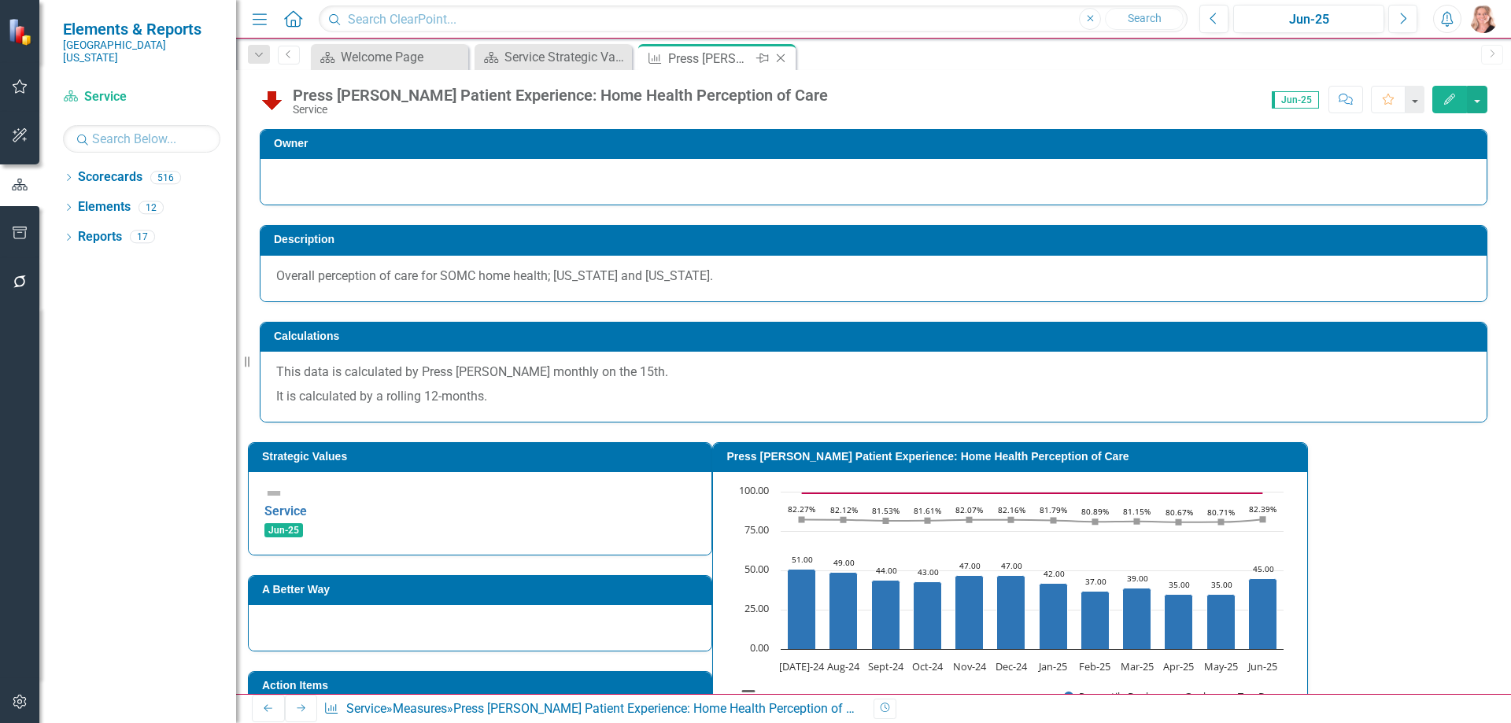
click at [782, 57] on icon at bounding box center [781, 58] width 9 height 9
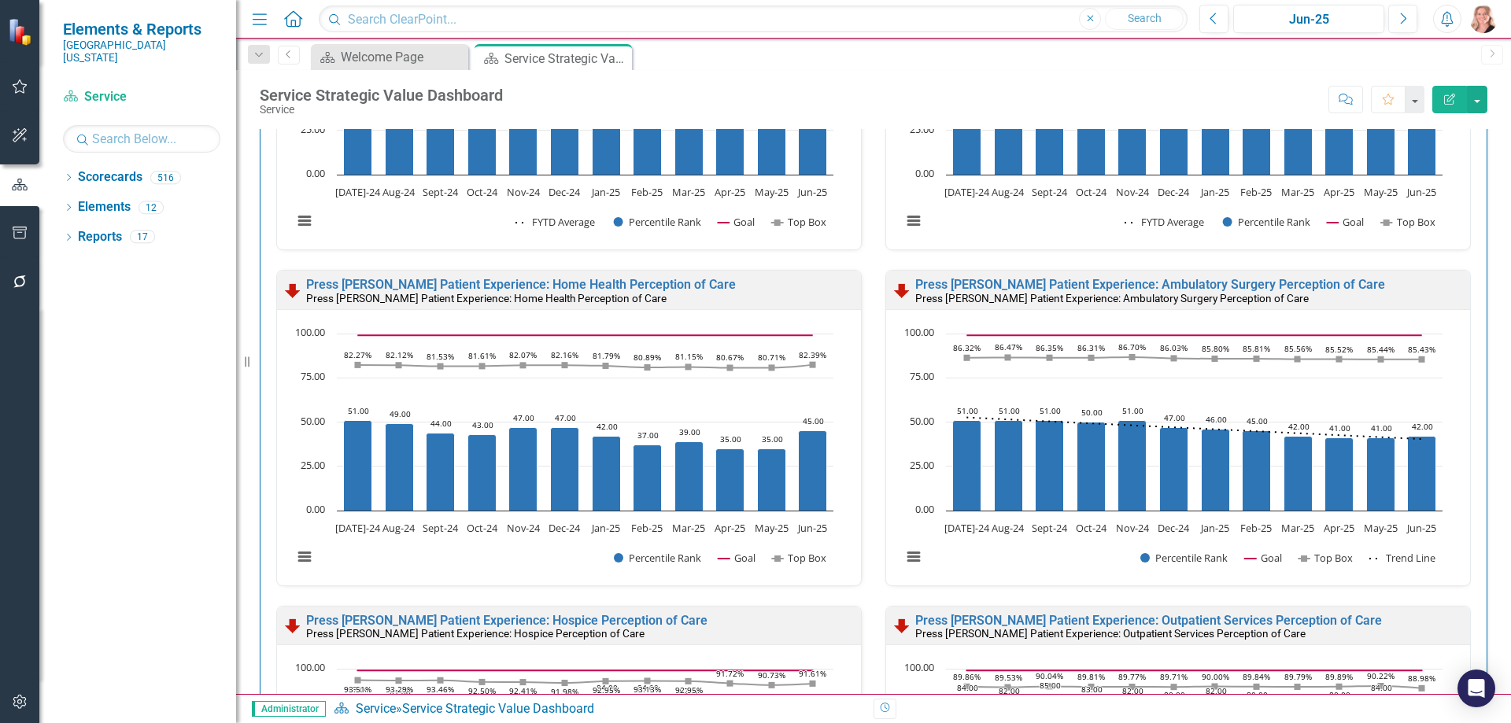
scroll to position [315, 0]
